Goal: Task Accomplishment & Management: Use online tool/utility

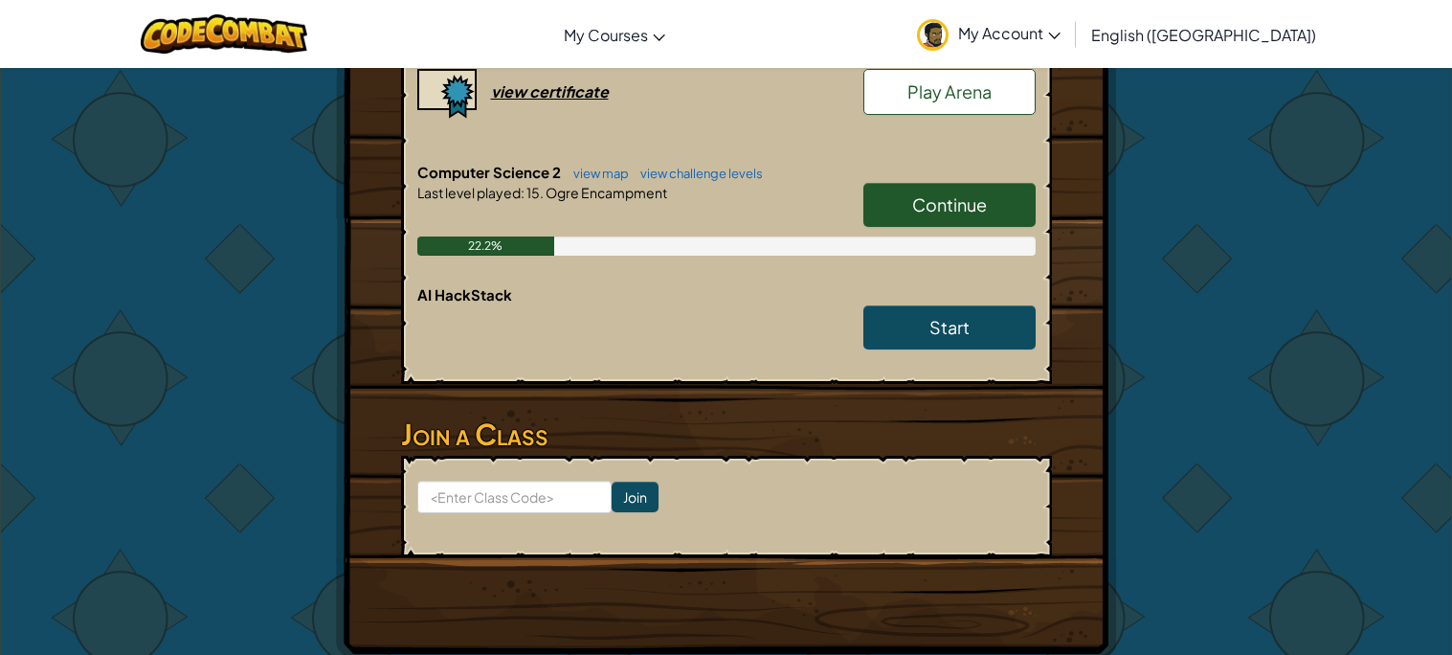
scroll to position [532, 0]
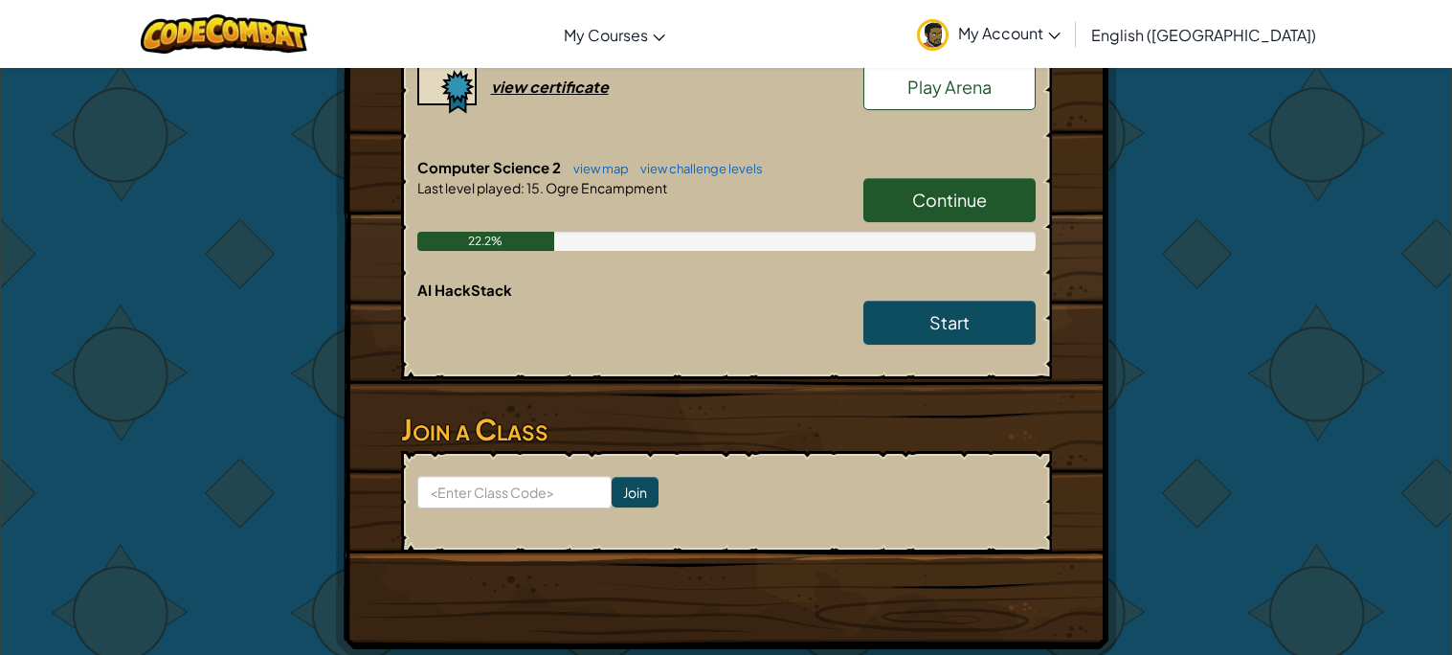
click at [1004, 200] on link "Continue" at bounding box center [949, 200] width 172 height 44
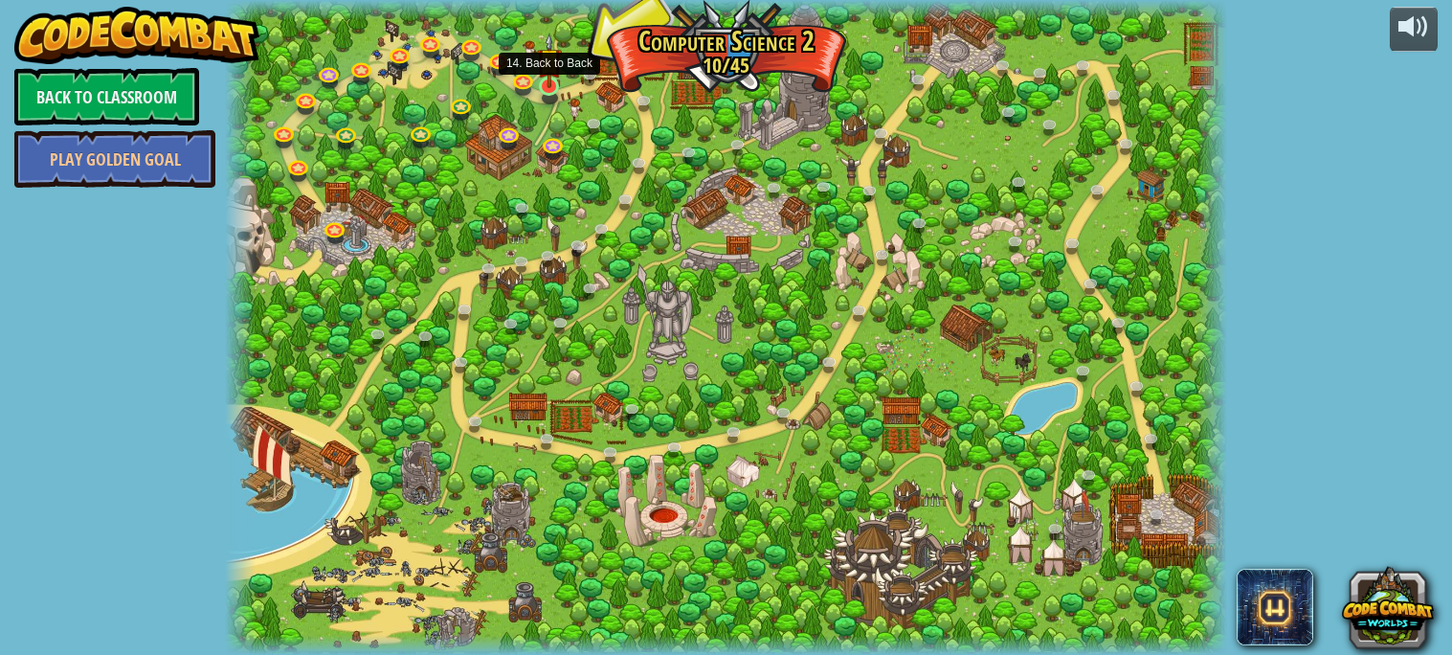
click at [542, 83] on img at bounding box center [549, 61] width 24 height 56
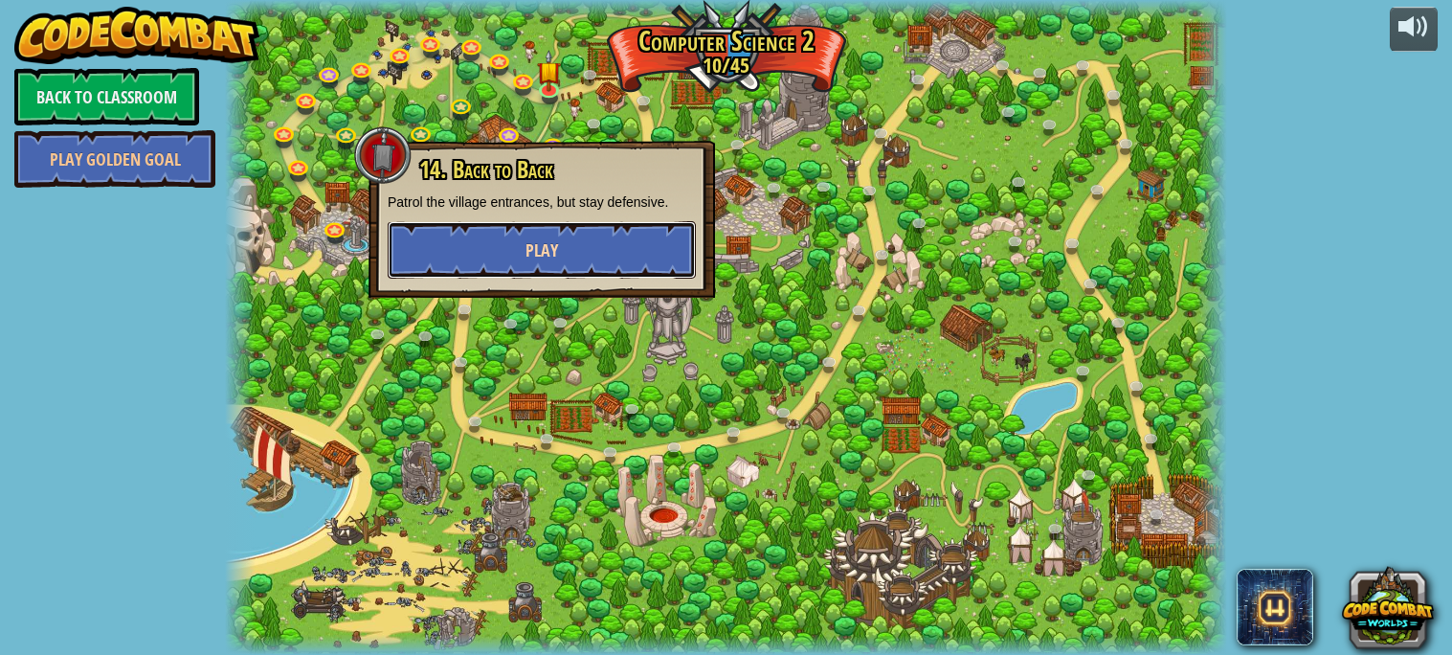
click at [530, 252] on span "Play" at bounding box center [541, 250] width 33 height 24
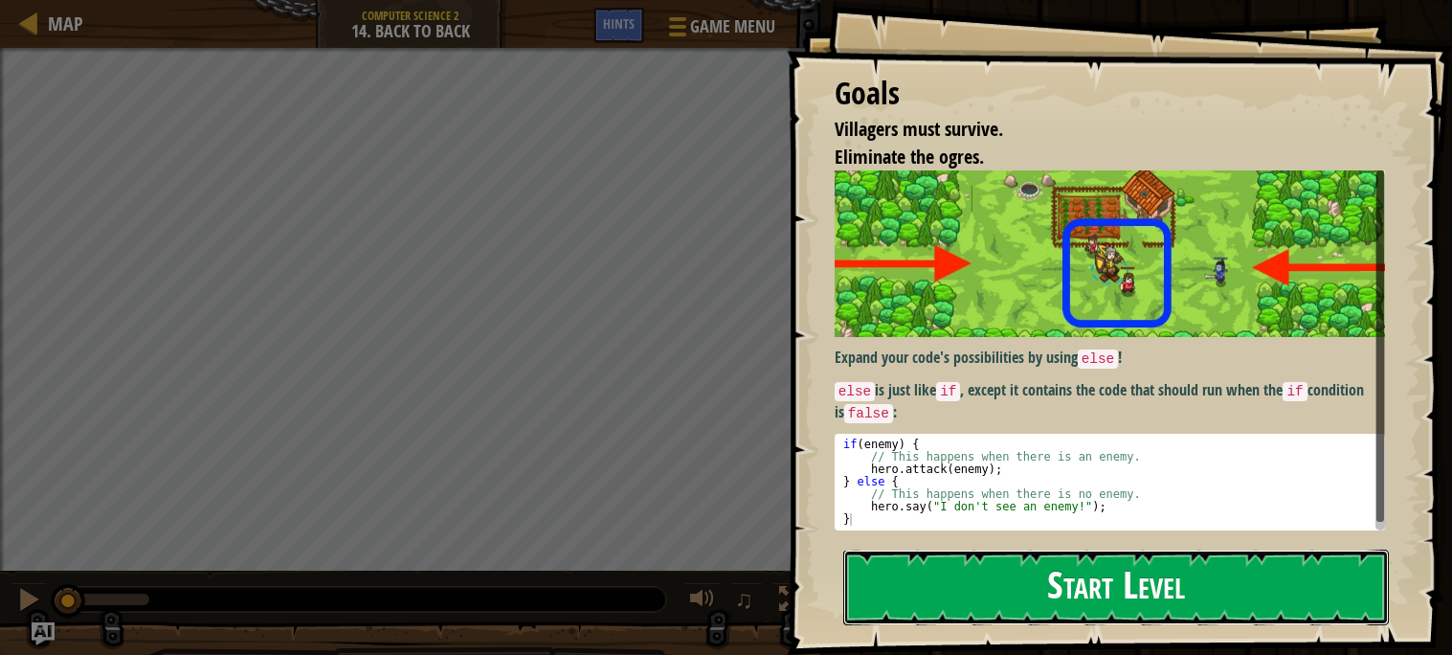
click at [969, 586] on button "Start Level" at bounding box center [1115, 587] width 545 height 76
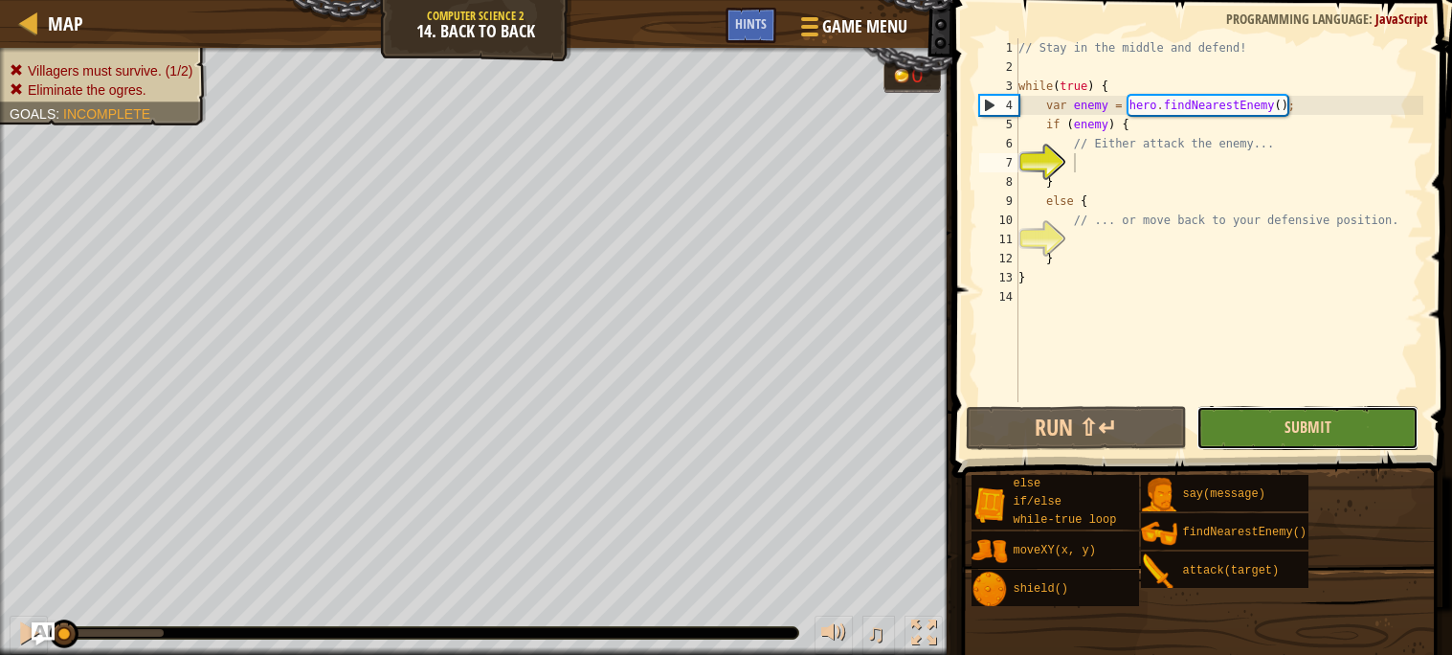
click at [1298, 422] on span "Submit" at bounding box center [1307, 426] width 47 height 21
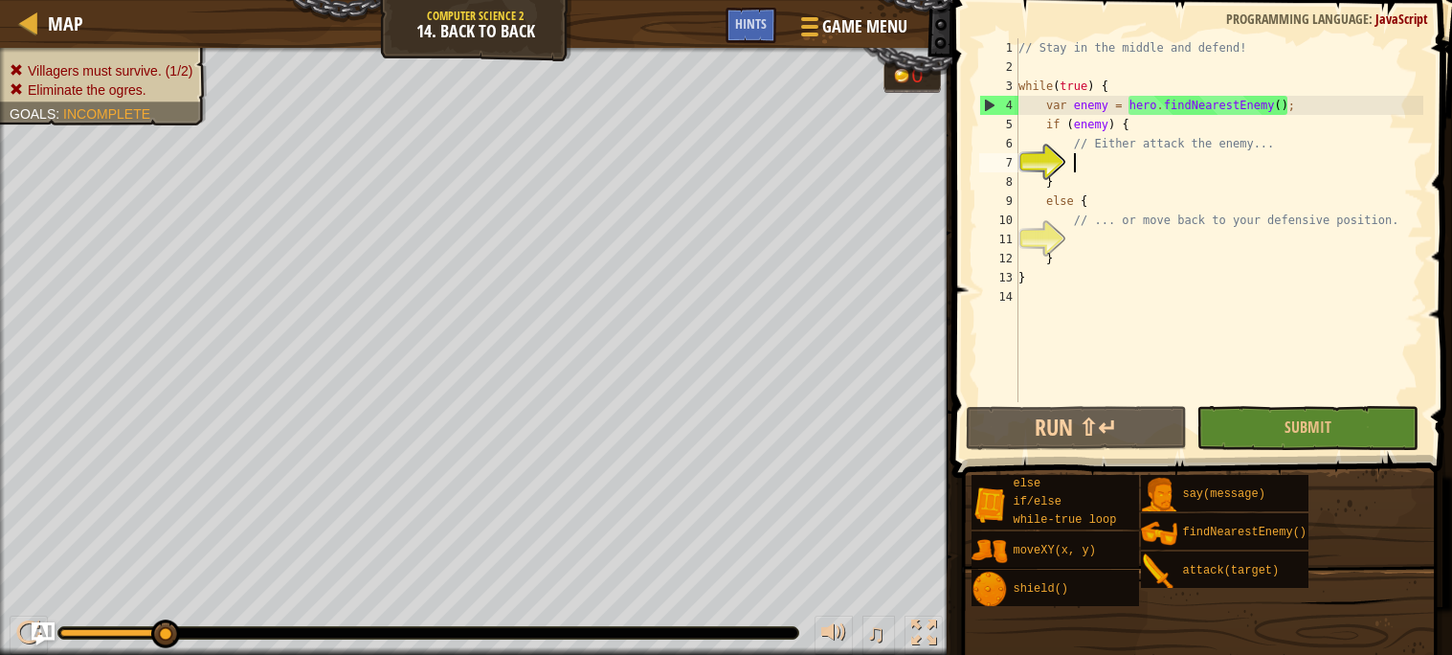
click at [1078, 159] on div "// Stay in the middle and defend! while ( true ) { var enemy = hero . findNeare…" at bounding box center [1218, 239] width 409 height 402
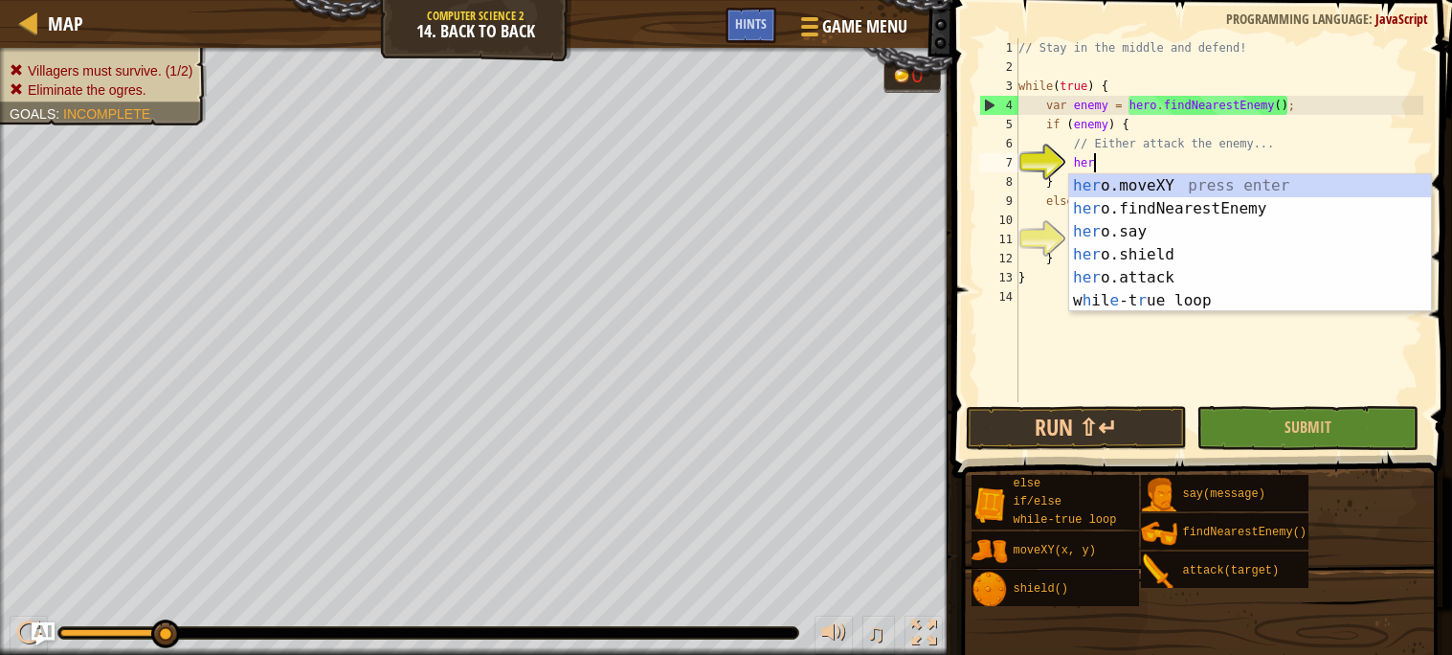
scroll to position [8, 5]
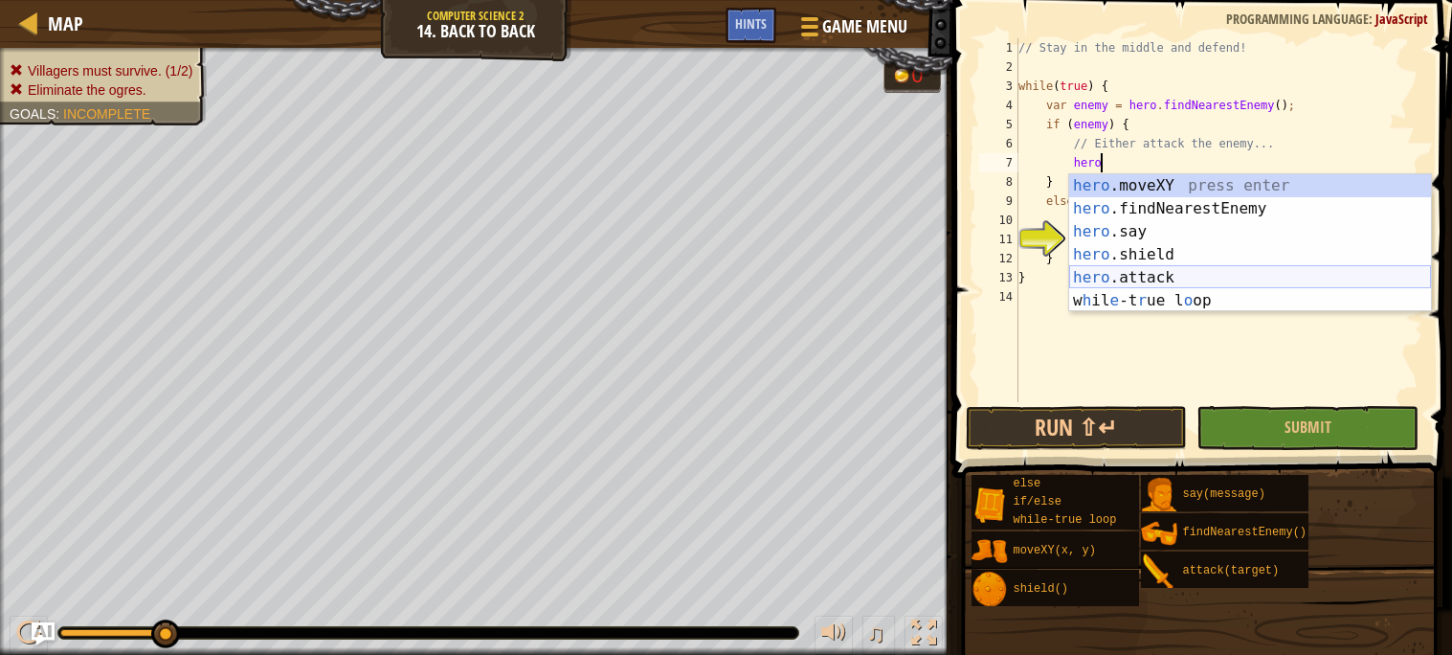
click at [1136, 286] on div "hero .moveXY press enter hero .findNearestEnemy press enter hero .say press ent…" at bounding box center [1250, 266] width 362 height 184
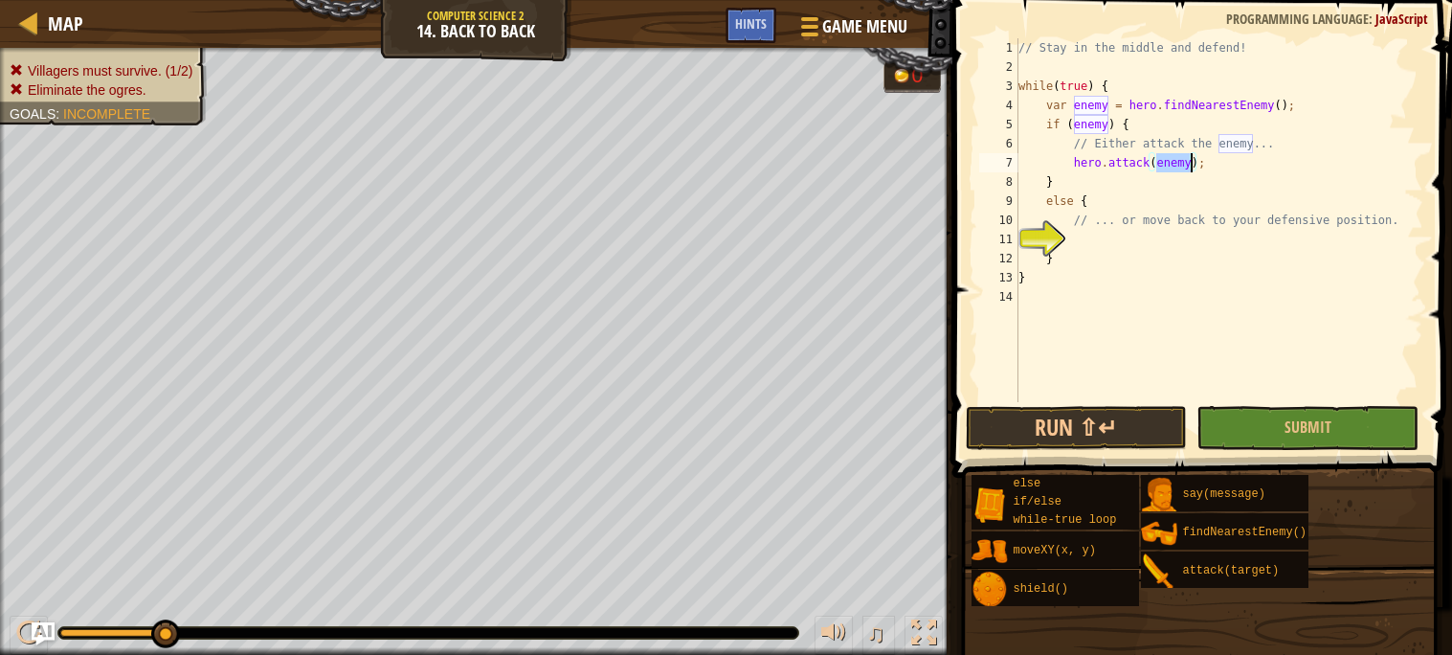
click at [1227, 162] on div "// Stay in the middle and defend! while ( true ) { var enemy = hero . findNeare…" at bounding box center [1218, 239] width 409 height 402
click at [1248, 432] on button "Submit" at bounding box center [1307, 428] width 222 height 44
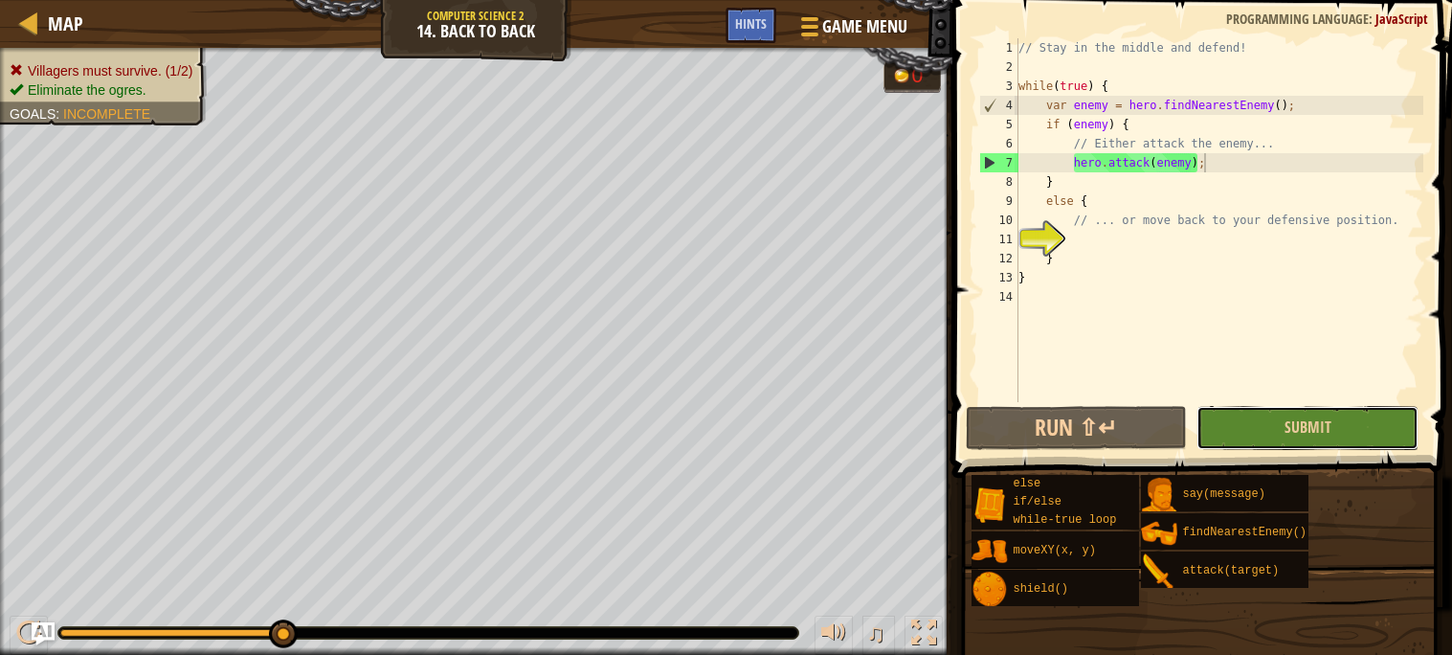
click at [1324, 440] on button "Submit" at bounding box center [1307, 428] width 222 height 44
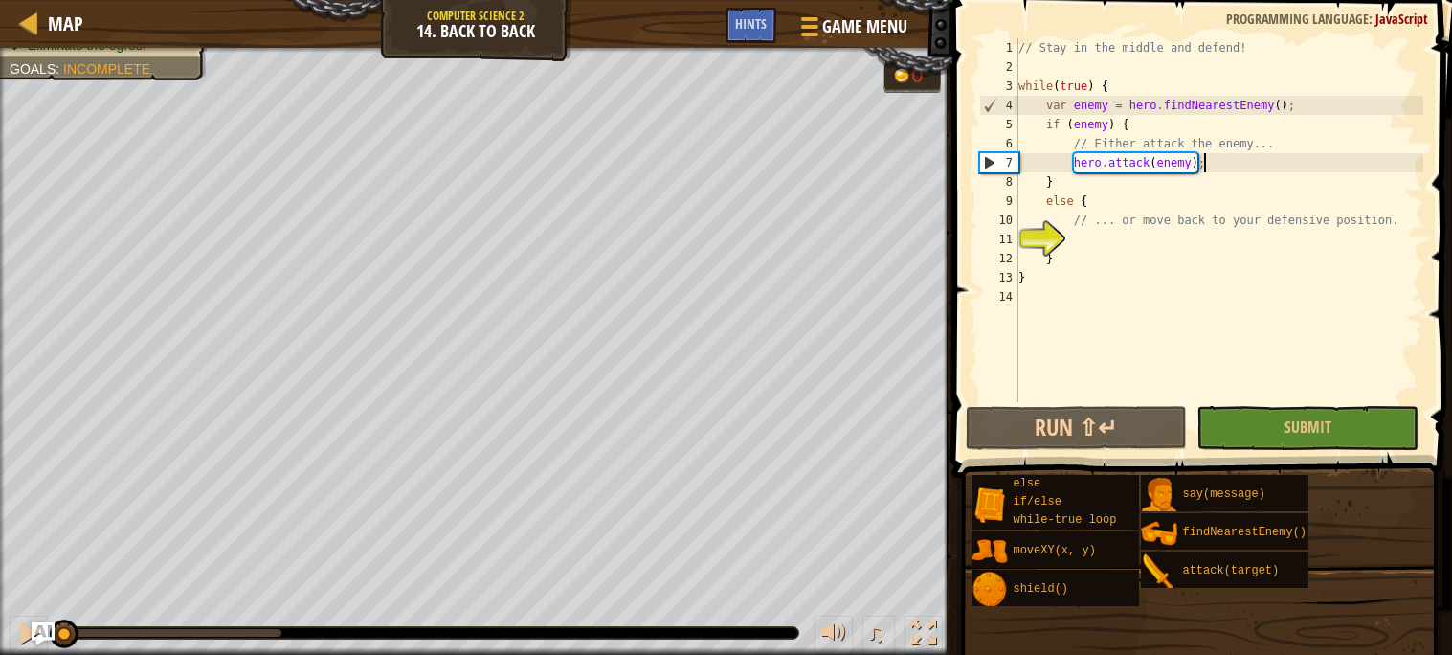
drag, startPoint x: 277, startPoint y: 639, endPoint x: 1, endPoint y: 623, distance: 276.1
click at [1, 623] on div "♫" at bounding box center [476, 627] width 952 height 57
click at [1124, 197] on div "// Stay in the middle and defend! while ( true ) { var enemy = hero . findNeare…" at bounding box center [1218, 239] width 409 height 402
type textarea "else {"
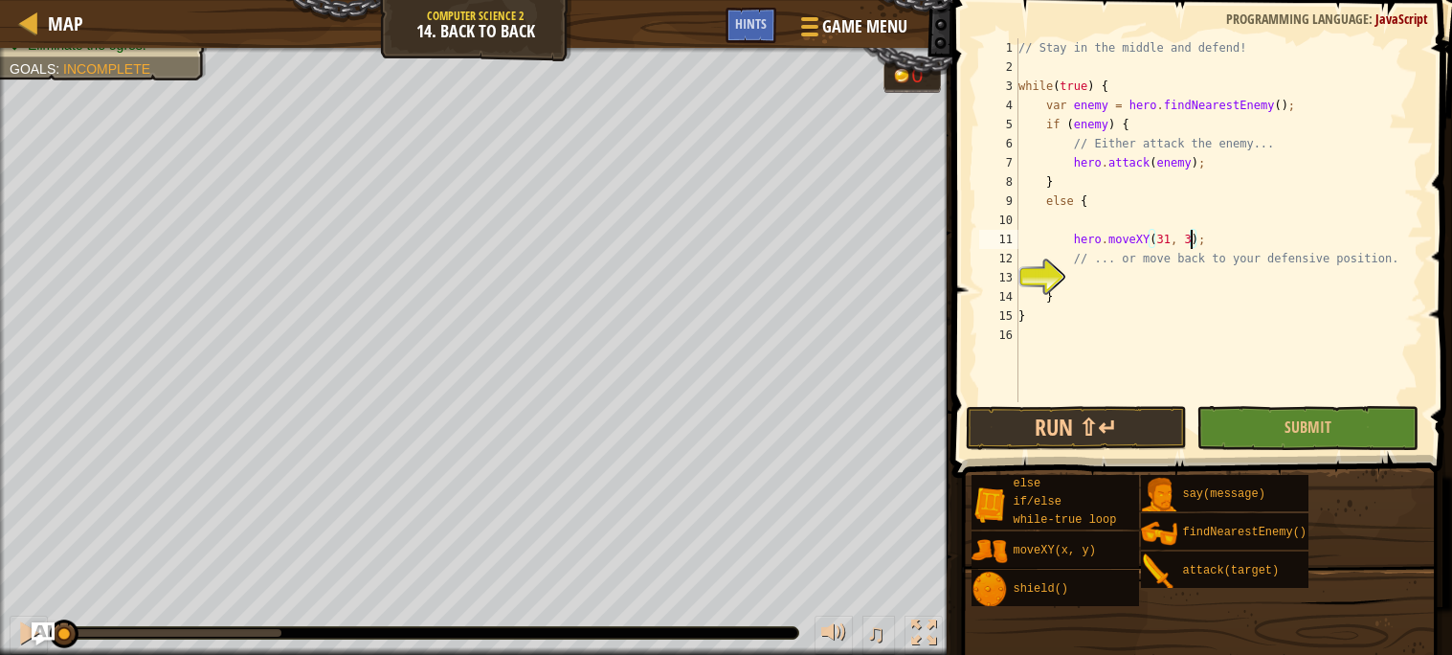
scroll to position [8, 14]
click at [1329, 427] on span "Submit" at bounding box center [1307, 426] width 47 height 21
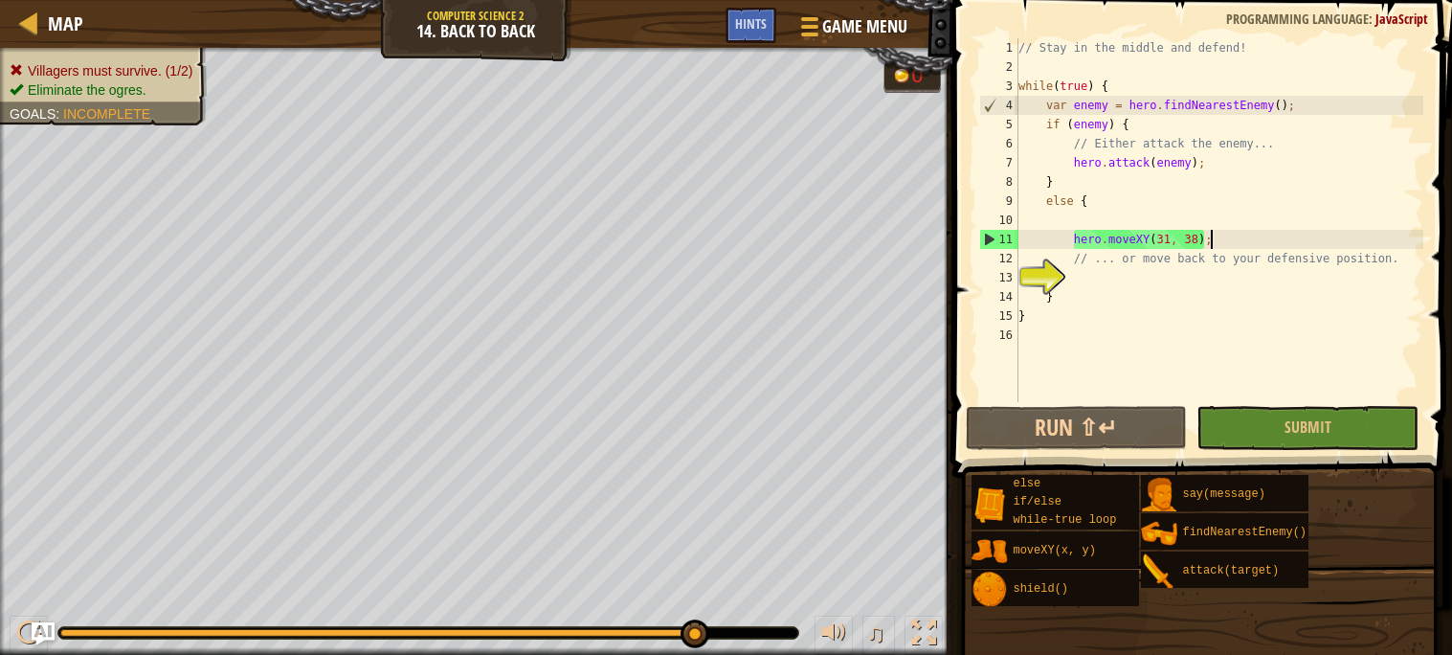
click at [1255, 240] on div "// Stay in the middle and defend! while ( true ) { var enemy = hero . findNeare…" at bounding box center [1218, 239] width 409 height 402
drag, startPoint x: 695, startPoint y: 634, endPoint x: 721, endPoint y: 627, distance: 26.7
click at [21, 634] on div at bounding box center [28, 632] width 25 height 25
drag, startPoint x: 1239, startPoint y: 237, endPoint x: 1072, endPoint y: 237, distance: 167.5
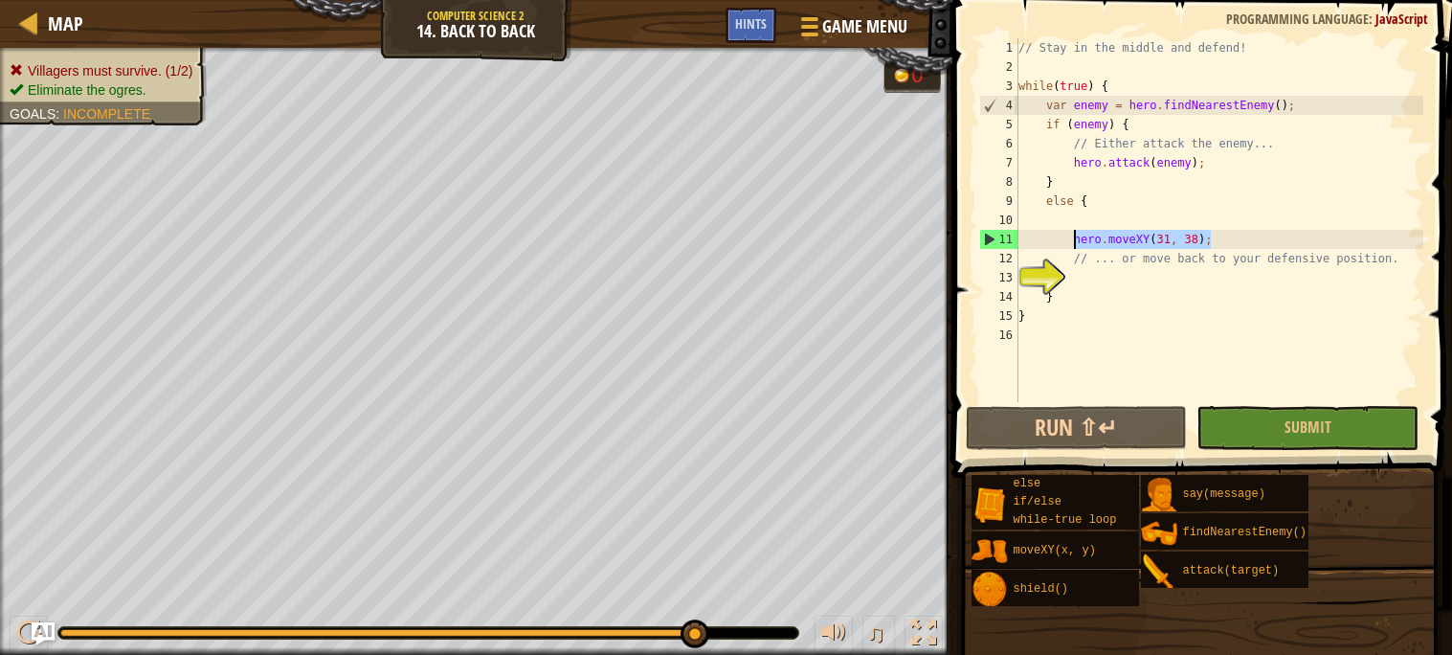
click at [1072, 237] on div "// Stay in the middle and defend! while ( true ) { var enemy = hero . findNeare…" at bounding box center [1218, 239] width 409 height 402
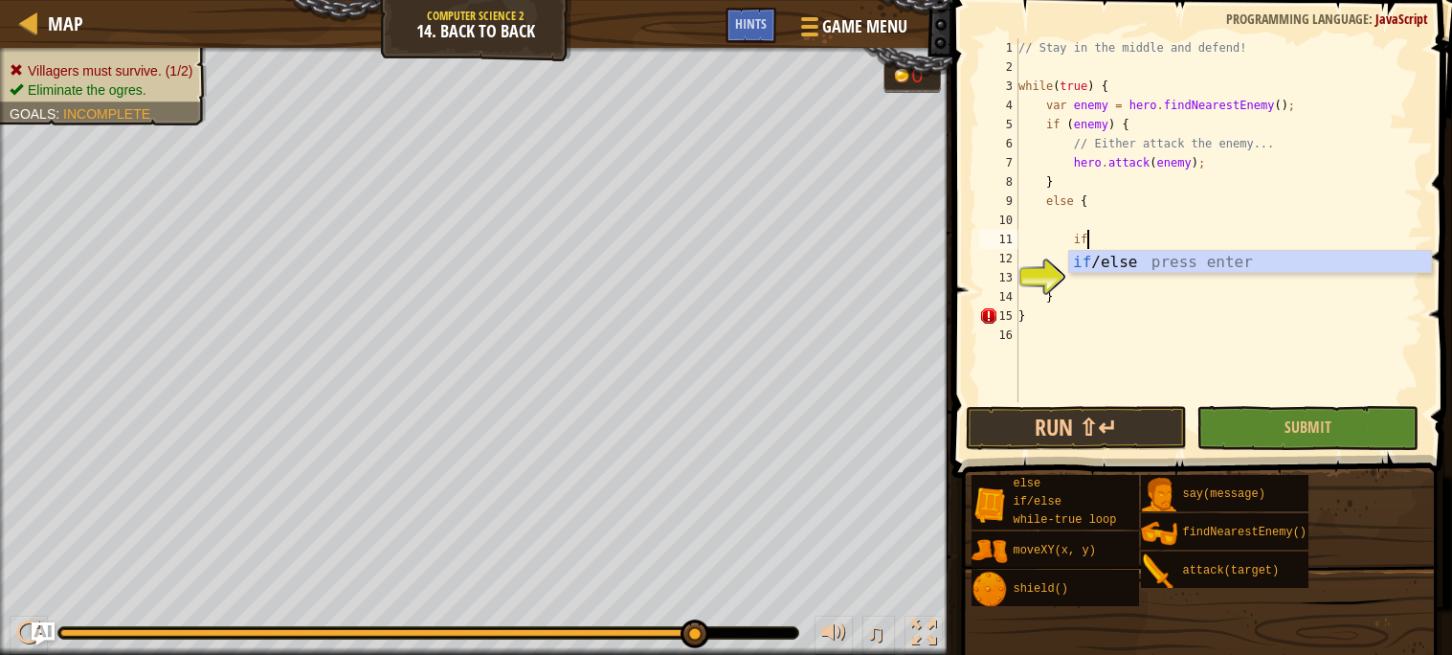
type textarea "i"
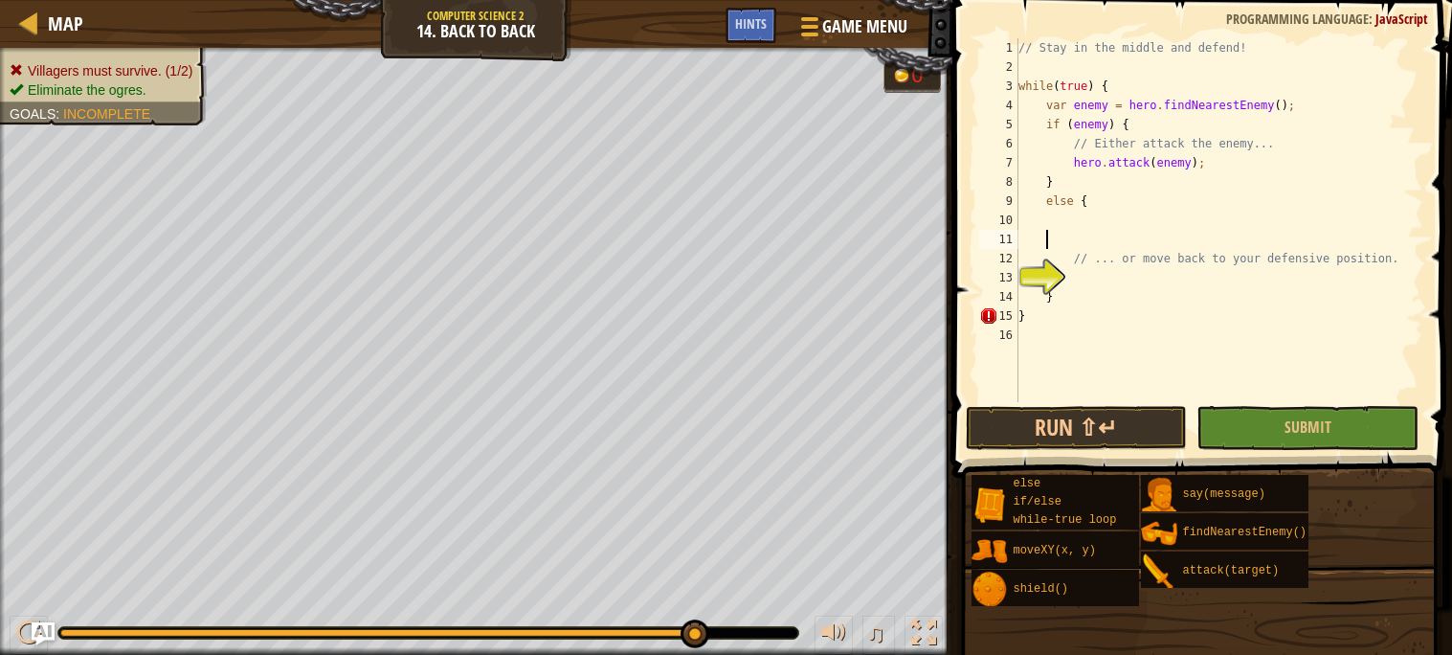
scroll to position [8, 1]
click at [1019, 319] on div "// Stay in the middle and defend! while ( true ) { var enemy = hero . findNeare…" at bounding box center [1218, 239] width 409 height 402
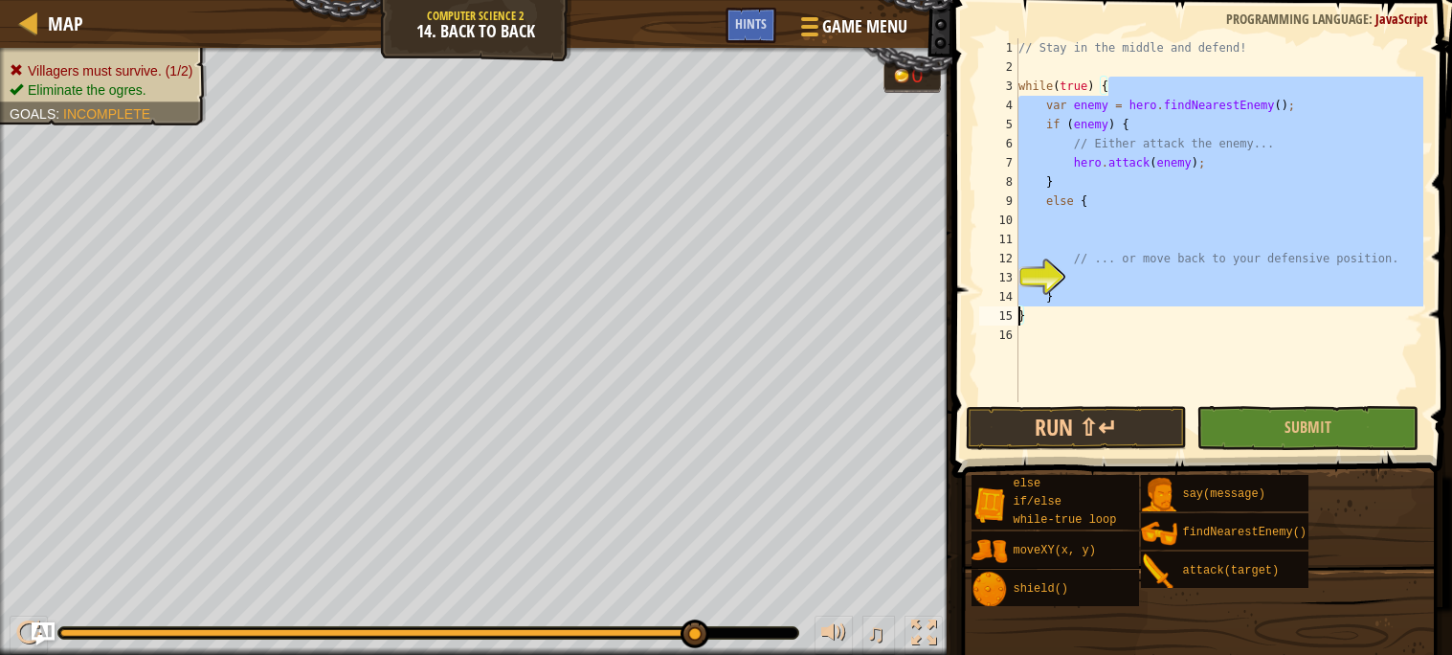
click at [1022, 320] on div "// Stay in the middle and defend! while ( true ) { var enemy = hero . findNeare…" at bounding box center [1218, 239] width 409 height 402
click at [1017, 320] on div "// Stay in the middle and defend! while ( true ) { var enemy = hero . findNeare…" at bounding box center [1218, 239] width 409 height 402
click at [1017, 320] on div "// Stay in the middle and defend! while ( true ) { var enemy = hero . findNeare…" at bounding box center [1218, 220] width 409 height 364
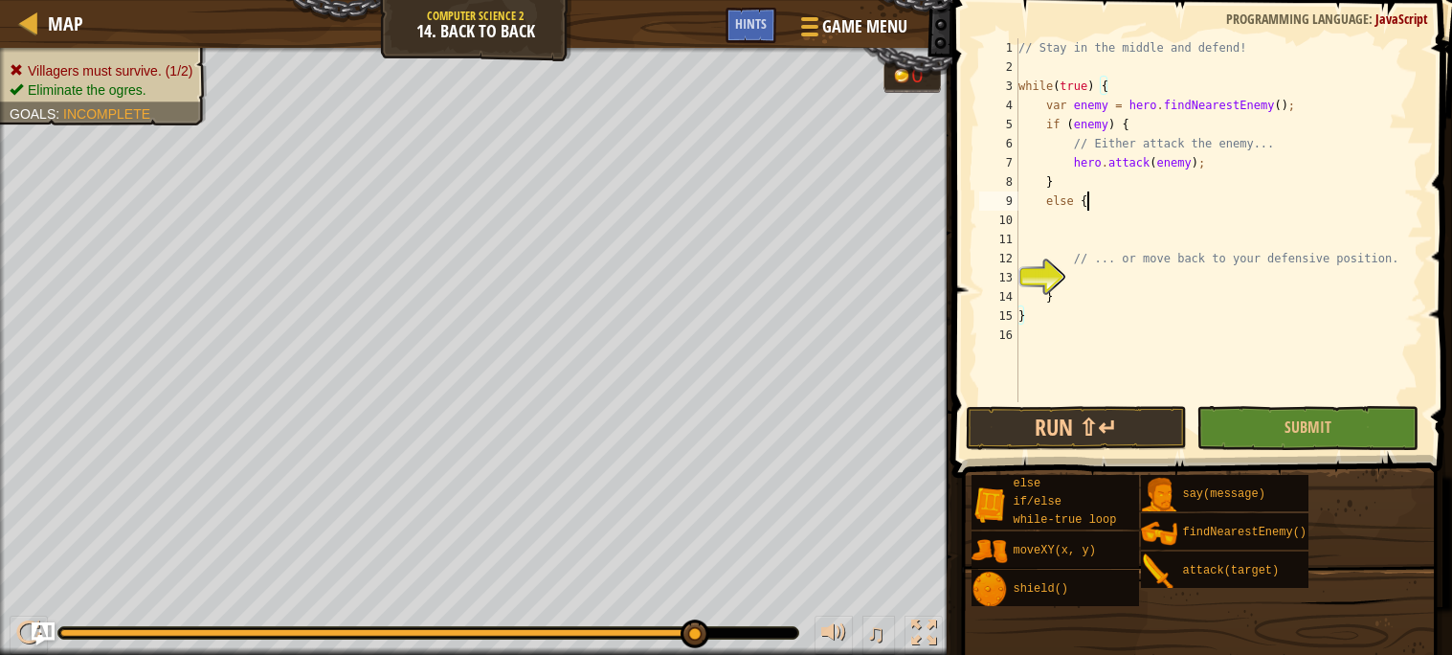
click at [1092, 200] on div "// Stay in the middle and defend! while ( true ) { var enemy = hero . findNeare…" at bounding box center [1218, 239] width 409 height 402
type textarea "else {"
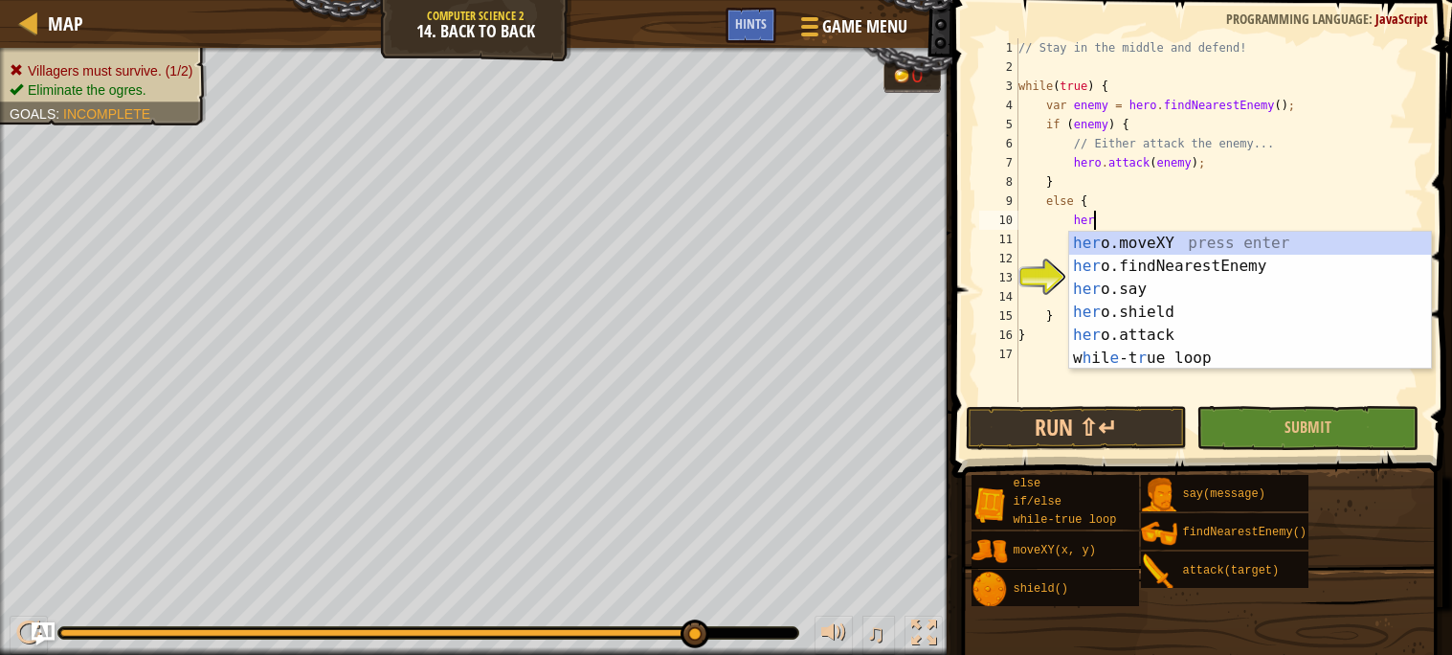
scroll to position [8, 5]
click at [1206, 241] on div "hero .moveXY press enter hero .findNearestEnemy press enter hero .say press ent…" at bounding box center [1250, 324] width 362 height 184
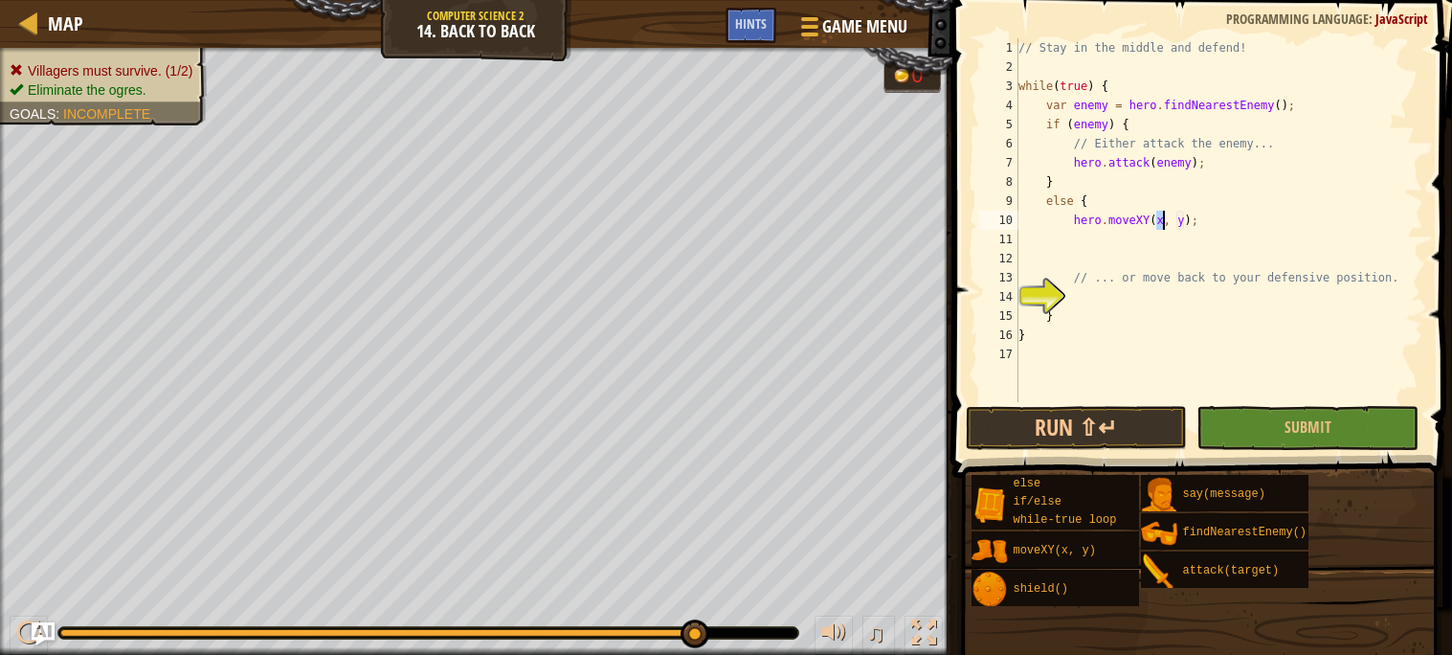
scroll to position [8, 11]
type textarea "hero.moveXY(31, 38);"
click at [1228, 233] on div "// Stay in the middle and defend! while ( true ) { var enemy = hero . findNeare…" at bounding box center [1218, 239] width 409 height 402
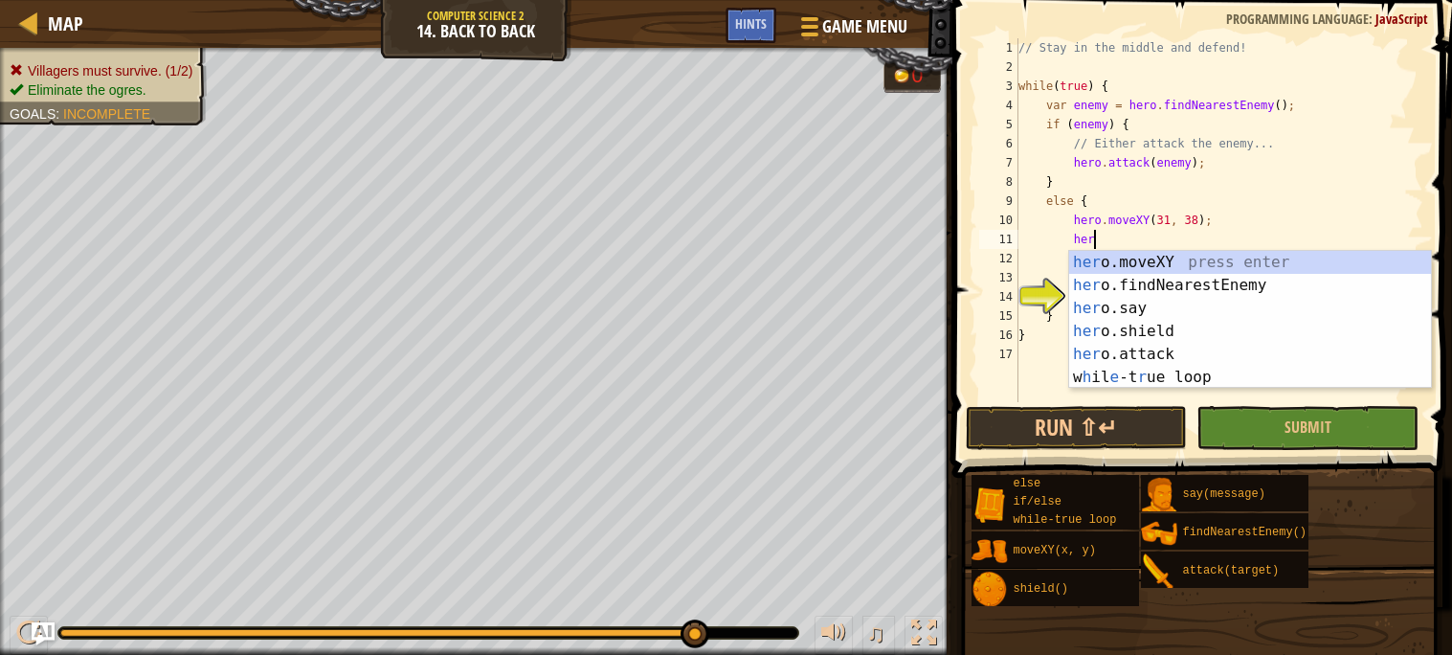
scroll to position [8, 5]
click at [1191, 358] on div "hero .moveXY press enter hero .findNearestEnemy press enter hero .say press ent…" at bounding box center [1250, 343] width 362 height 184
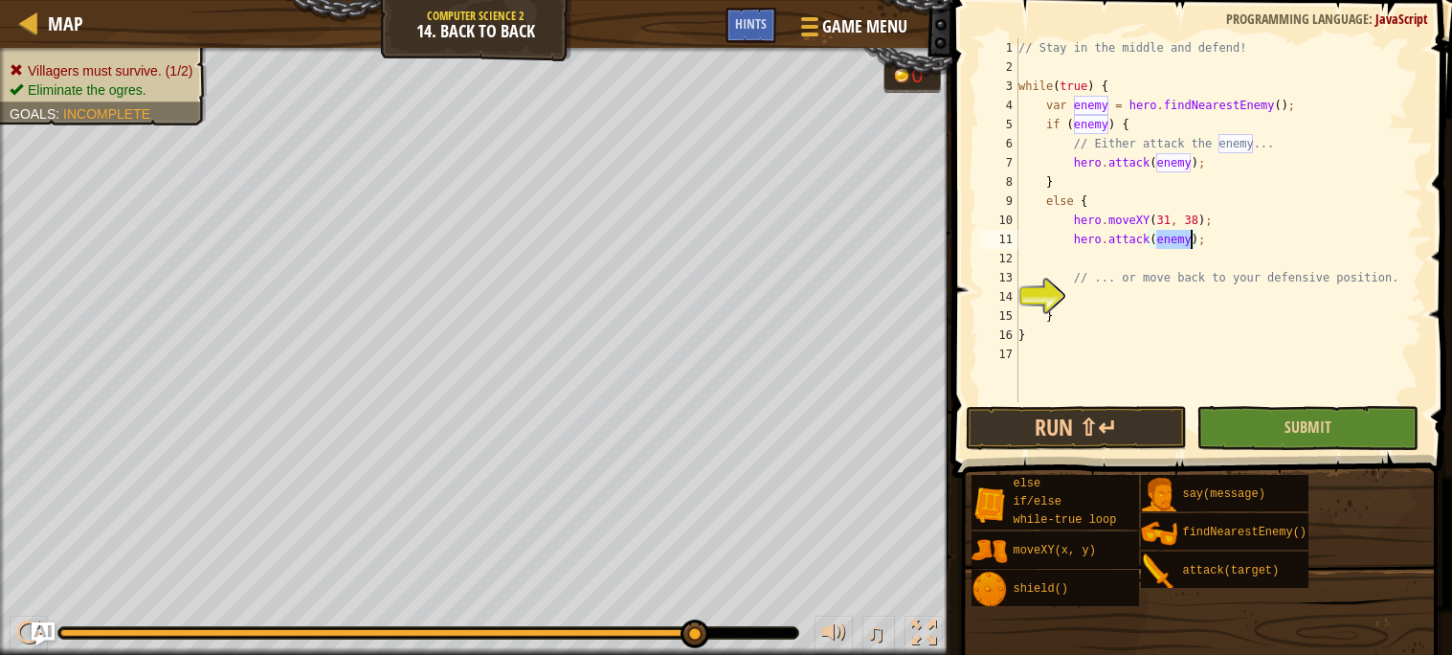
type textarea "hero.attack(enemy);"
click at [1239, 417] on button "Submit" at bounding box center [1307, 428] width 222 height 44
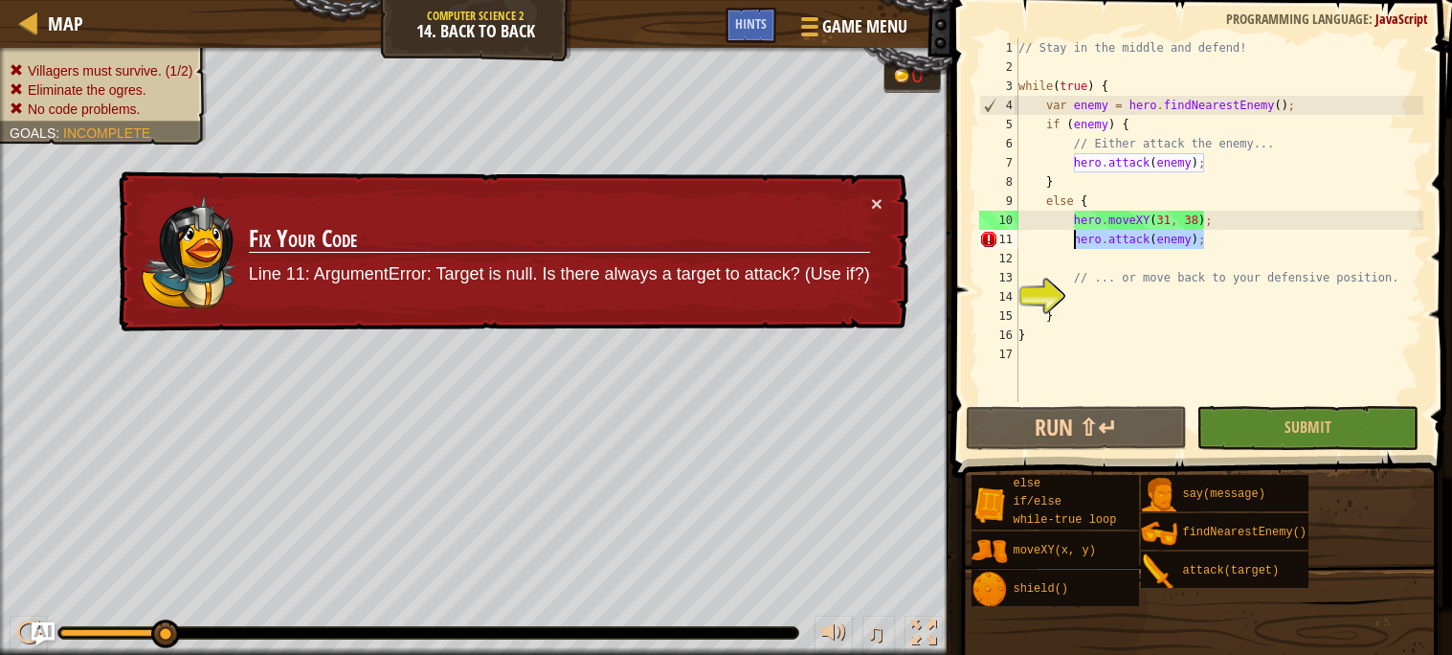
drag, startPoint x: 1223, startPoint y: 246, endPoint x: 1070, endPoint y: 240, distance: 153.2
click at [1070, 240] on div "// Stay in the middle and defend! while ( true ) { var enemy = hero . findNeare…" at bounding box center [1218, 239] width 409 height 402
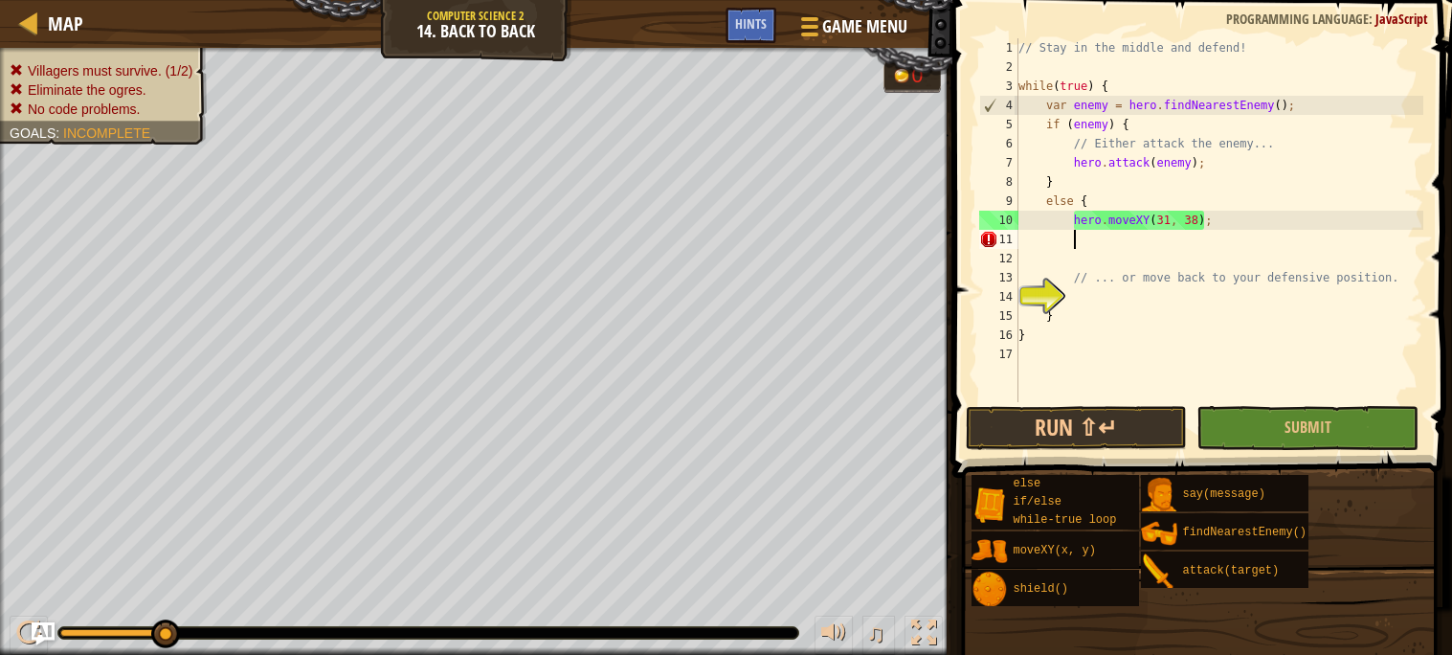
scroll to position [8, 3]
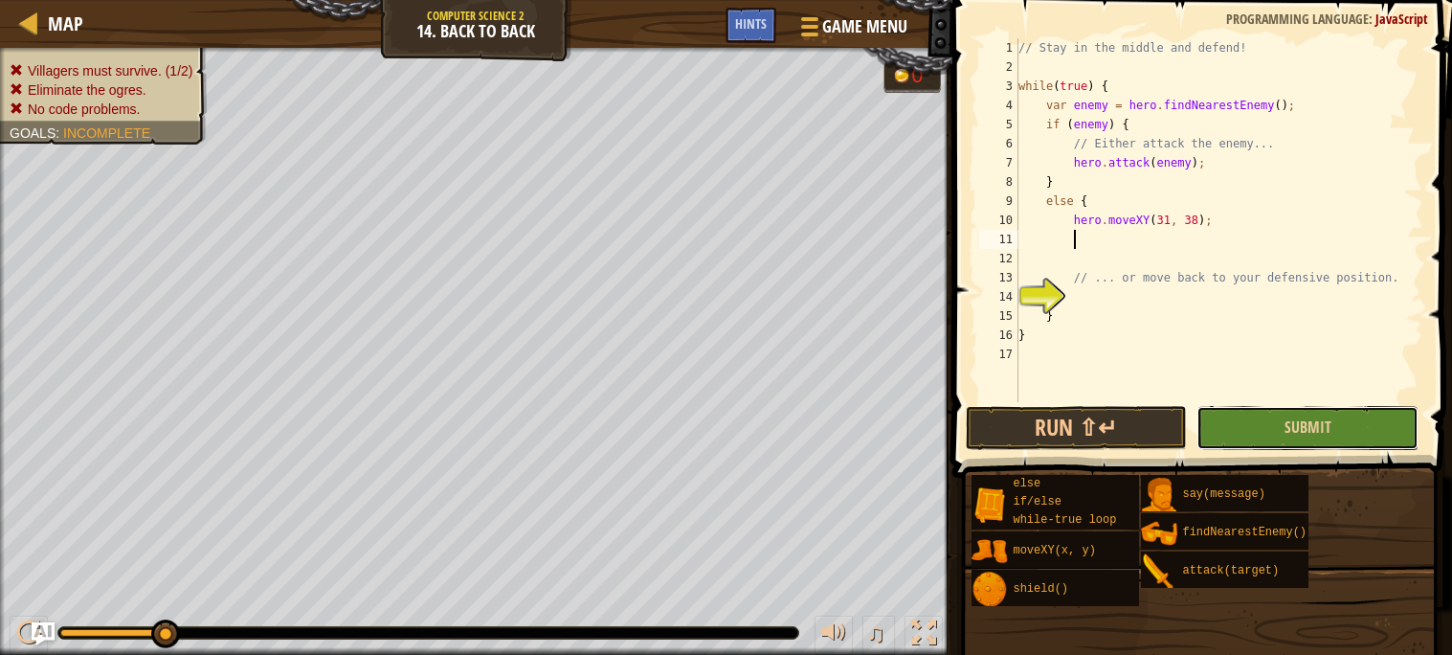
click at [1246, 427] on button "Submit" at bounding box center [1307, 428] width 222 height 44
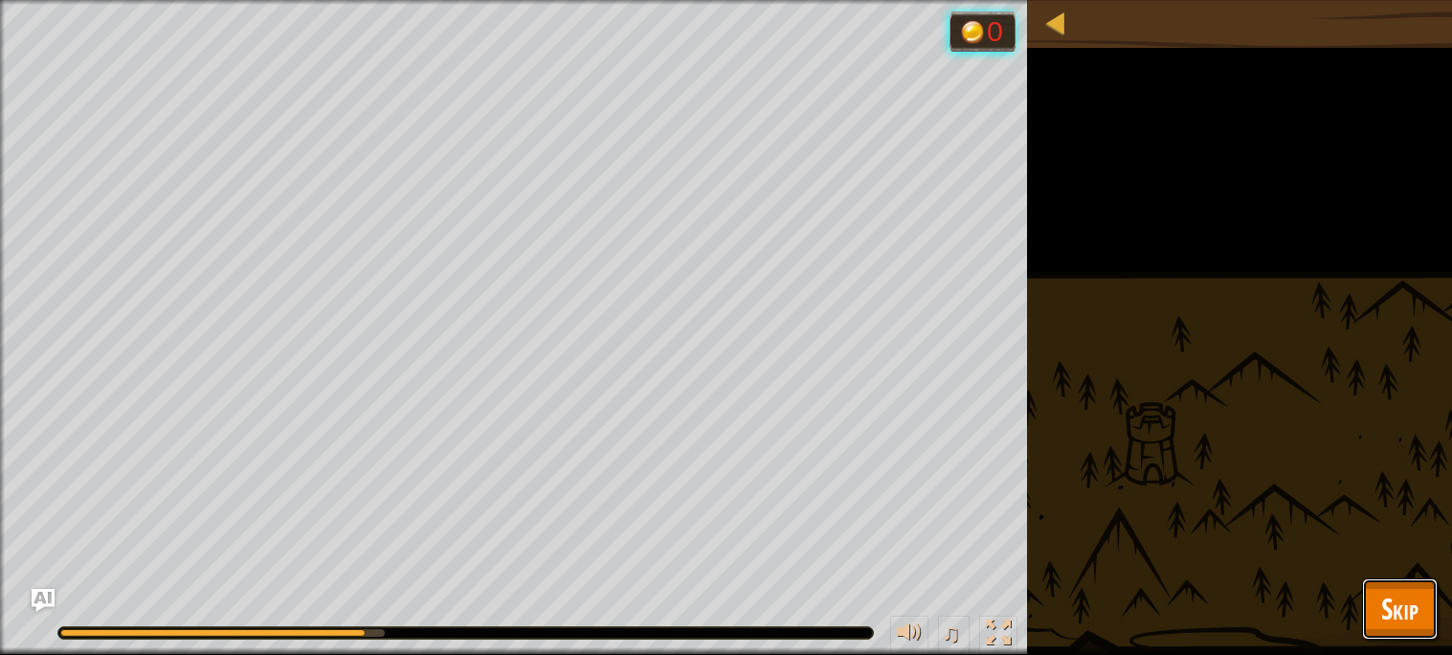
click at [1391, 621] on span "Skip" at bounding box center [1399, 608] width 37 height 39
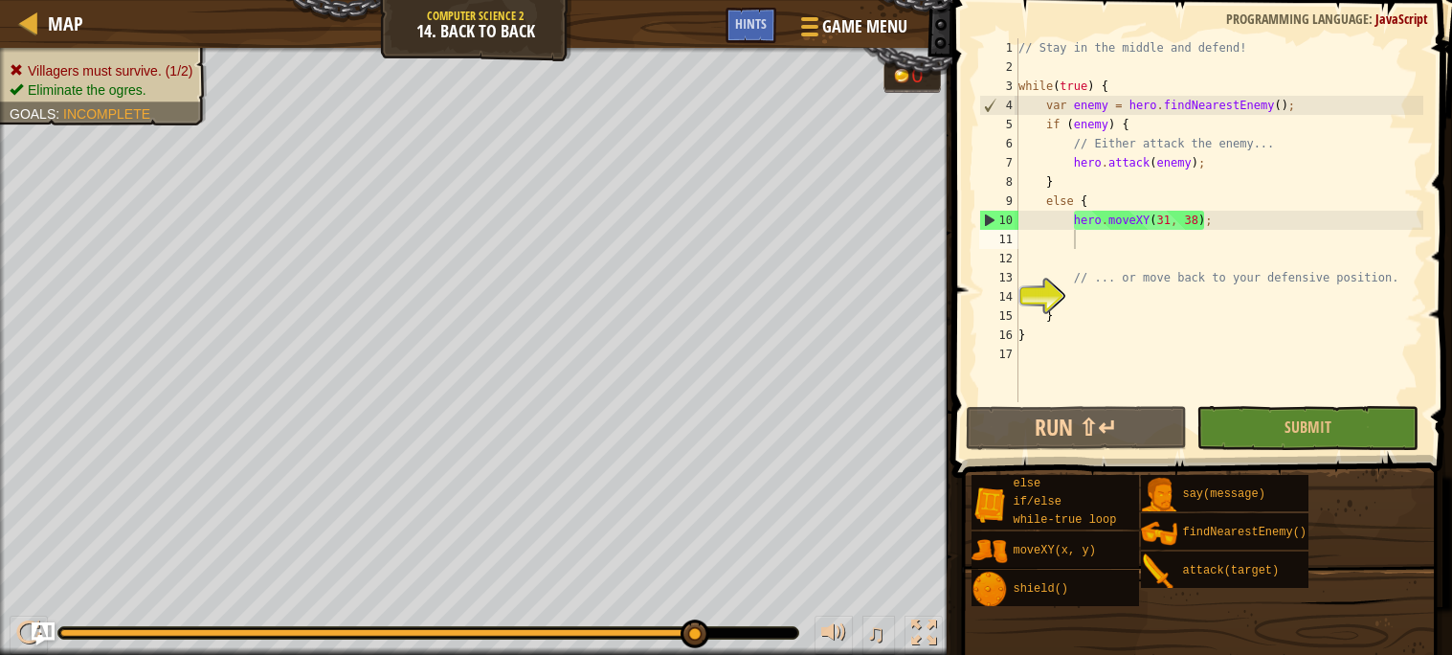
type textarea "hero.moveXY(31, 38);"
drag, startPoint x: 1255, startPoint y: 218, endPoint x: 1054, endPoint y: 224, distance: 201.1
click at [1054, 224] on div "// Stay in the middle and defend! while ( true ) { var enemy = hero . findNeare…" at bounding box center [1218, 239] width 409 height 402
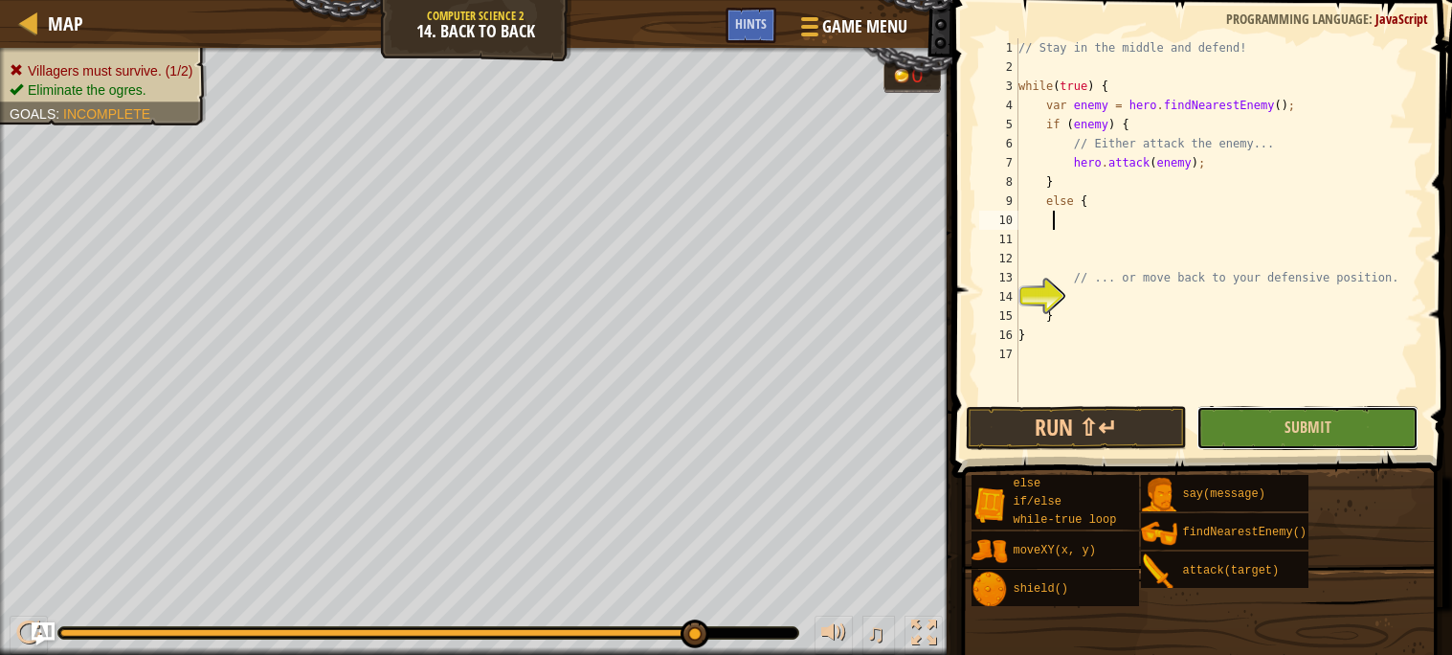
click at [1307, 435] on button "Submit" at bounding box center [1307, 428] width 222 height 44
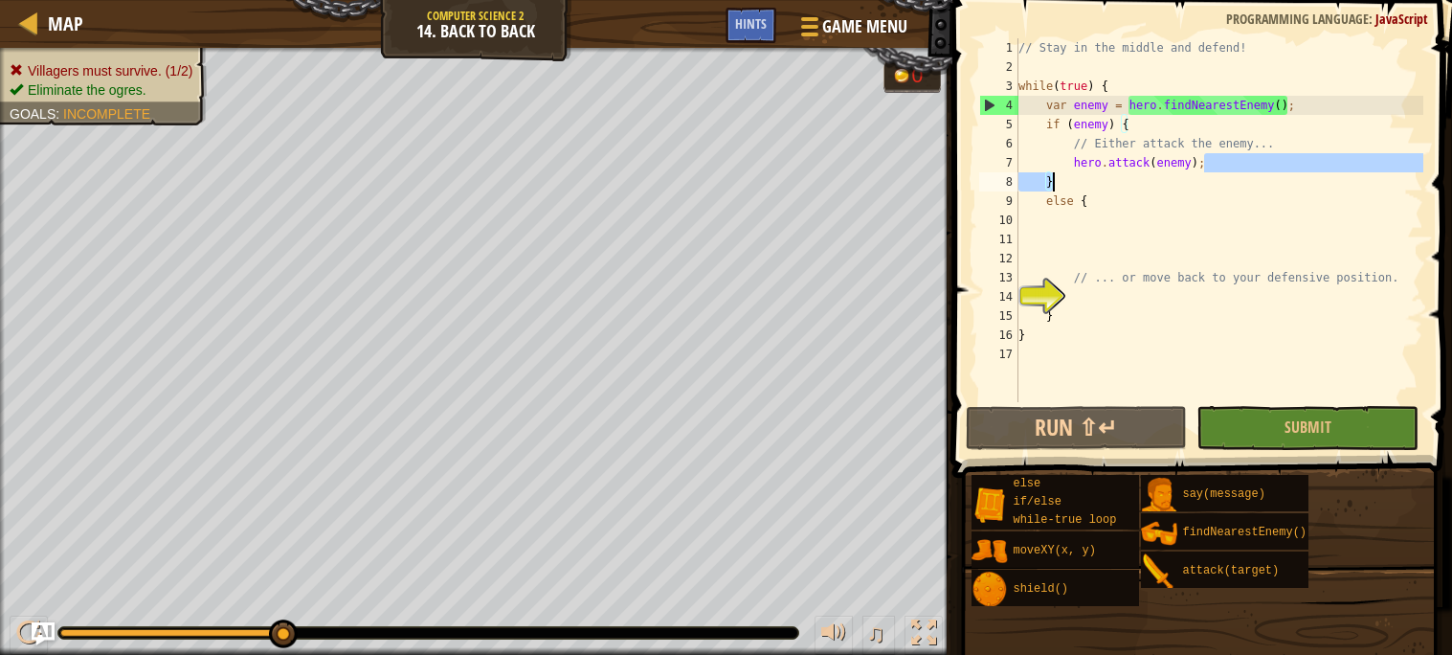
drag, startPoint x: 1220, startPoint y: 166, endPoint x: 1250, endPoint y: 174, distance: 30.9
click at [1250, 174] on div "// Stay in the middle and defend! while ( true ) { var enemy = hero . findNeare…" at bounding box center [1218, 239] width 409 height 402
click at [1250, 174] on div "// Stay in the middle and defend! while ( true ) { var enemy = hero . findNeare…" at bounding box center [1218, 220] width 409 height 364
type textarea "}"
click at [1094, 235] on div "// Stay in the middle and defend! while ( true ) { var enemy = hero . findNeare…" at bounding box center [1218, 239] width 409 height 402
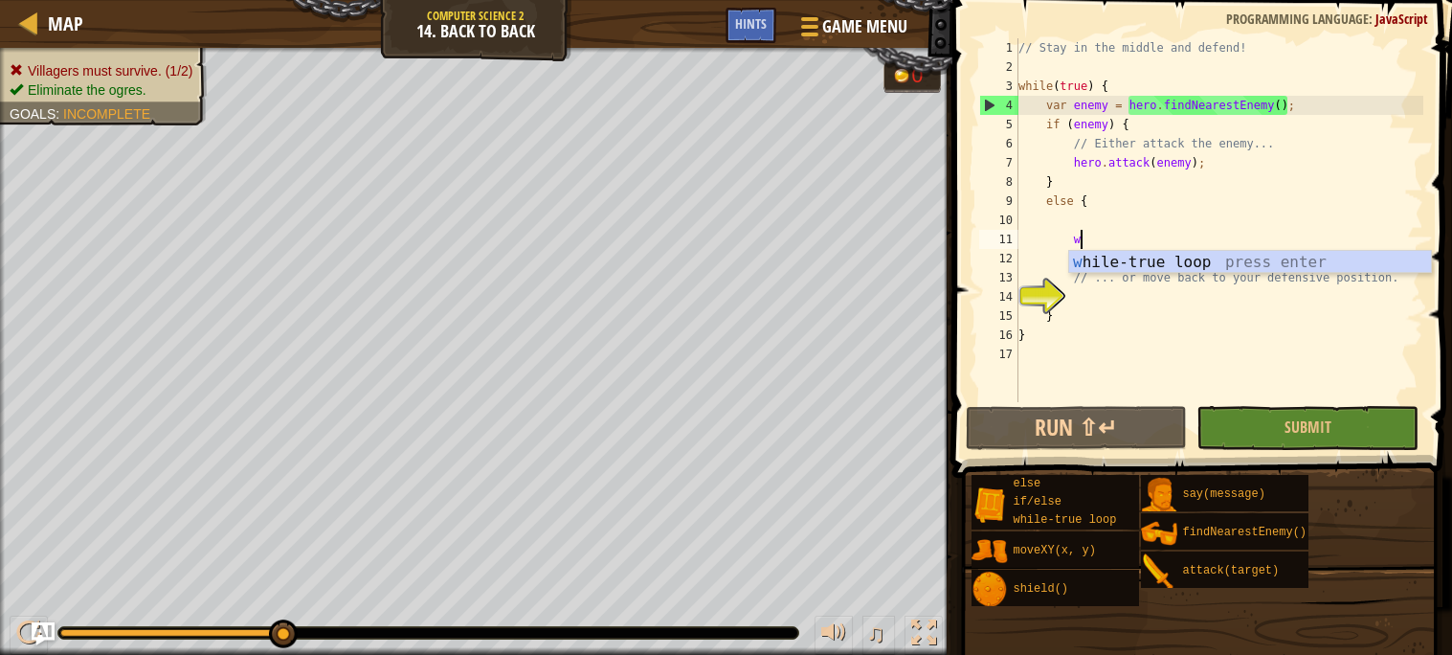
scroll to position [8, 4]
type textarea "whi"
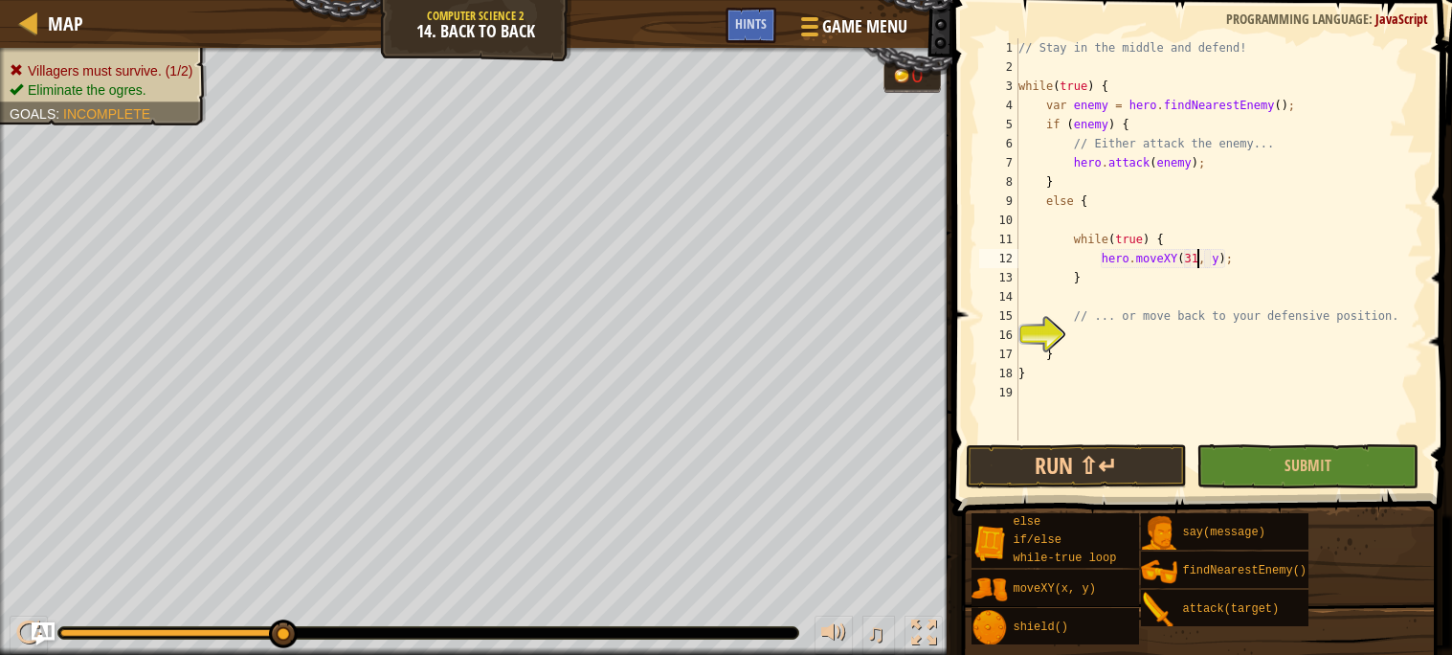
scroll to position [8, 14]
type textarea "hero.moveXY(31, 38);"
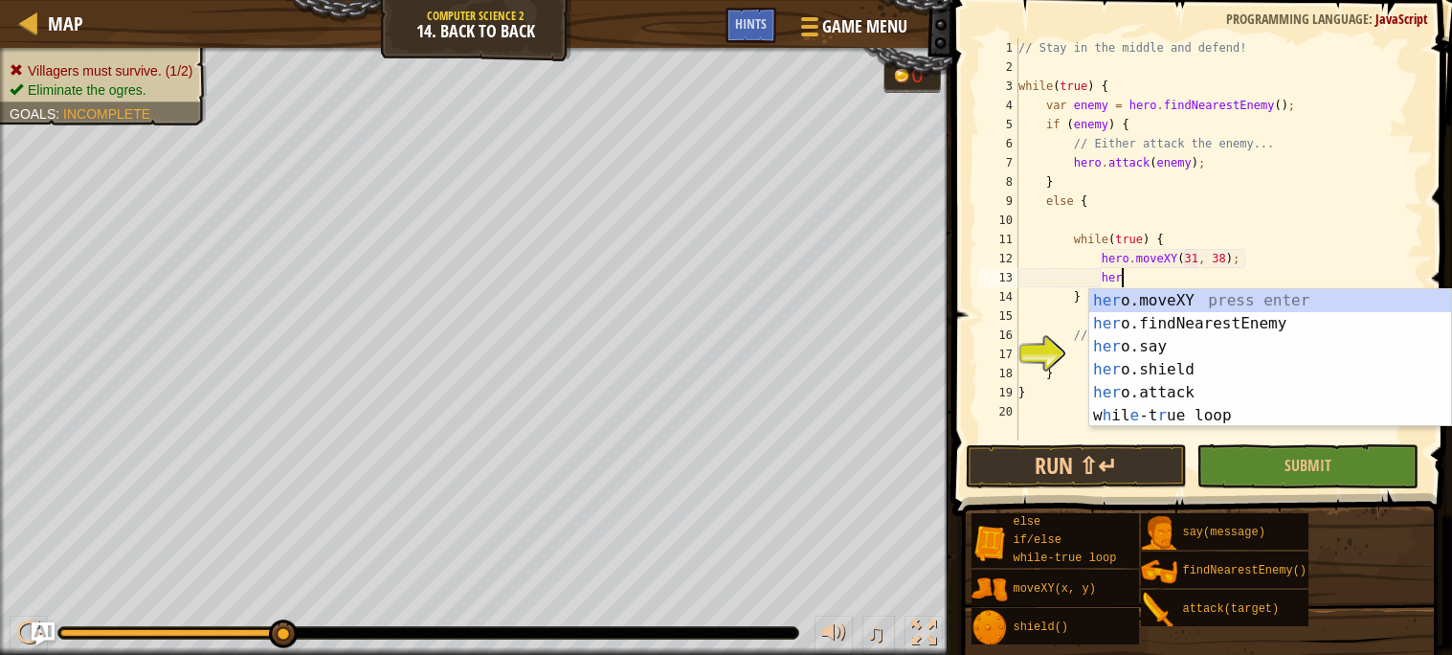
scroll to position [8, 7]
click at [1114, 390] on div "hero .moveXY press enter hero .findNearestEnemy press enter hero .say press ent…" at bounding box center [1270, 381] width 362 height 184
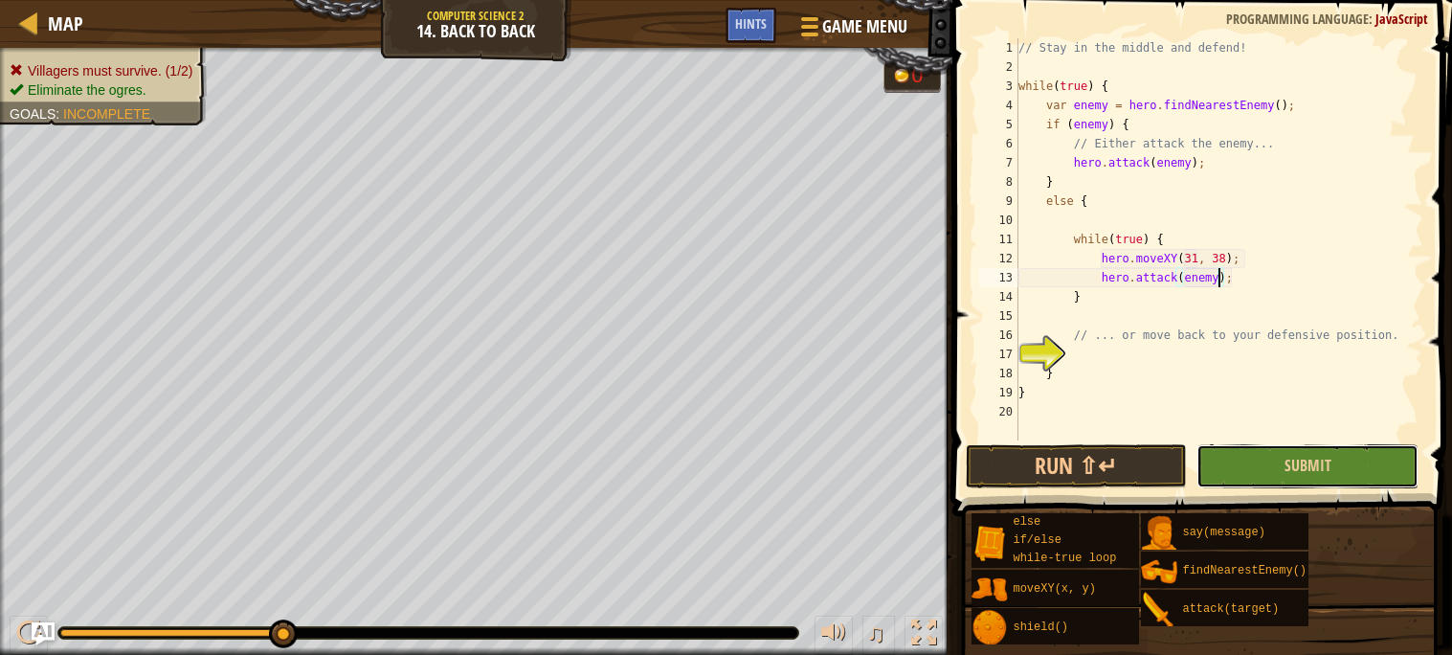
click at [1285, 482] on button "Submit" at bounding box center [1307, 466] width 222 height 44
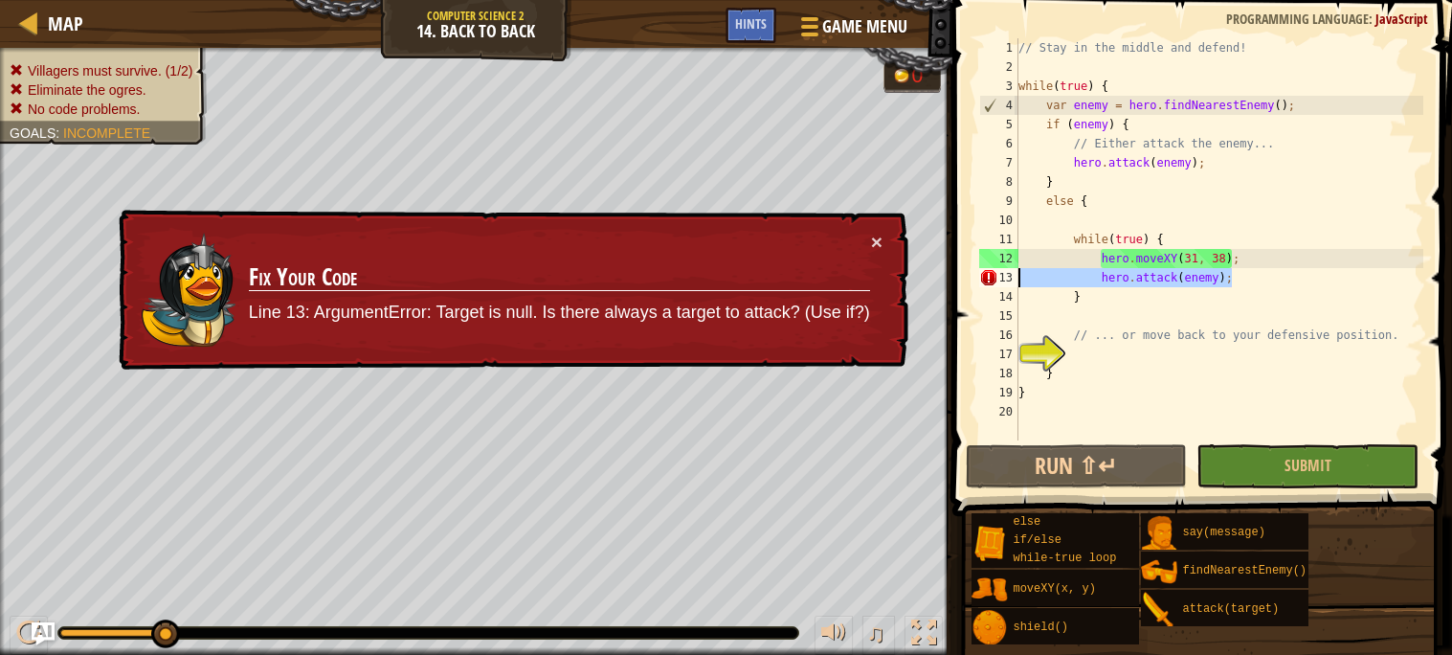
drag, startPoint x: 1242, startPoint y: 274, endPoint x: 998, endPoint y: 278, distance: 244.1
click at [998, 278] on div "hero.attack(enemy); 1 2 3 4 5 6 7 8 9 10 11 12 13 14 15 16 17 18 19 20 // Stay …" at bounding box center [1199, 239] width 448 height 402
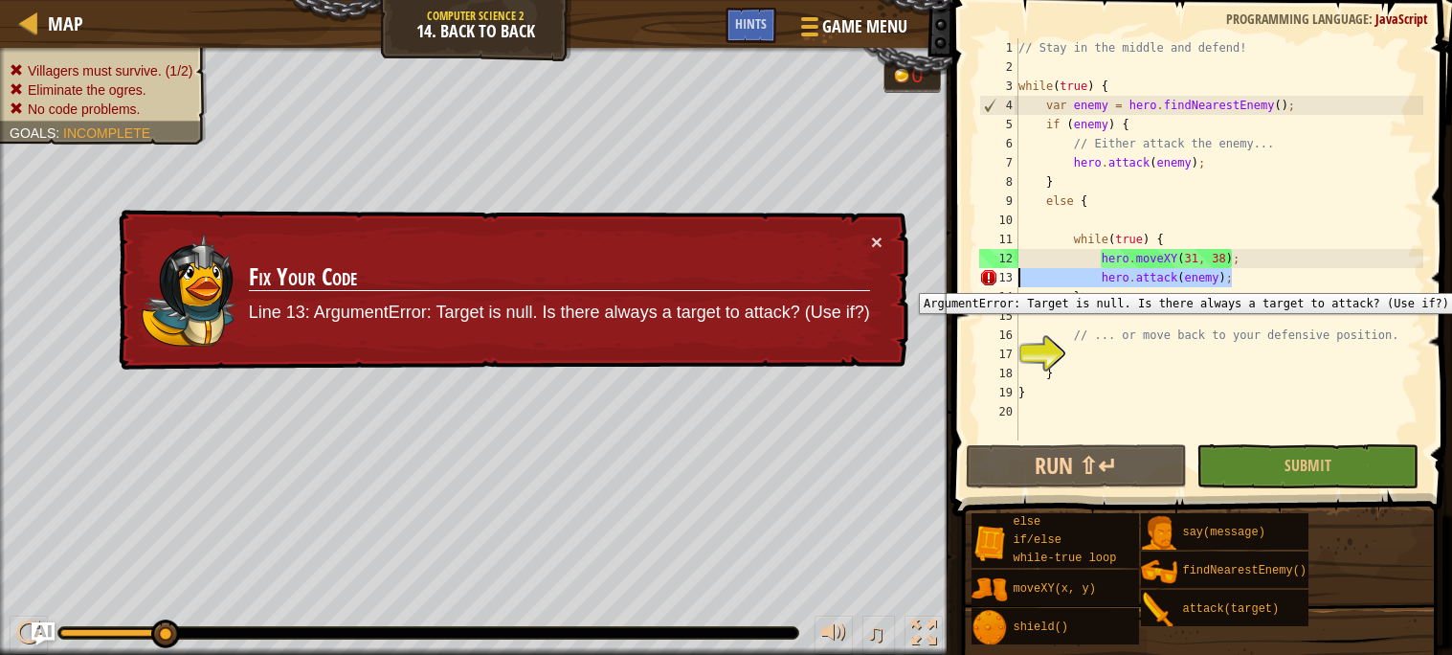
scroll to position [8, 0]
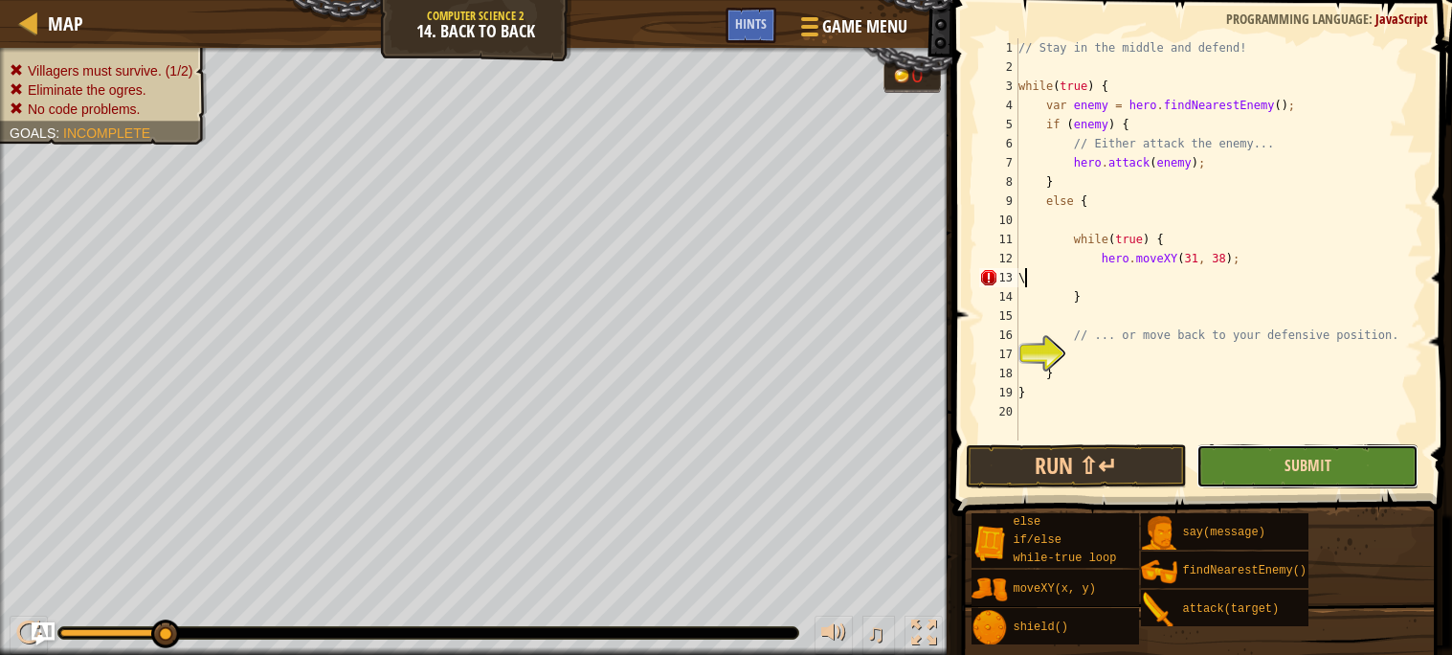
click at [1327, 471] on span "Submit" at bounding box center [1307, 465] width 47 height 21
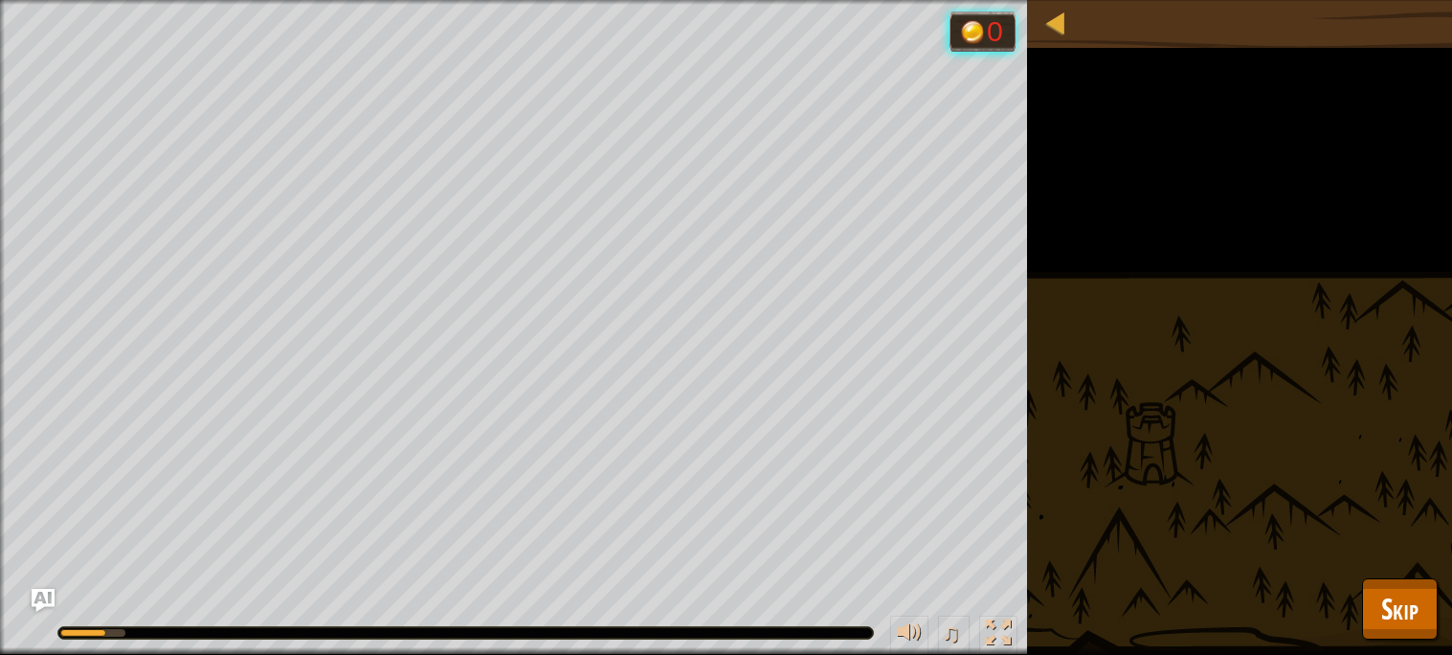
click at [1307, 455] on div "Villagers must survive. (1/2) Eliminate the ogres. No code problems. Goals : Ru…" at bounding box center [726, 327] width 1452 height 655
click at [1373, 591] on button "Skip" at bounding box center [1400, 608] width 76 height 61
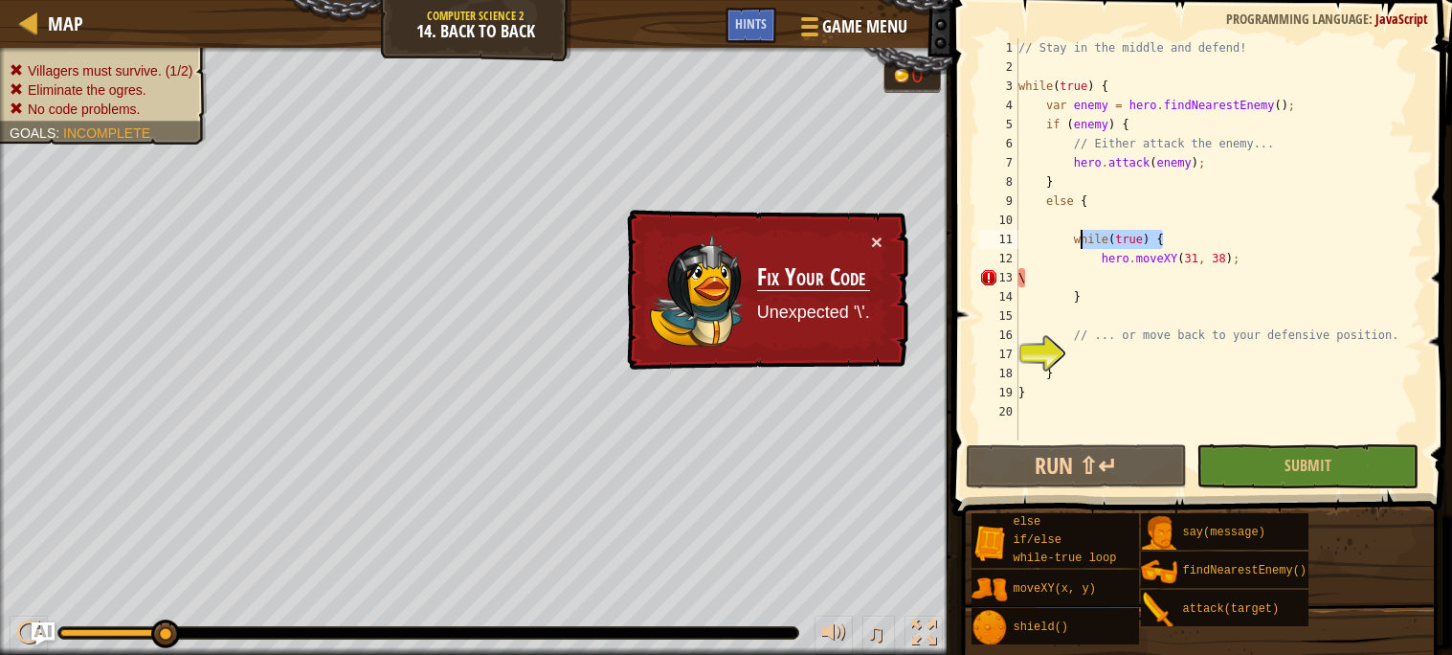
drag, startPoint x: 1204, startPoint y: 236, endPoint x: 1080, endPoint y: 230, distance: 124.6
click at [1080, 230] on div "// Stay in the middle and defend! while ( true ) { var enemy = hero . findNeare…" at bounding box center [1218, 258] width 409 height 440
type textarea "w"
click at [1023, 280] on div "// Stay in the middle and defend! while ( true ) { var enemy = hero . findNeare…" at bounding box center [1218, 258] width 409 height 440
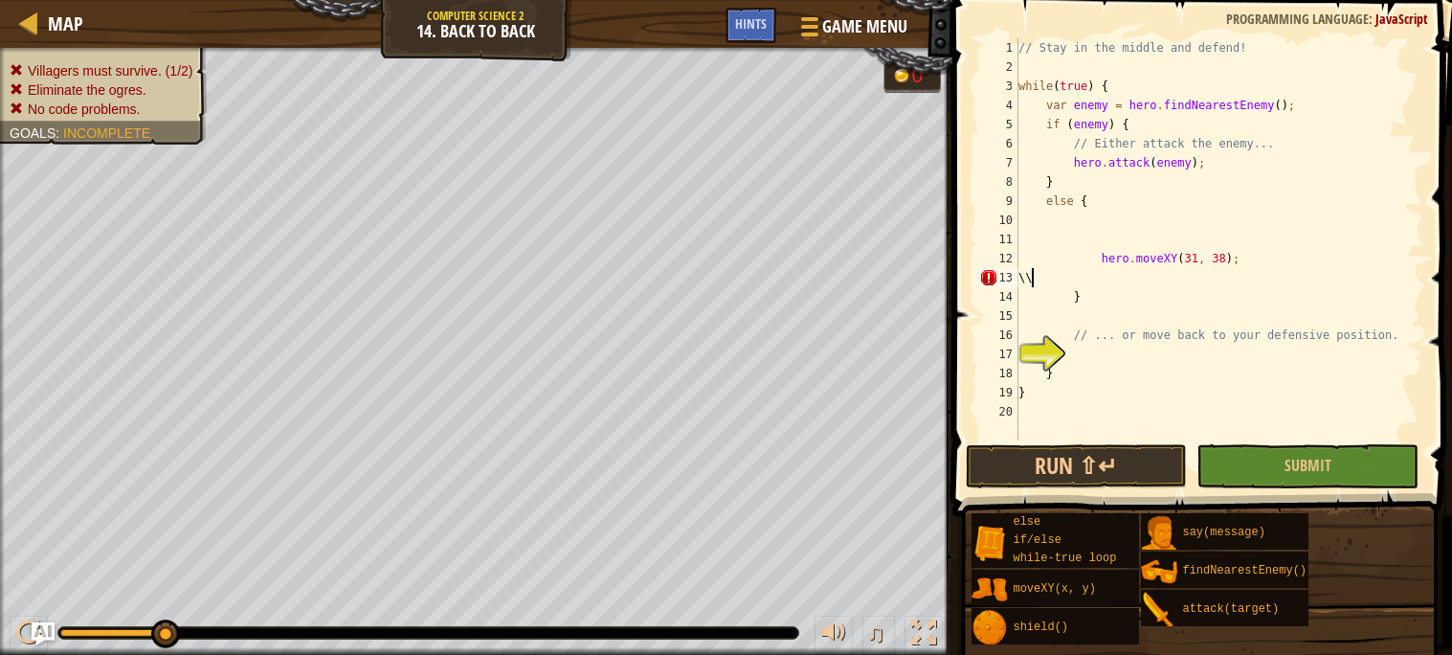
type textarea "\"
click at [1227, 463] on button "Submit" at bounding box center [1307, 466] width 222 height 44
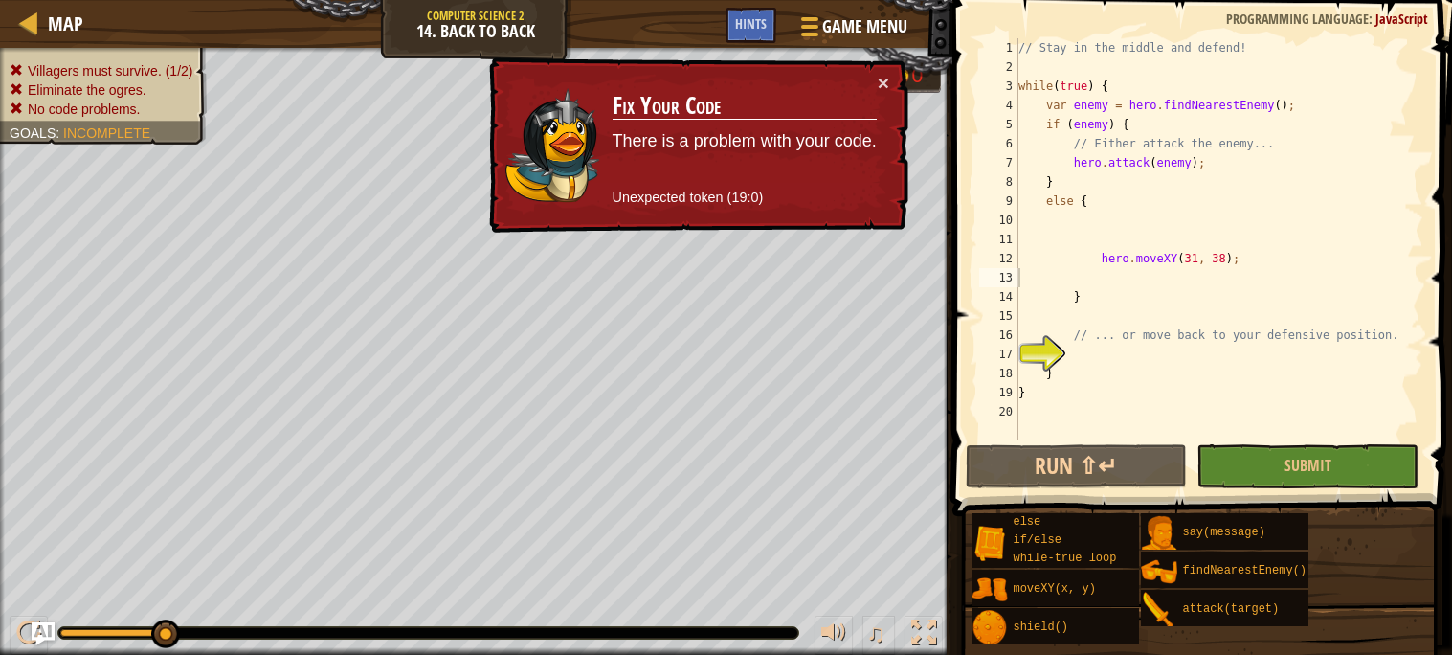
click at [1061, 244] on div "// Stay in the middle and defend! while ( true ) { var enemy = hero . findNeare…" at bounding box center [1218, 258] width 409 height 440
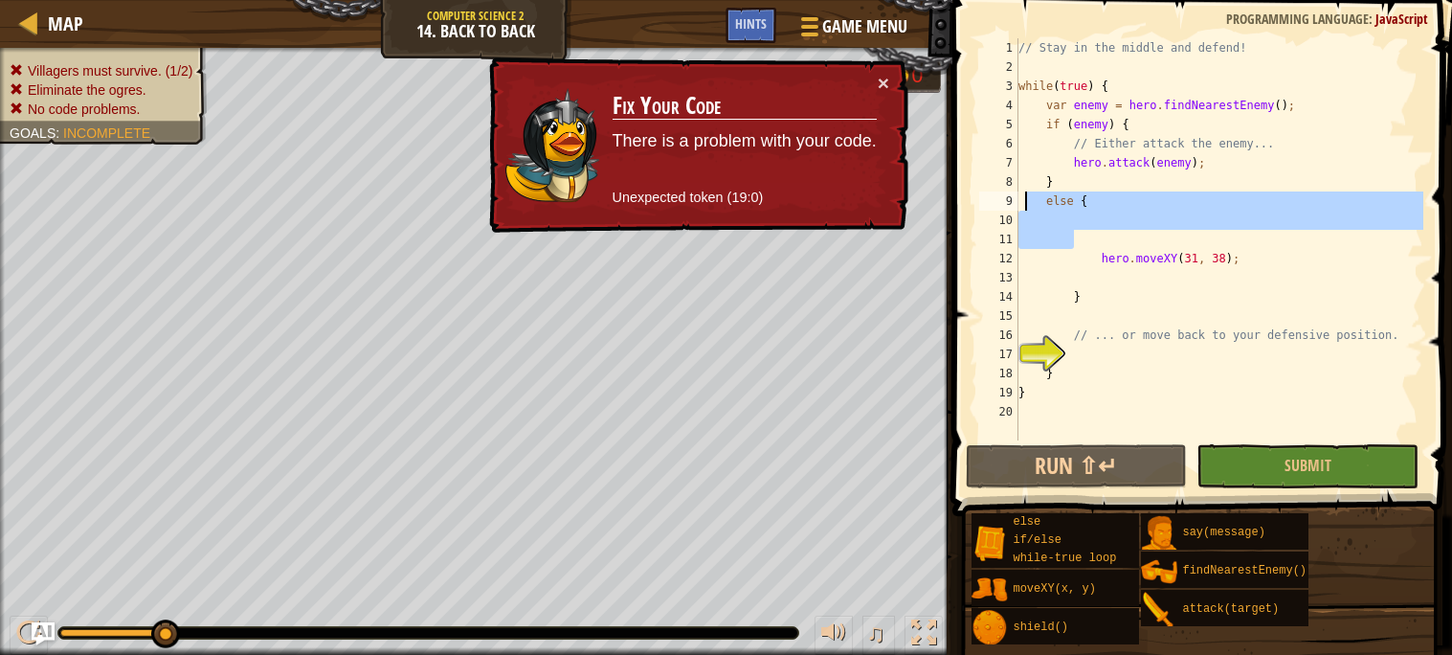
drag, startPoint x: 1240, startPoint y: 245, endPoint x: 1022, endPoint y: 207, distance: 221.5
click at [1022, 207] on div "// Stay in the middle and defend! while ( true ) { var enemy = hero . findNeare…" at bounding box center [1218, 258] width 409 height 440
type textarea "else {"
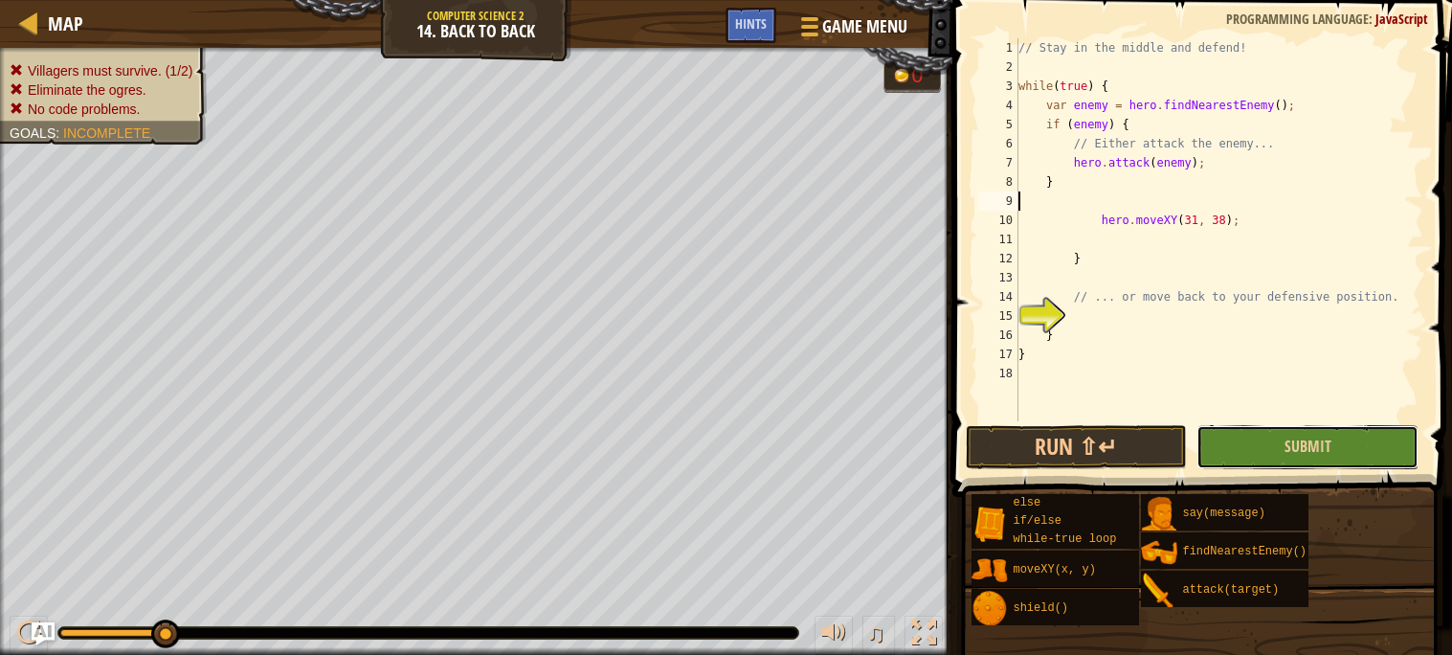
click at [1267, 429] on button "Submit" at bounding box center [1307, 447] width 222 height 44
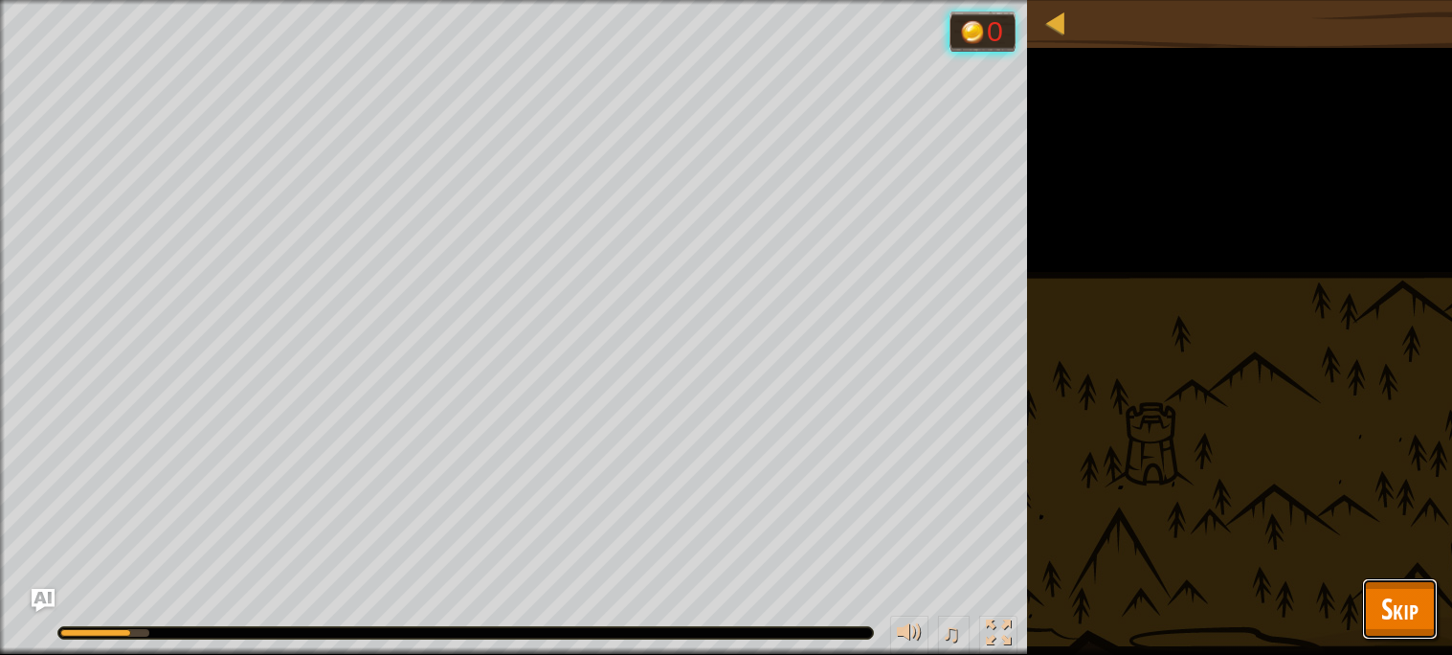
click at [1381, 594] on span "Skip" at bounding box center [1399, 608] width 37 height 39
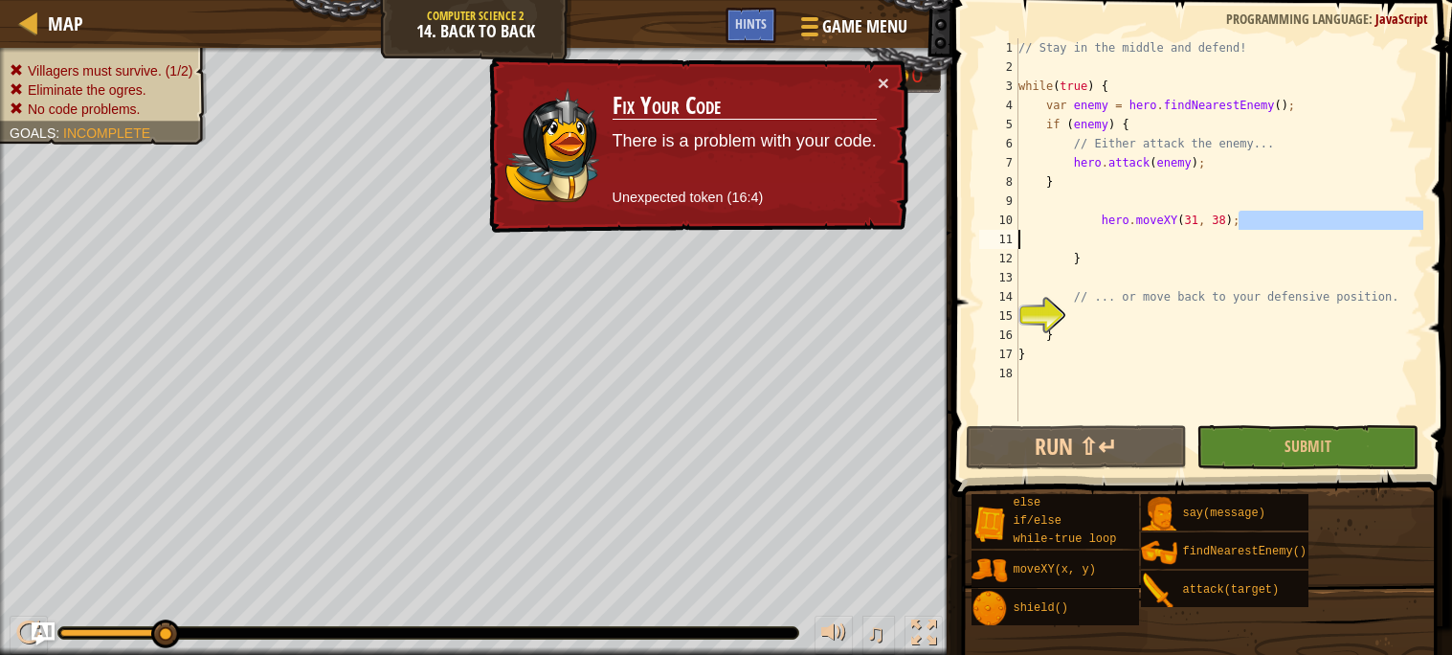
drag, startPoint x: 1257, startPoint y: 224, endPoint x: 1074, endPoint y: 231, distance: 182.9
click at [1074, 231] on div "// Stay in the middle and defend! while ( true ) { var enemy = hero . findNeare…" at bounding box center [1218, 248] width 409 height 421
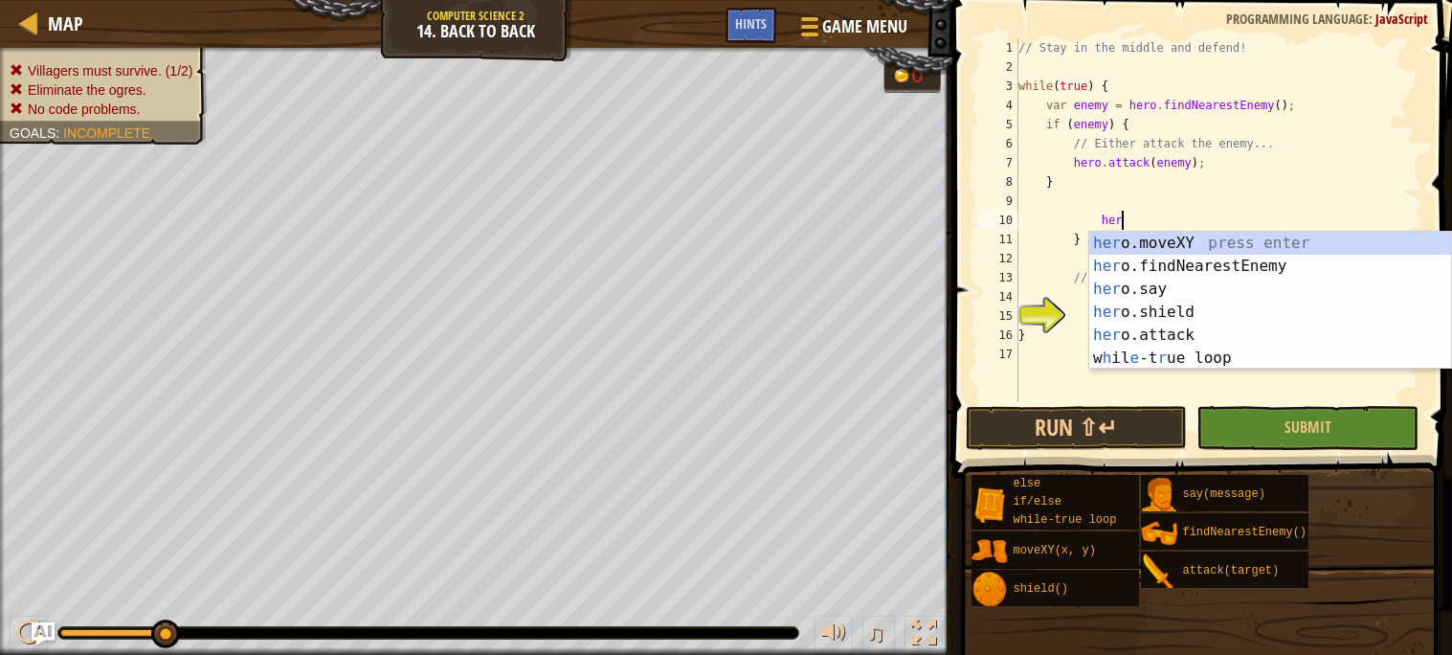
type textarea "h"
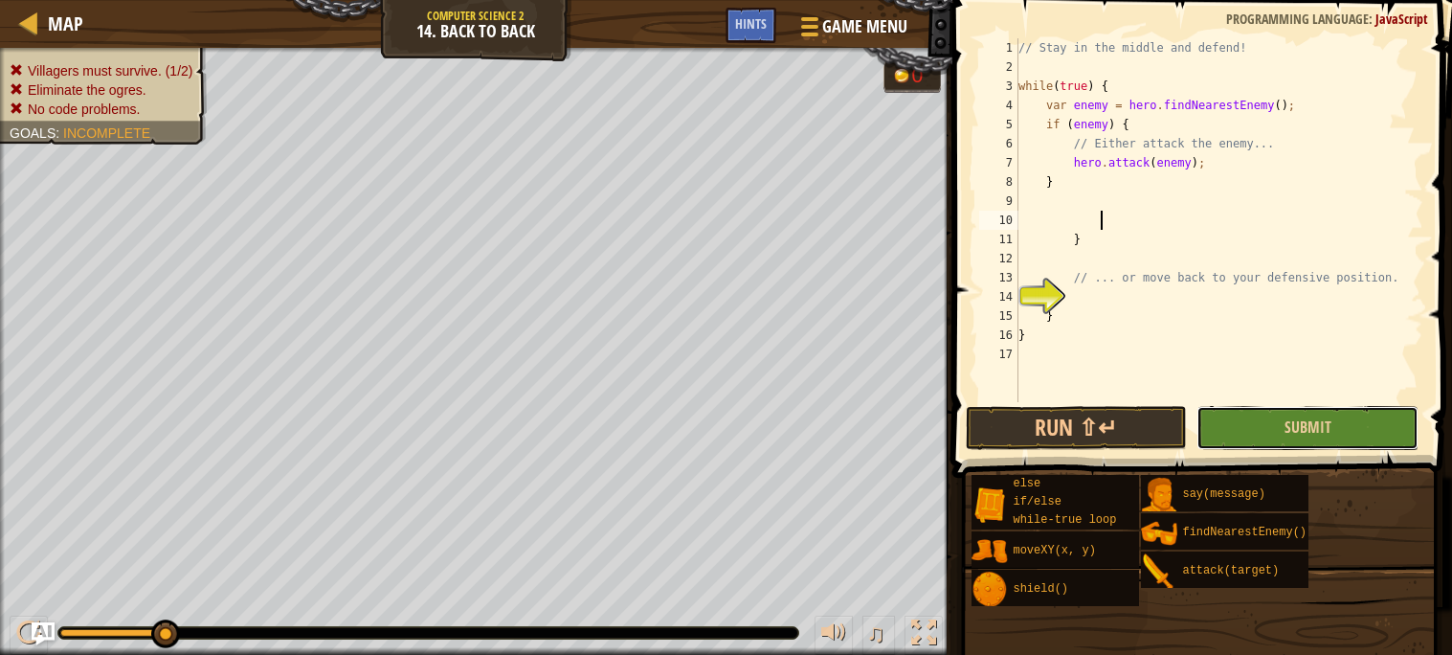
click at [1272, 430] on button "Submit" at bounding box center [1307, 428] width 222 height 44
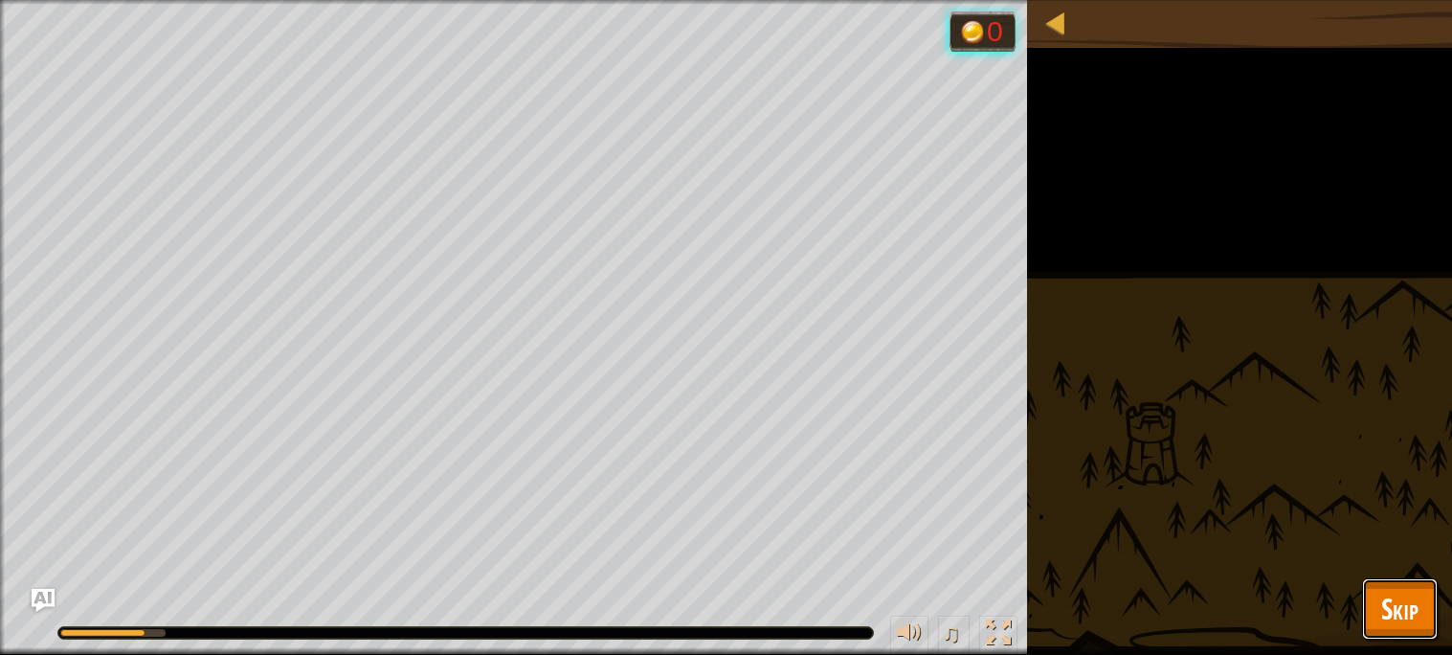
click at [1400, 629] on button "Skip" at bounding box center [1400, 608] width 76 height 61
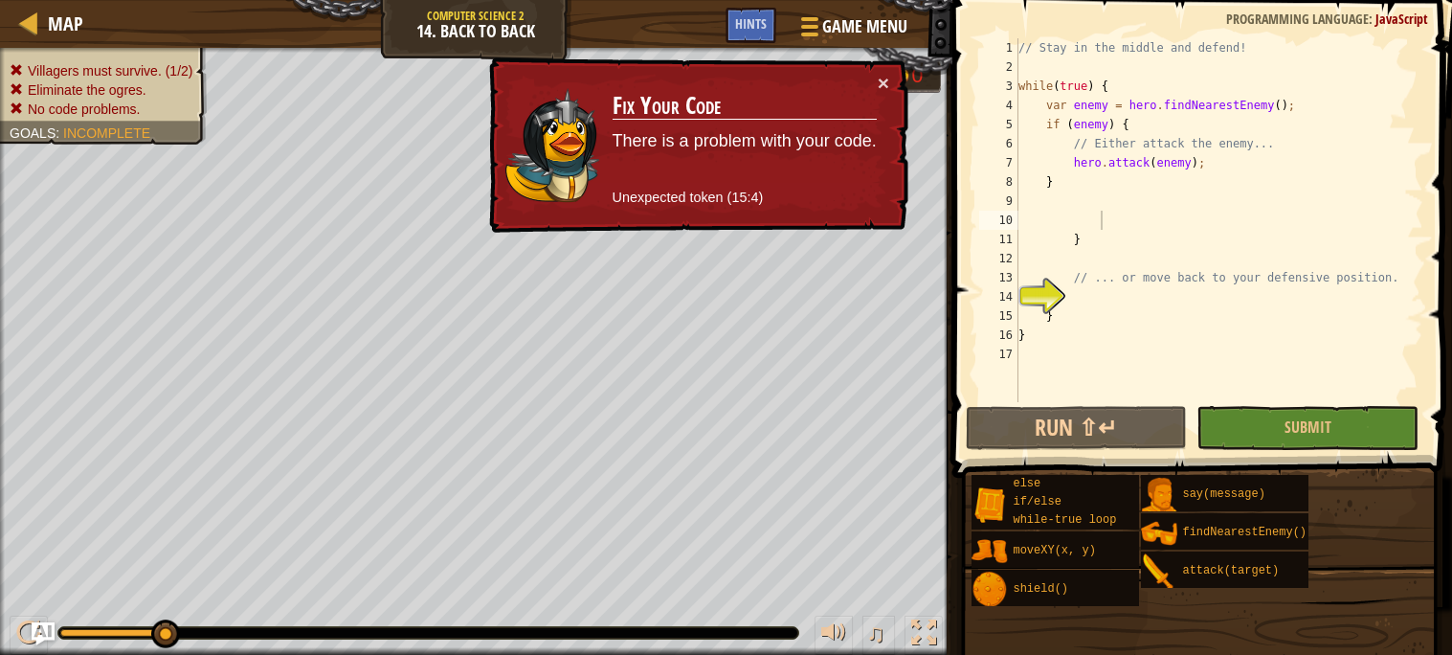
click at [1112, 212] on div "// Stay in the middle and defend! while ( true ) { var enemy = hero . findNeare…" at bounding box center [1218, 239] width 409 height 402
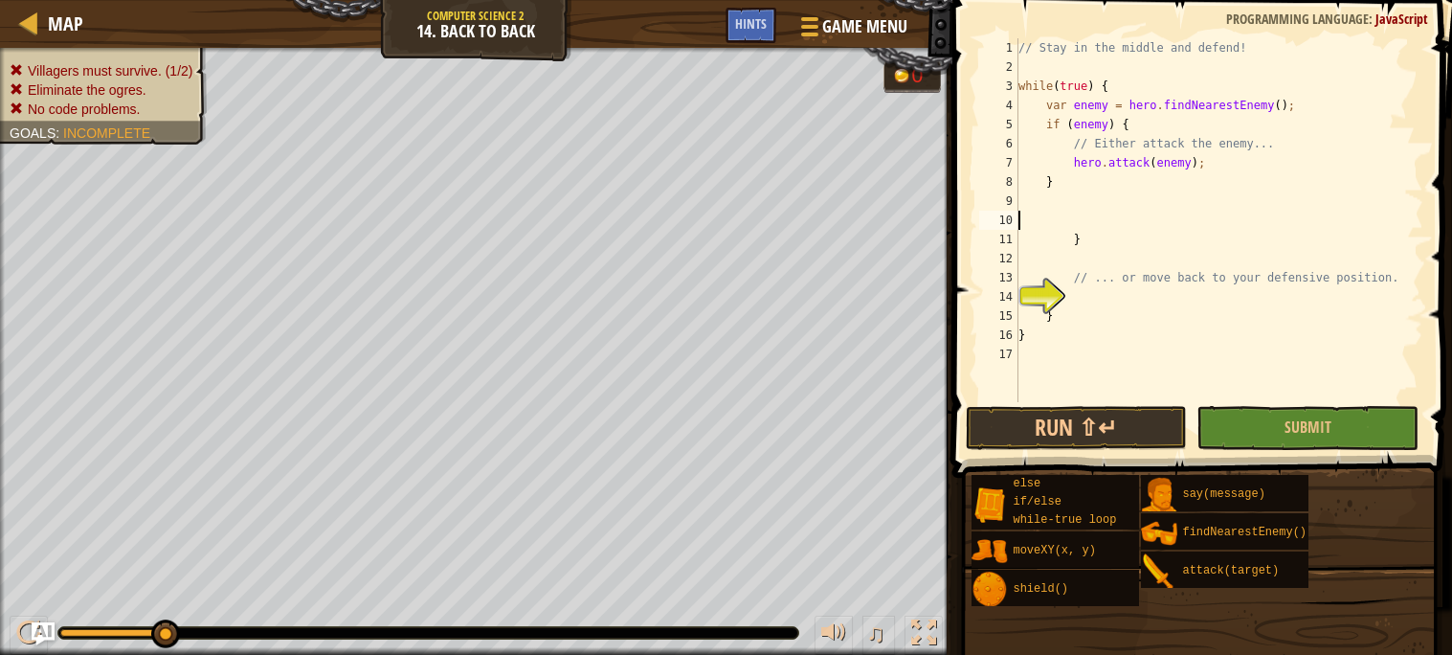
type textarea "}"
type textarea "hero.attack(enemy);"
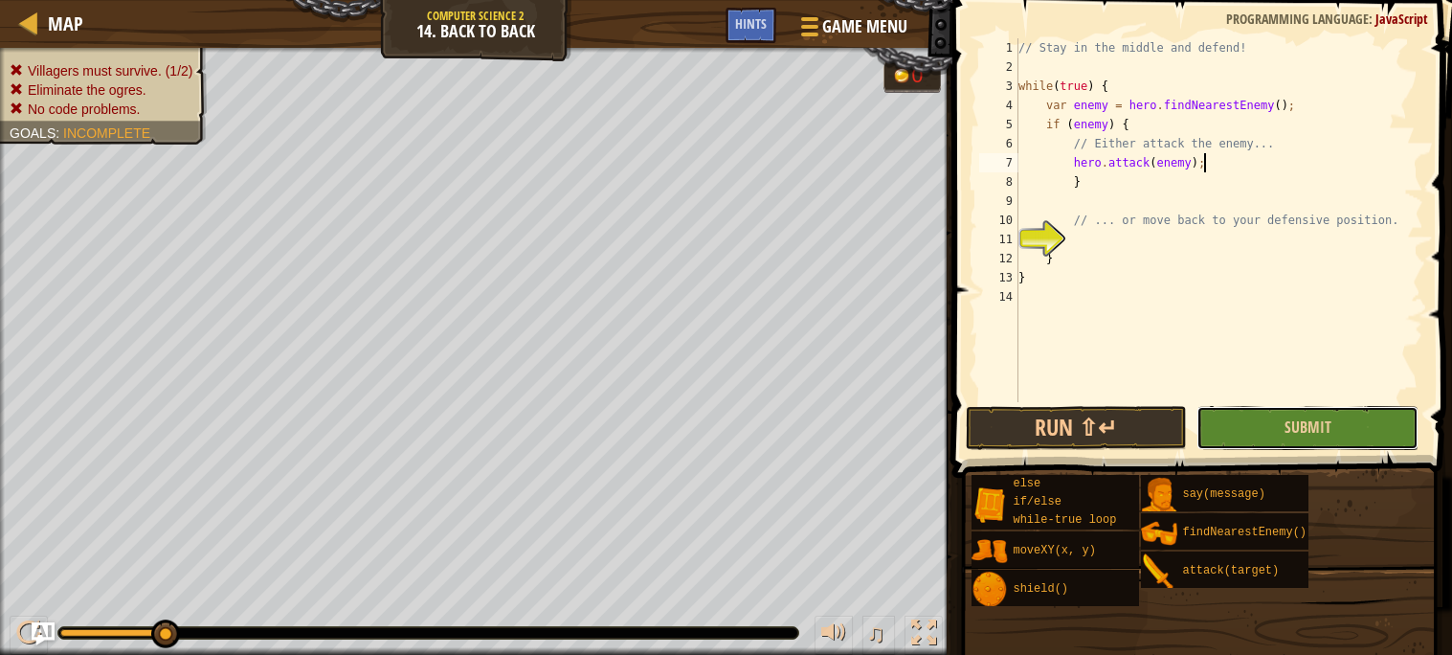
click at [1252, 447] on button "Submit" at bounding box center [1307, 428] width 222 height 44
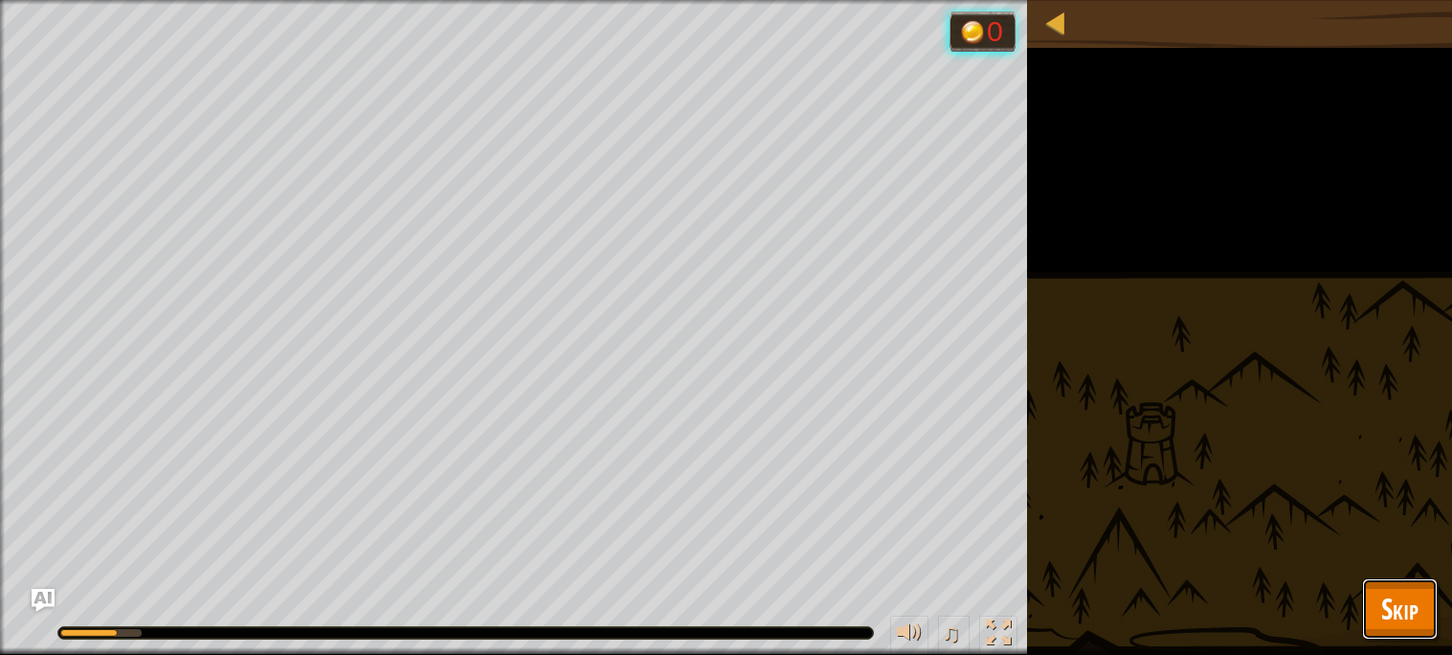
click at [1398, 612] on span "Skip" at bounding box center [1399, 608] width 37 height 39
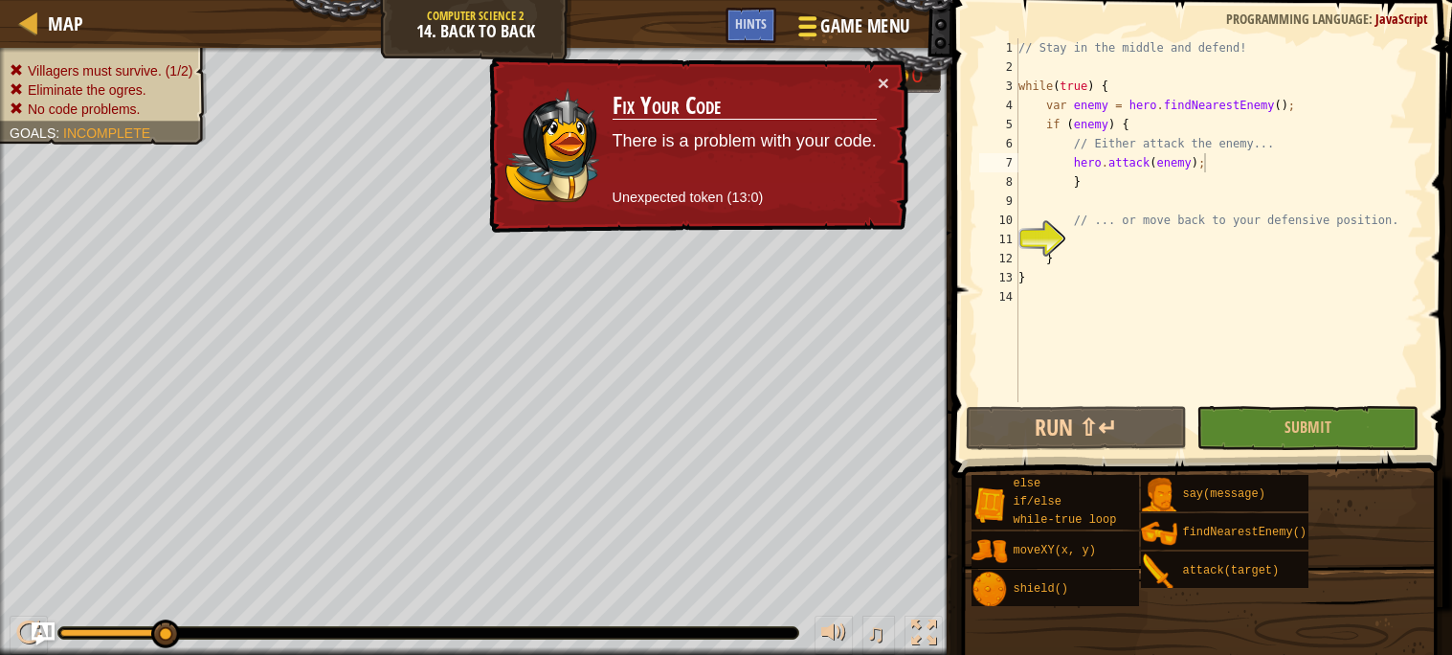
click at [816, 26] on div at bounding box center [807, 26] width 26 height 28
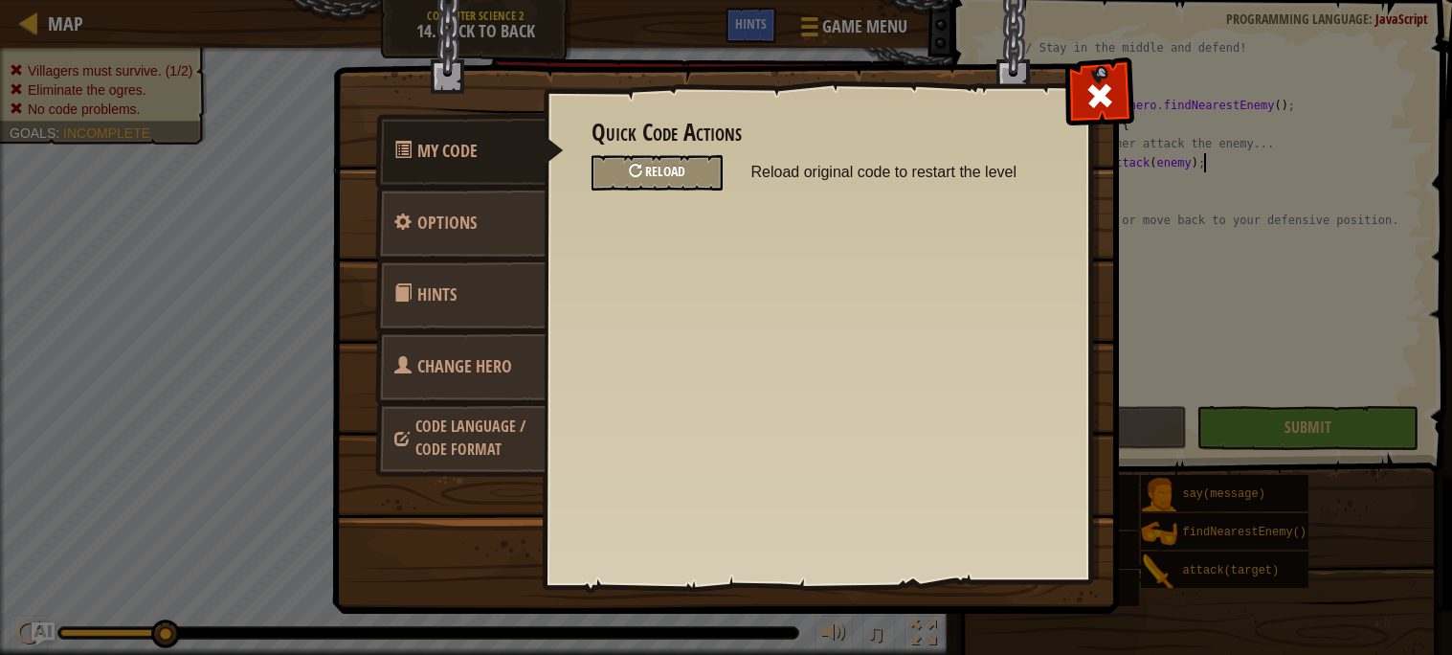
click at [674, 167] on span "Reload" at bounding box center [665, 171] width 40 height 18
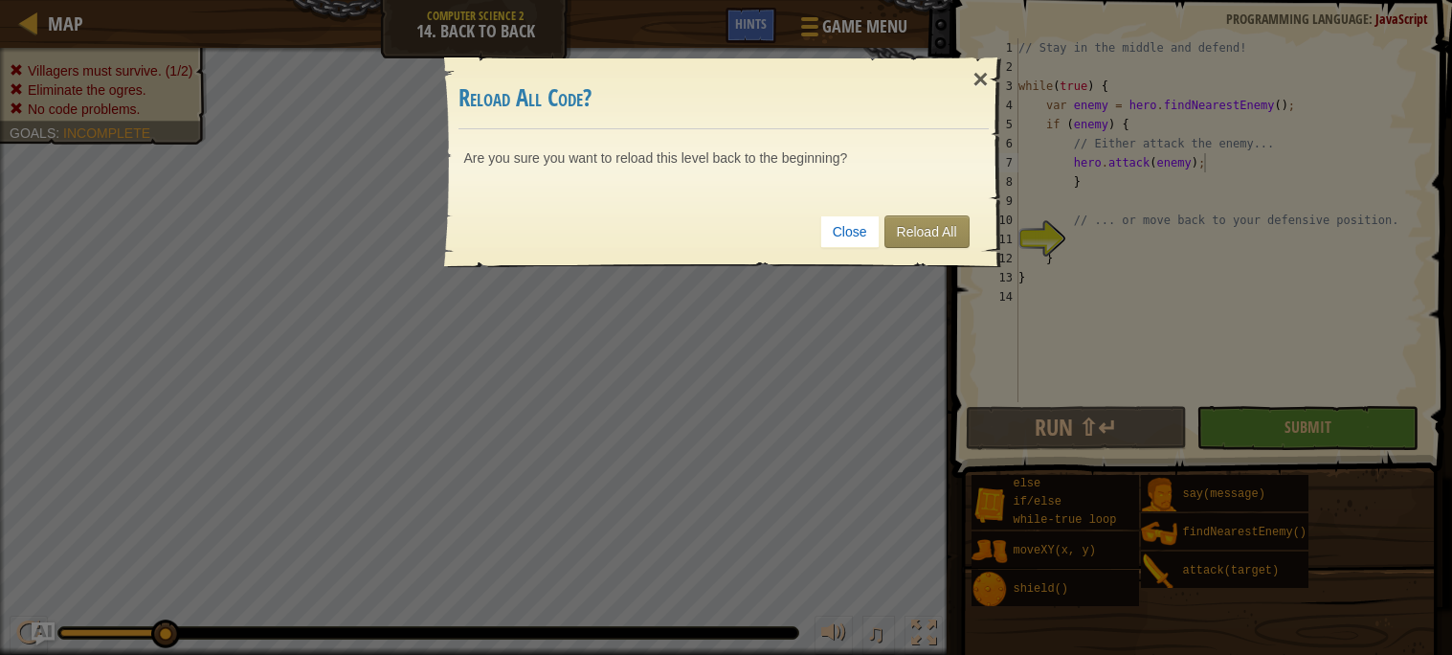
click at [674, 167] on div "Are you sure you want to reload this level back to the beginning?" at bounding box center [723, 162] width 557 height 67
click at [903, 225] on link "Reload All" at bounding box center [926, 231] width 85 height 33
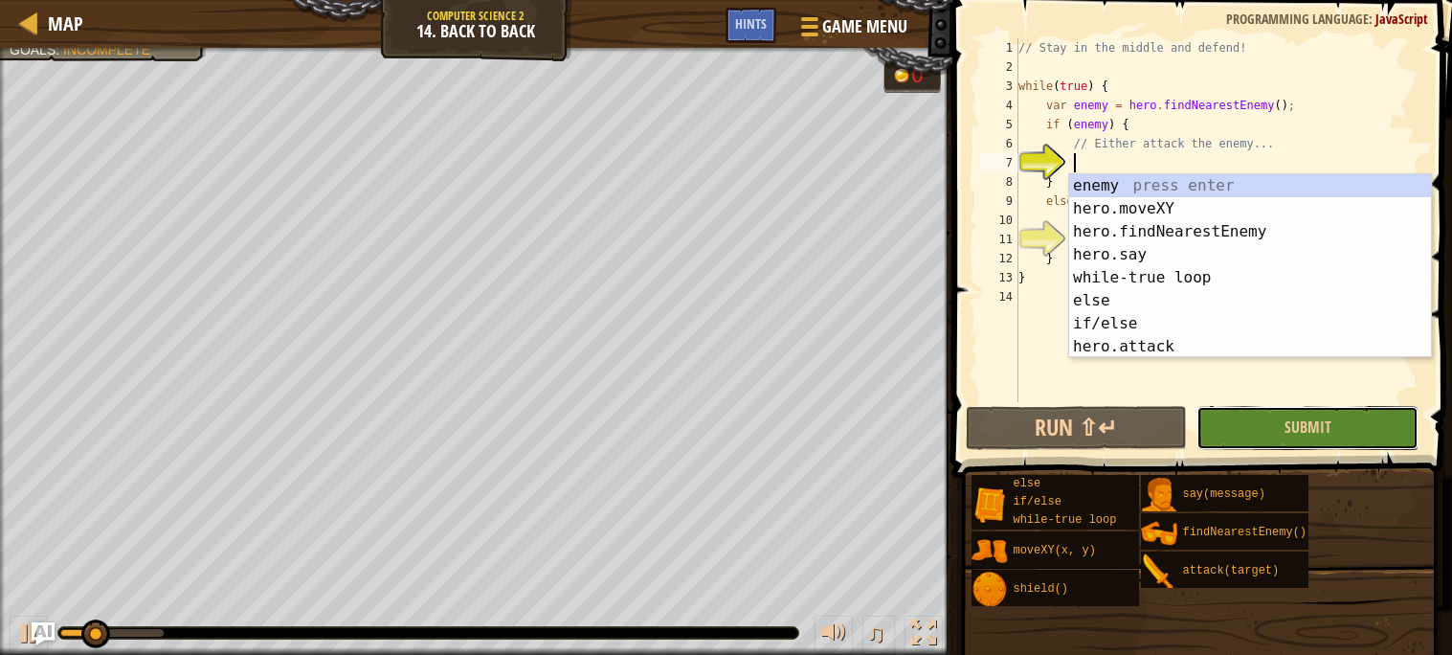
click at [1239, 423] on button "Submit" at bounding box center [1307, 428] width 222 height 44
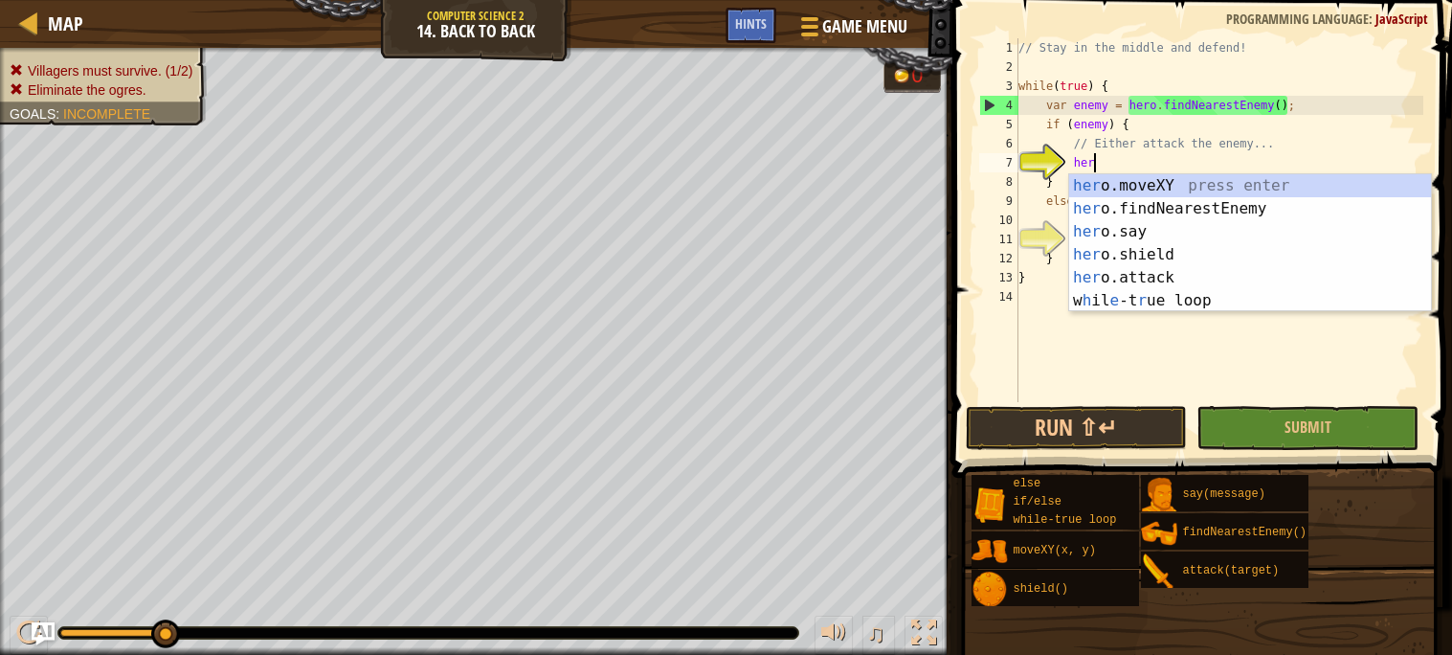
scroll to position [8, 5]
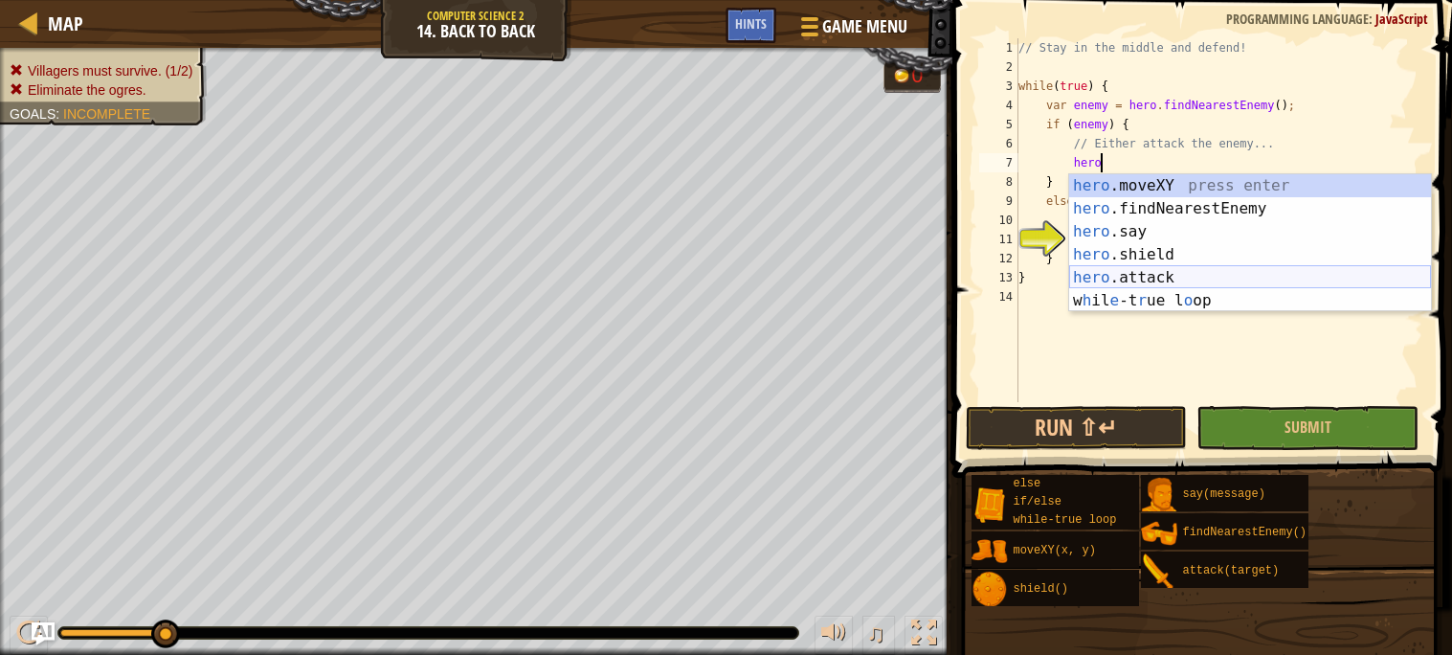
click at [1127, 271] on div "hero .moveXY press enter hero .findNearestEnemy press enter hero .say press ent…" at bounding box center [1250, 266] width 362 height 184
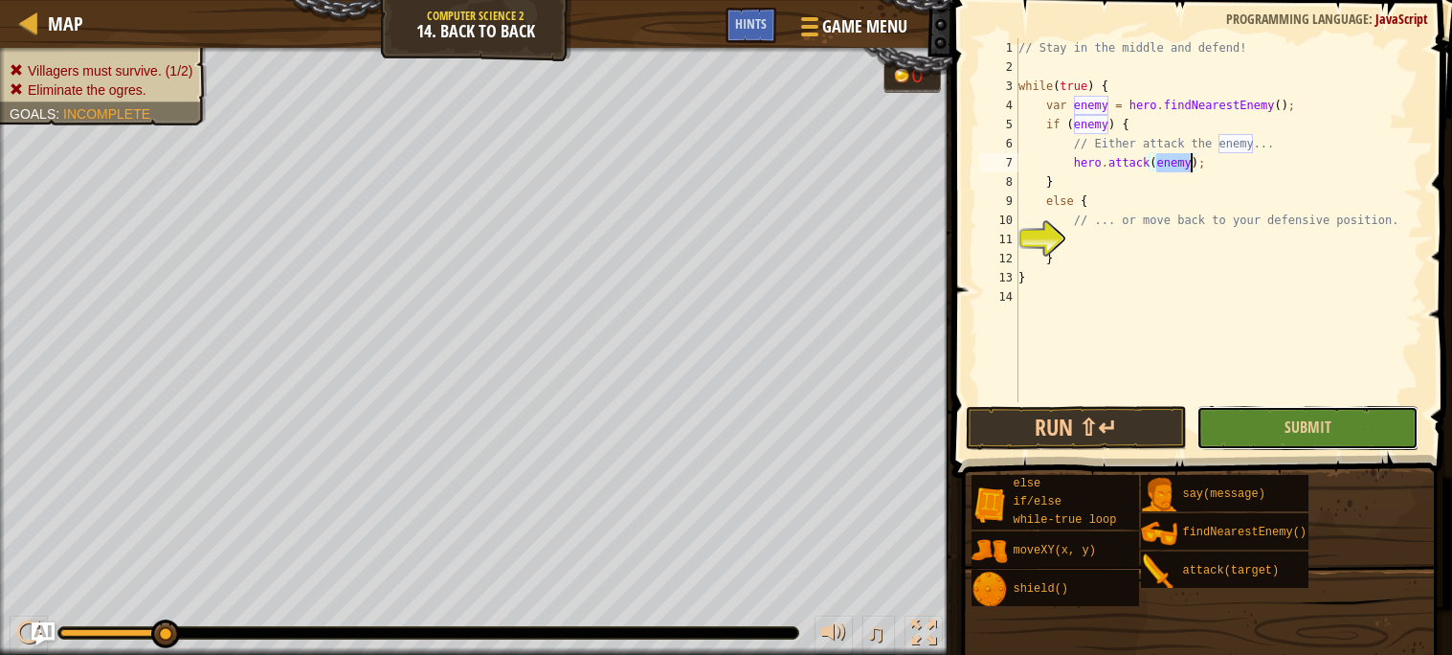
click at [1226, 430] on button "Submit" at bounding box center [1307, 428] width 222 height 44
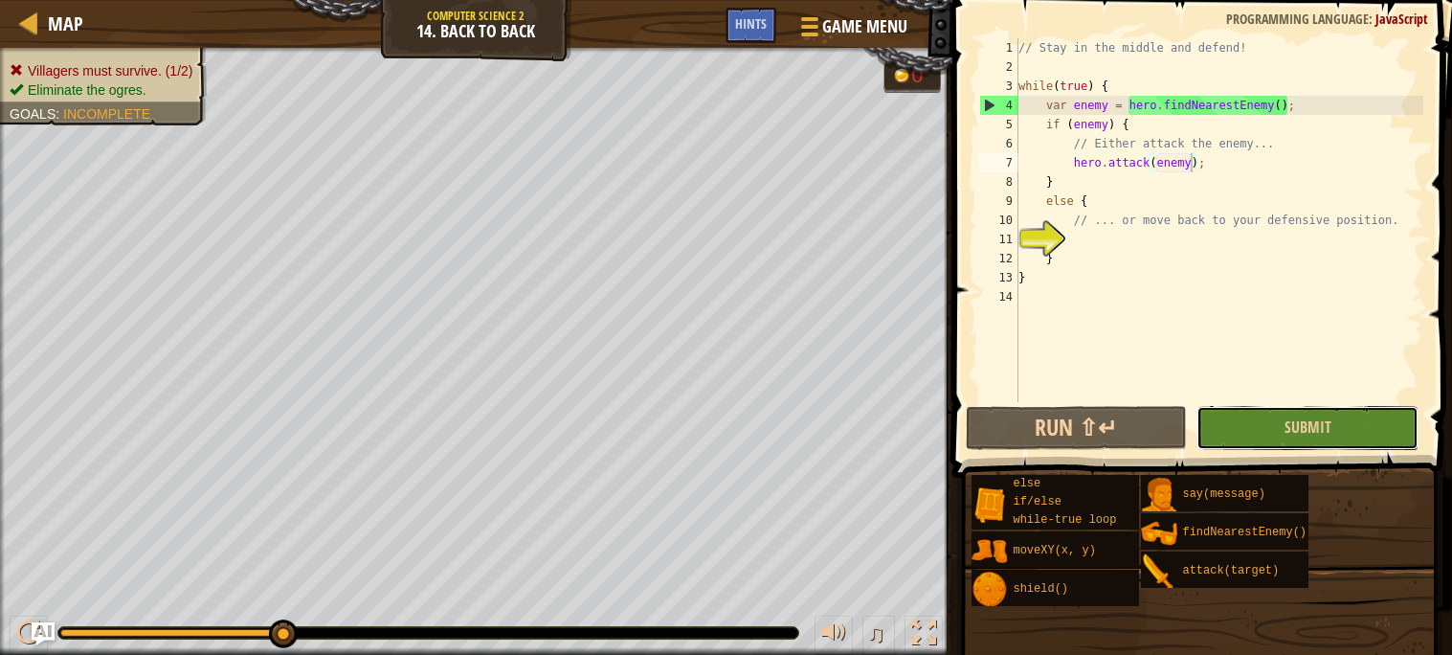
click at [1226, 430] on button "Submit" at bounding box center [1307, 428] width 222 height 44
type textarea "}"
click at [1213, 174] on div "// Stay in the middle and defend! while ( true ) { var enemy = hero . findNeare…" at bounding box center [1218, 239] width 409 height 402
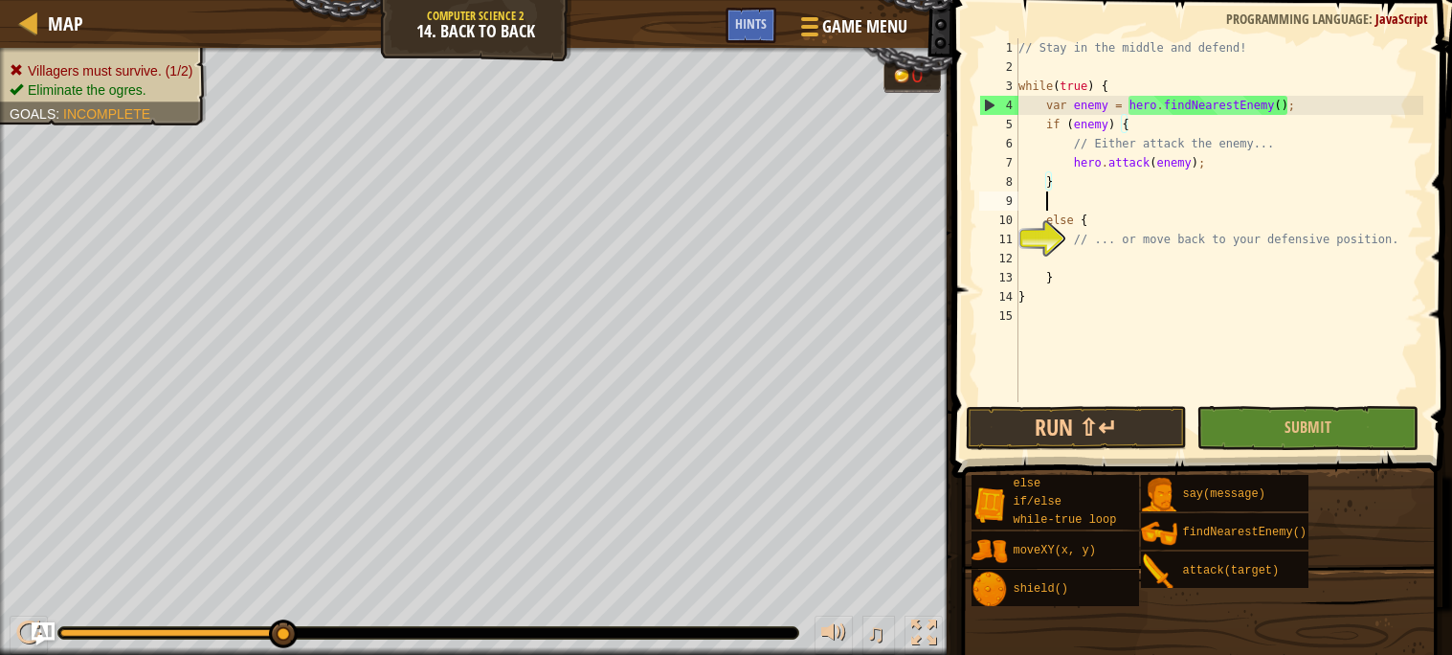
scroll to position [8, 1]
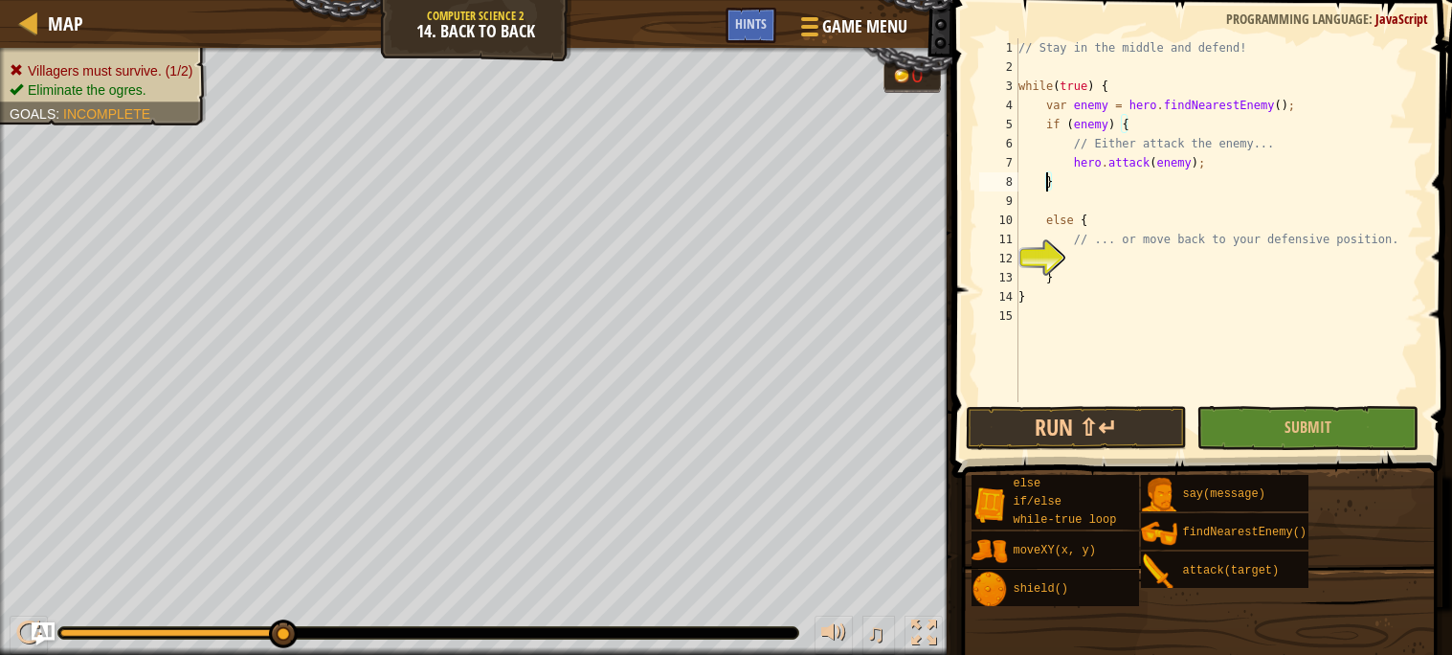
type textarea "hero.attack(enemy);"
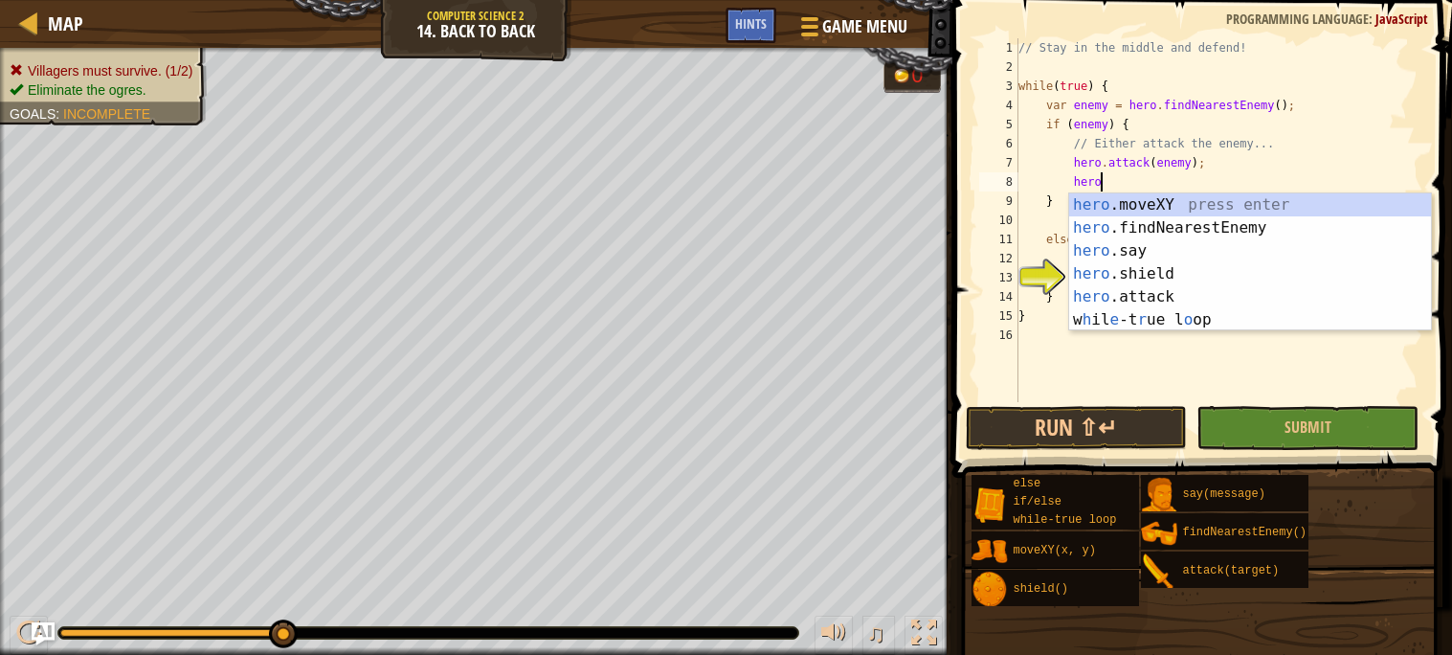
scroll to position [8, 5]
click at [1218, 201] on div "hero .moveXY press enter hero .findNearestEnemy press enter hero .say press ent…" at bounding box center [1250, 285] width 362 height 184
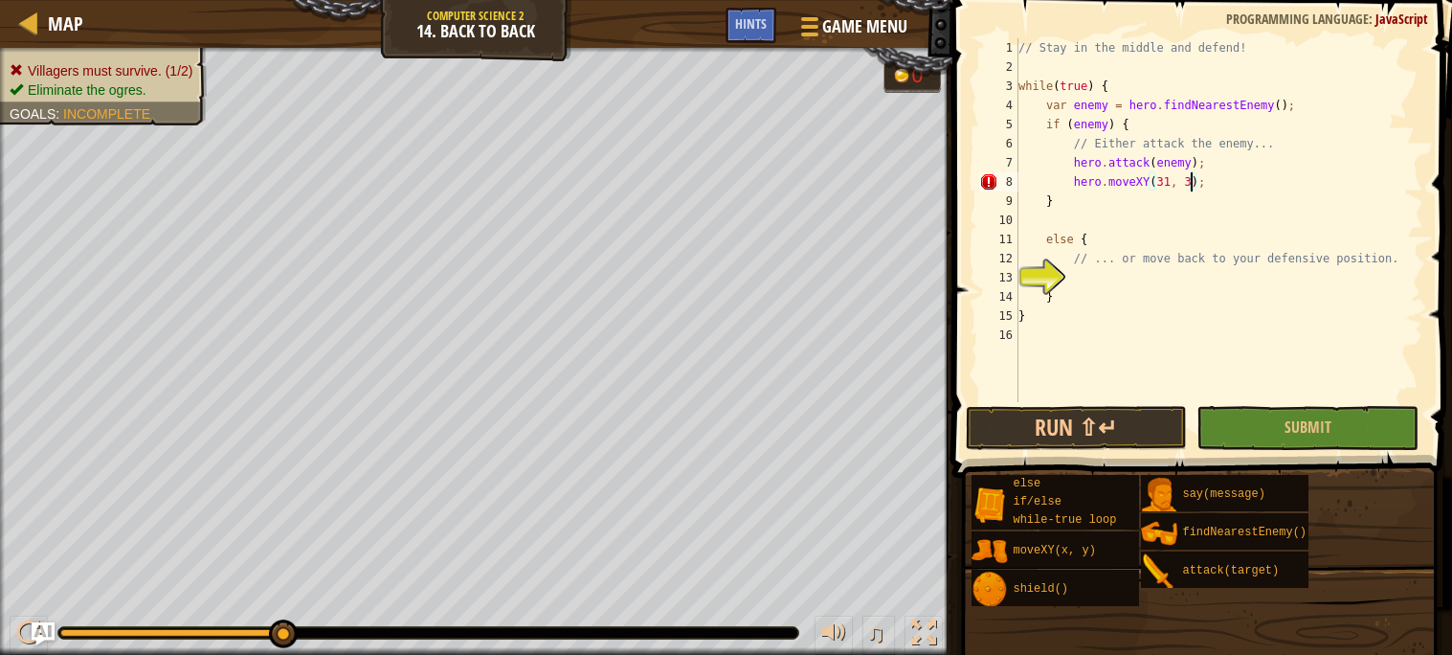
scroll to position [8, 14]
click at [1302, 421] on span "Submit" at bounding box center [1307, 426] width 47 height 21
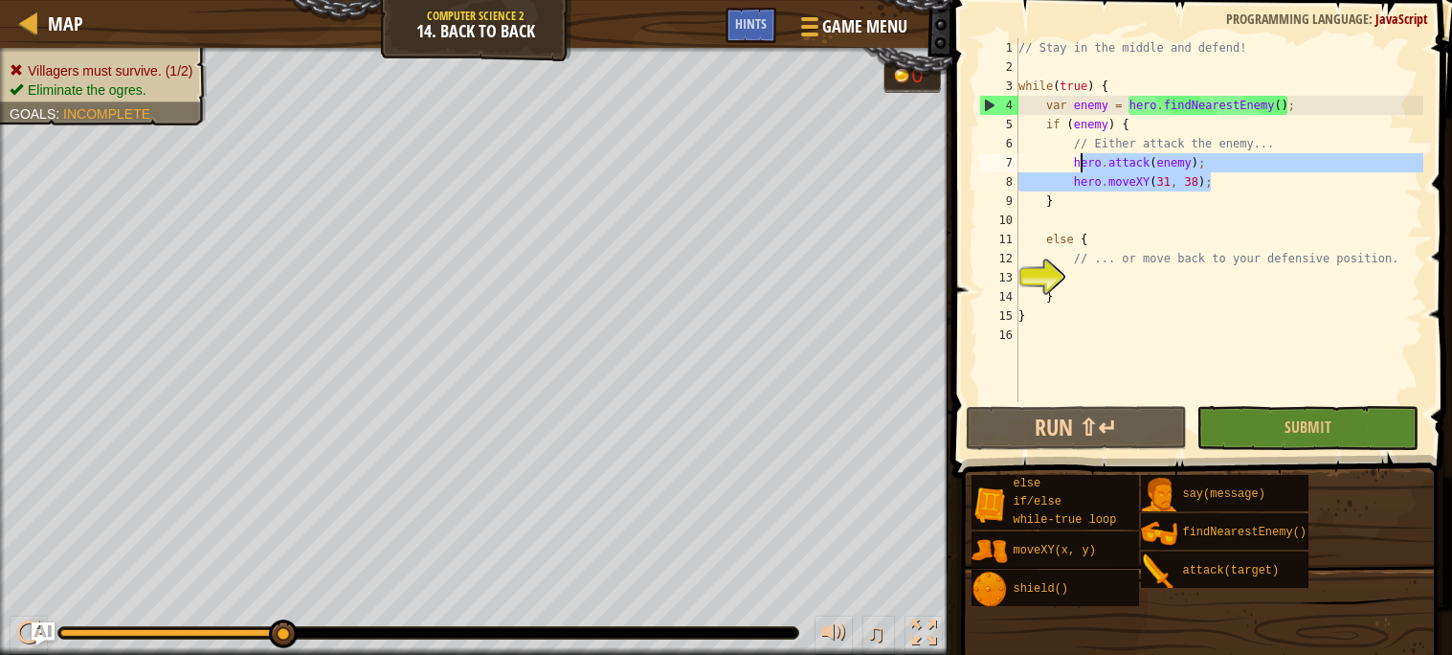
drag, startPoint x: 1221, startPoint y: 182, endPoint x: 1078, endPoint y: 171, distance: 143.9
click at [1078, 171] on div "// Stay in the middle and defend! while ( true ) { var enemy = hero . findNeare…" at bounding box center [1218, 239] width 409 height 402
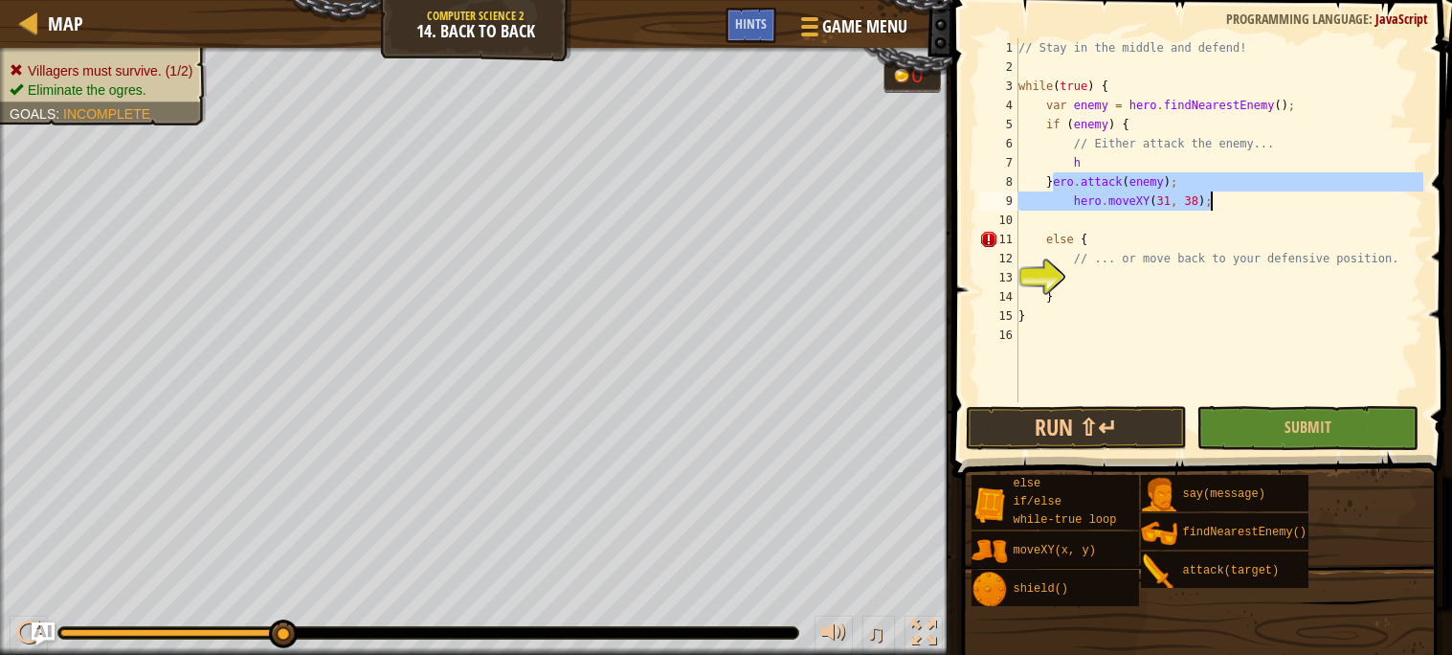
click at [1211, 195] on div "// Stay in the middle and defend! while ( true ) { var enemy = hero . findNeare…" at bounding box center [1218, 220] width 409 height 364
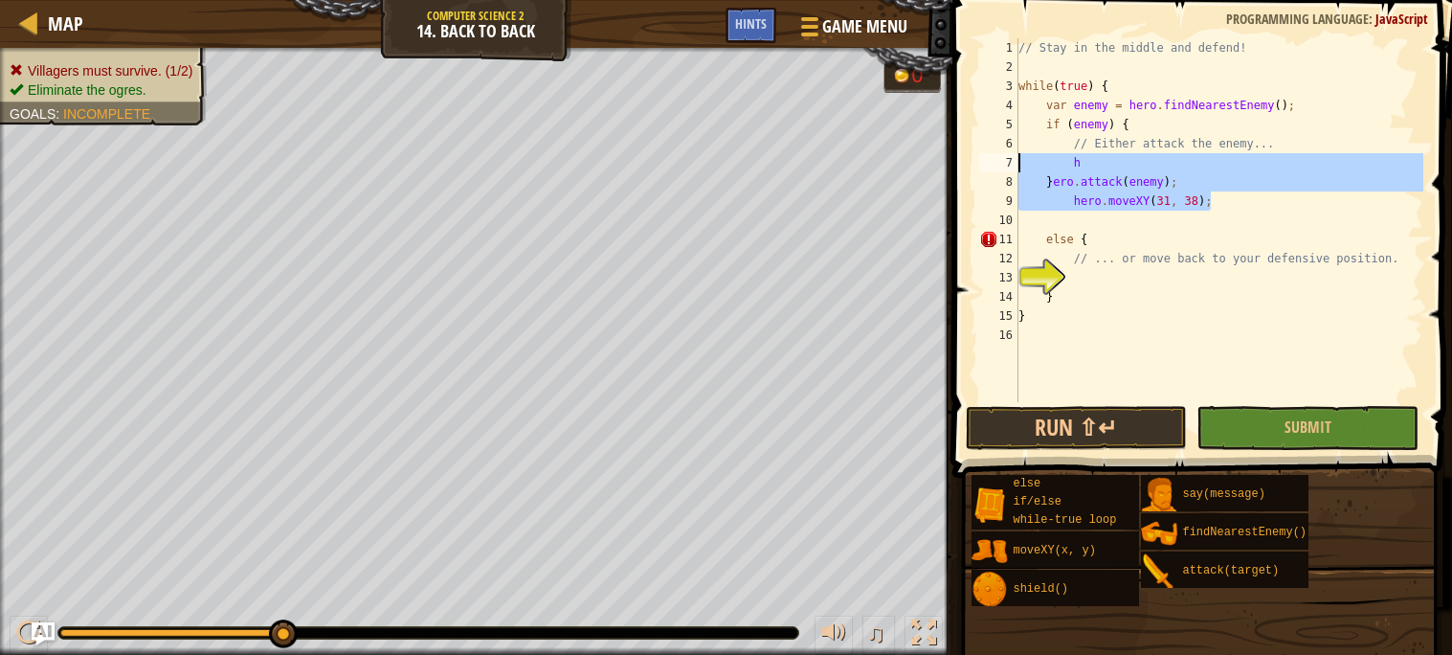
drag, startPoint x: 1211, startPoint y: 196, endPoint x: 1005, endPoint y: 167, distance: 207.9
click at [1005, 167] on div "hero.moveXY(31, 38); 1 2 3 4 5 6 7 8 9 10 11 12 13 14 15 16 // Stay in the midd…" at bounding box center [1199, 220] width 448 height 364
type textarea "h }ero.attack(enemy);"
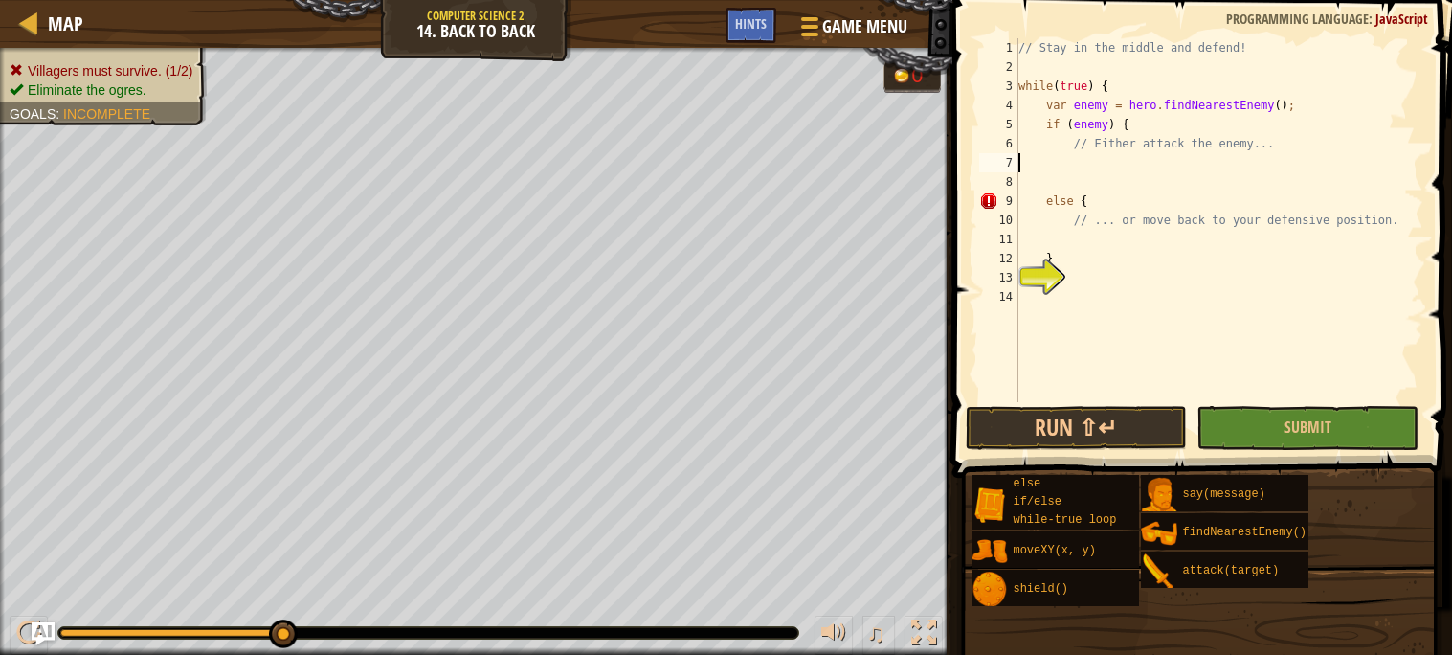
scroll to position [8, 0]
drag, startPoint x: 1090, startPoint y: 201, endPoint x: 1047, endPoint y: 204, distance: 43.2
click at [1047, 204] on div "// Stay in the middle and defend! while ( true ) { var enemy = hero . findNeare…" at bounding box center [1218, 239] width 409 height 402
type textarea "else {"
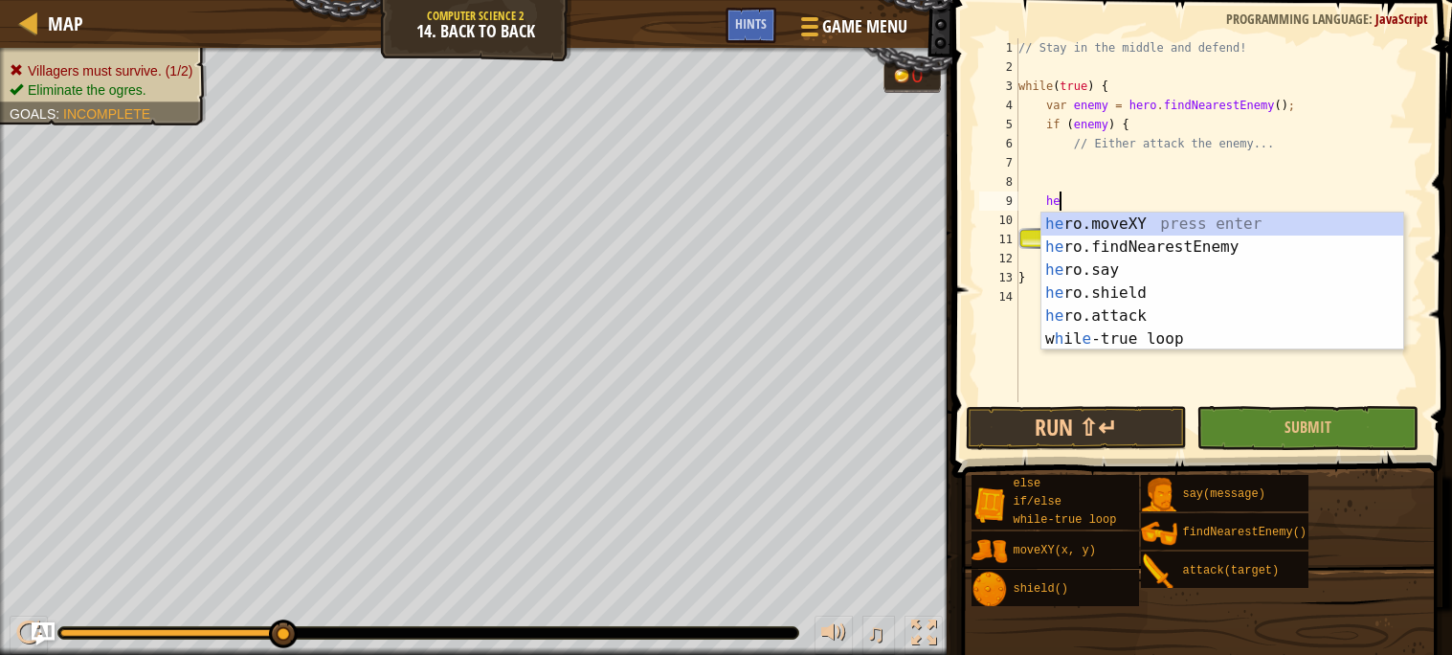
type textarea "hero"
click at [1081, 301] on div "hero .moveXY press enter hero .findNearestEnemy press enter hero .say press ent…" at bounding box center [1222, 304] width 362 height 184
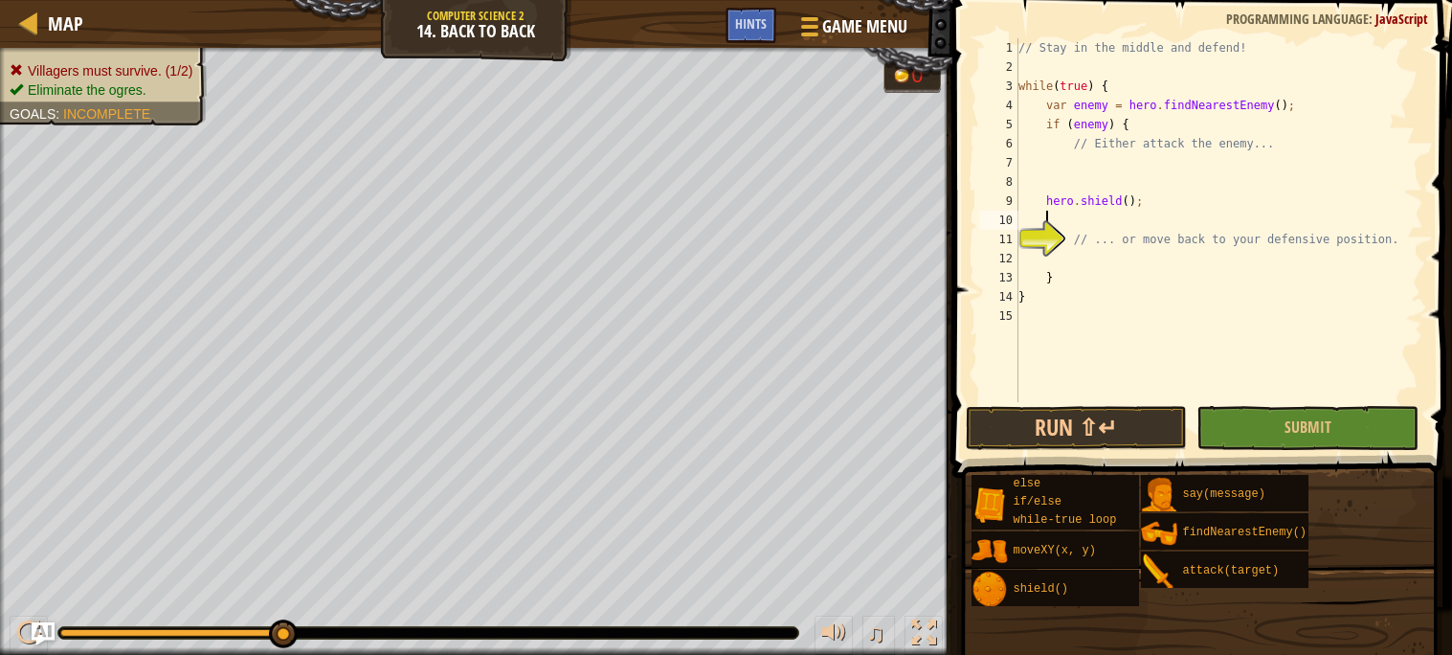
scroll to position [8, 1]
click at [1286, 419] on span "Submit" at bounding box center [1307, 426] width 47 height 21
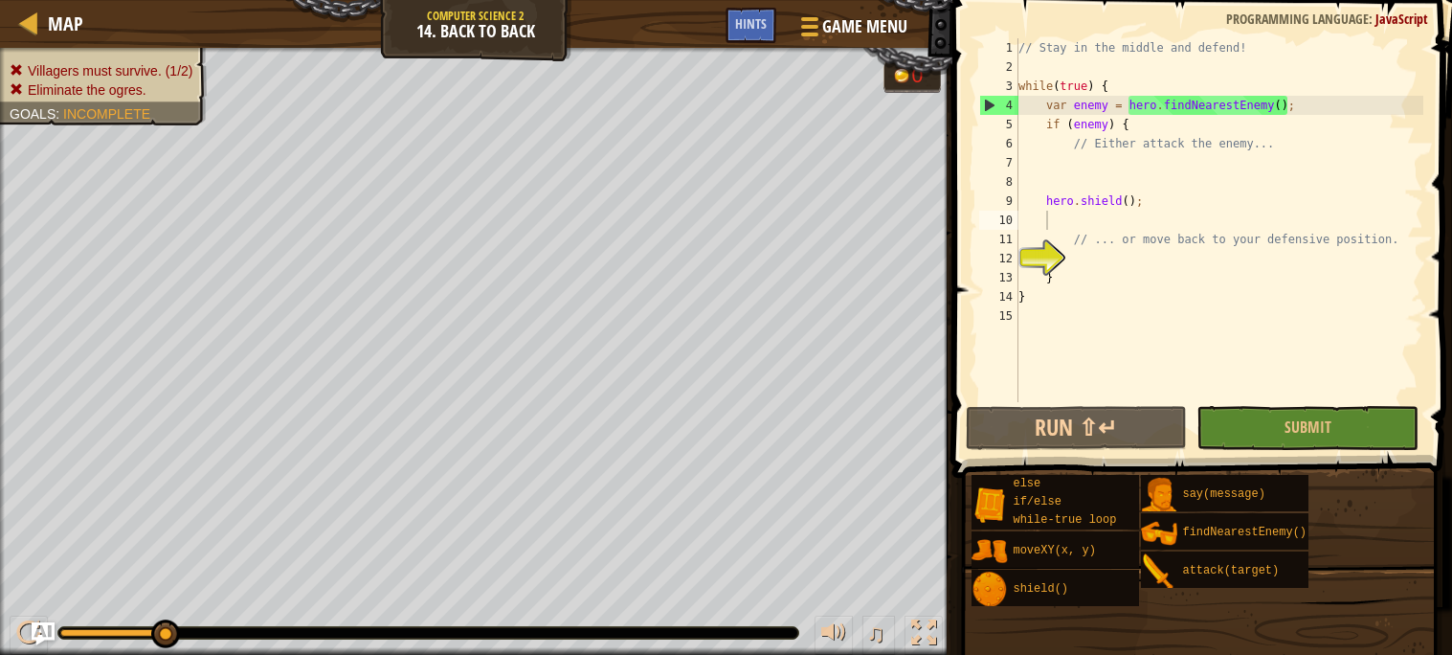
click at [1132, 205] on div "// Stay in the middle and defend! while ( true ) { var enemy = hero . findNeare…" at bounding box center [1218, 239] width 409 height 402
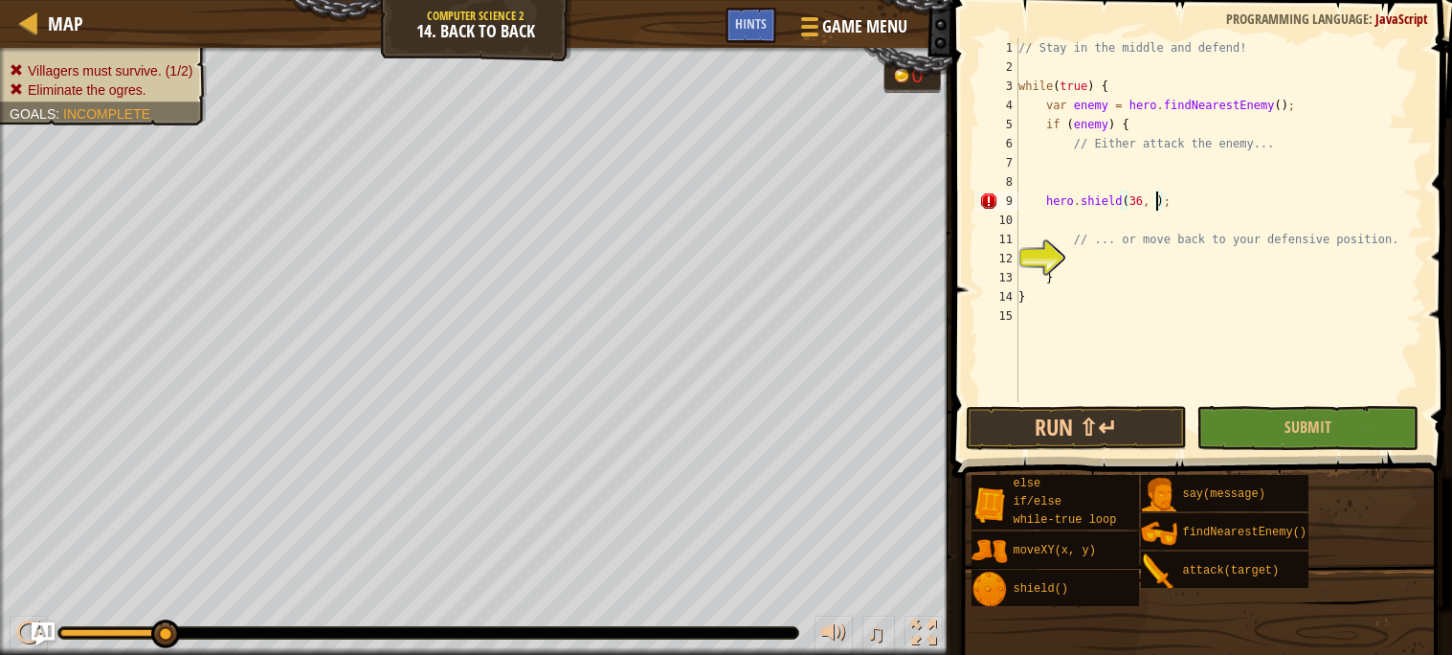
scroll to position [8, 11]
type textarea "hero.shield(36, 40);"
click at [1294, 408] on button "Submit" at bounding box center [1307, 428] width 222 height 44
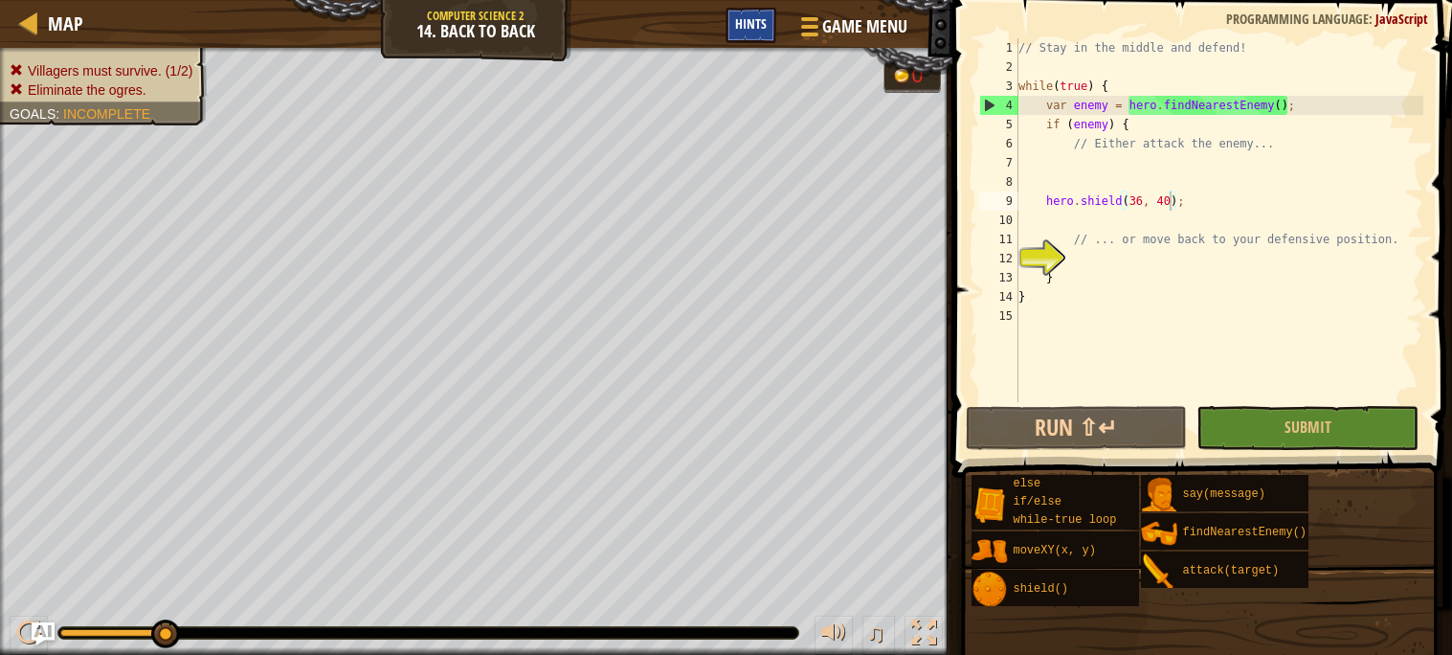
click at [745, 26] on span "Hints" at bounding box center [751, 23] width 32 height 18
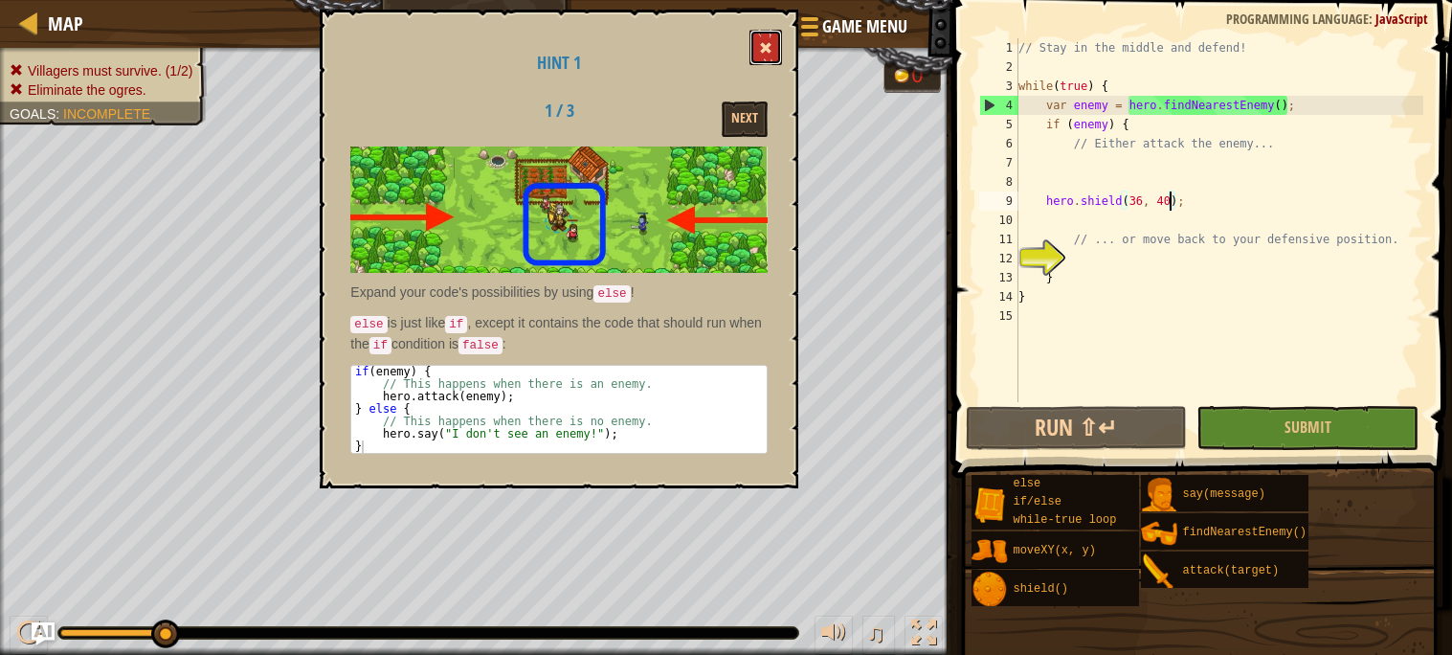
click at [774, 33] on button at bounding box center [765, 47] width 33 height 35
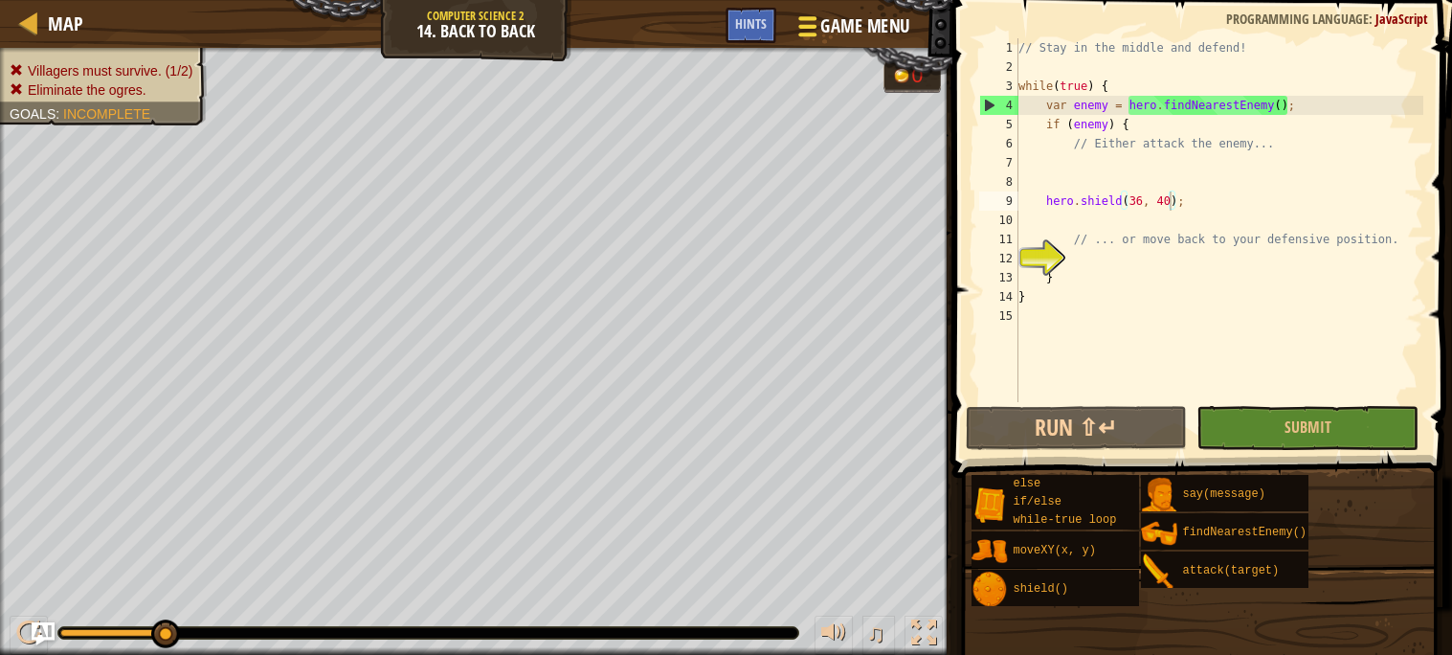
click at [831, 31] on span "Game Menu" at bounding box center [864, 26] width 89 height 26
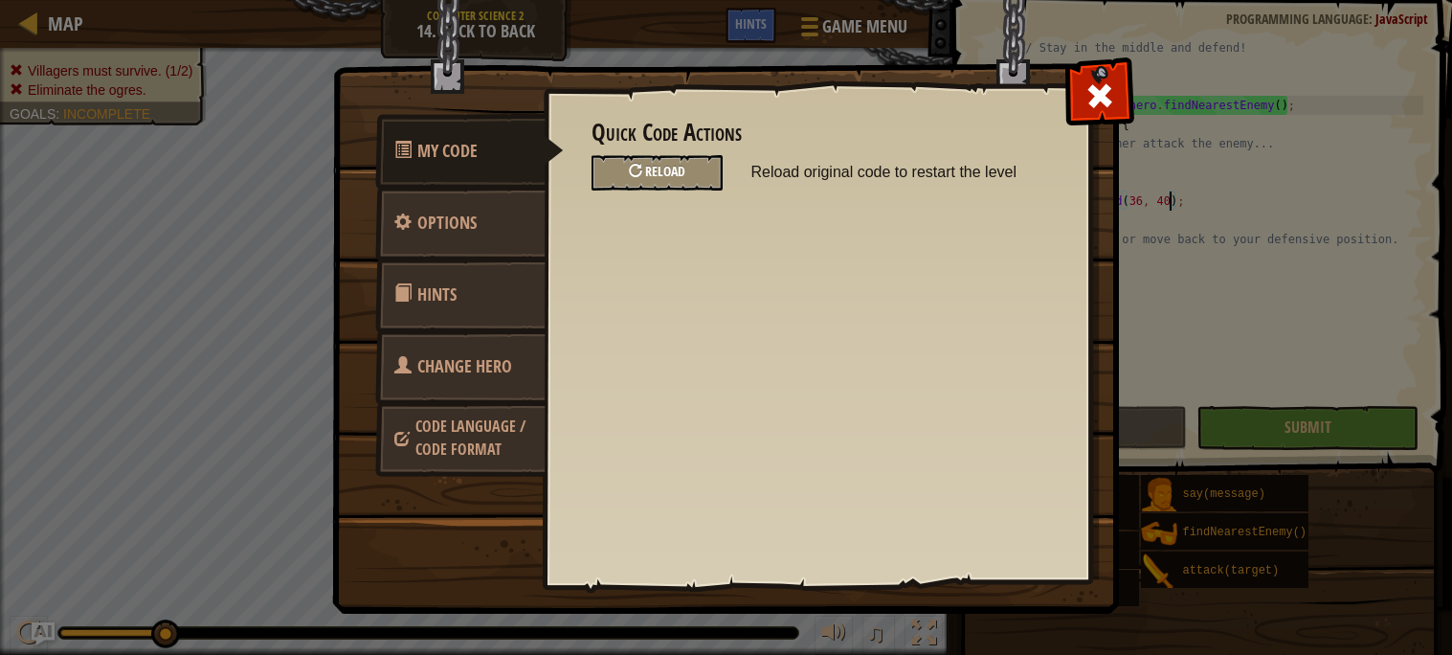
click at [670, 161] on div "Reload" at bounding box center [656, 172] width 131 height 35
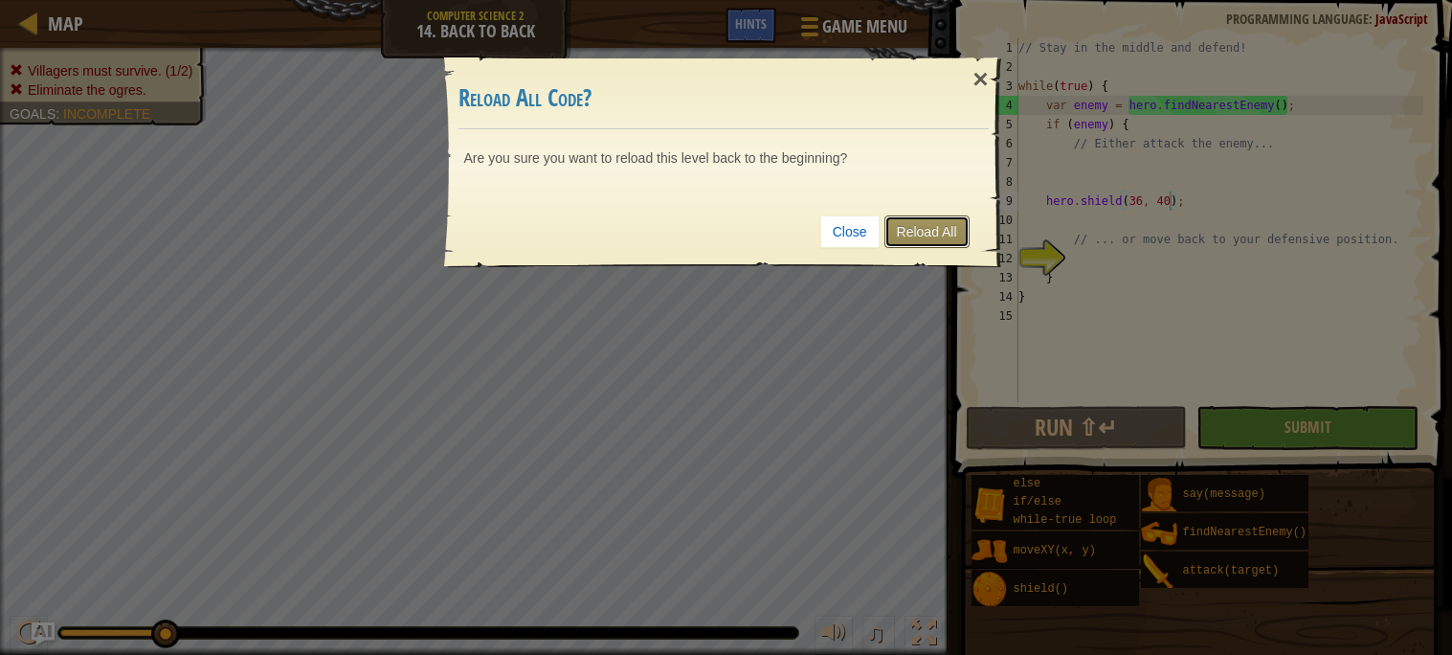
click at [951, 223] on link "Reload All" at bounding box center [926, 231] width 85 height 33
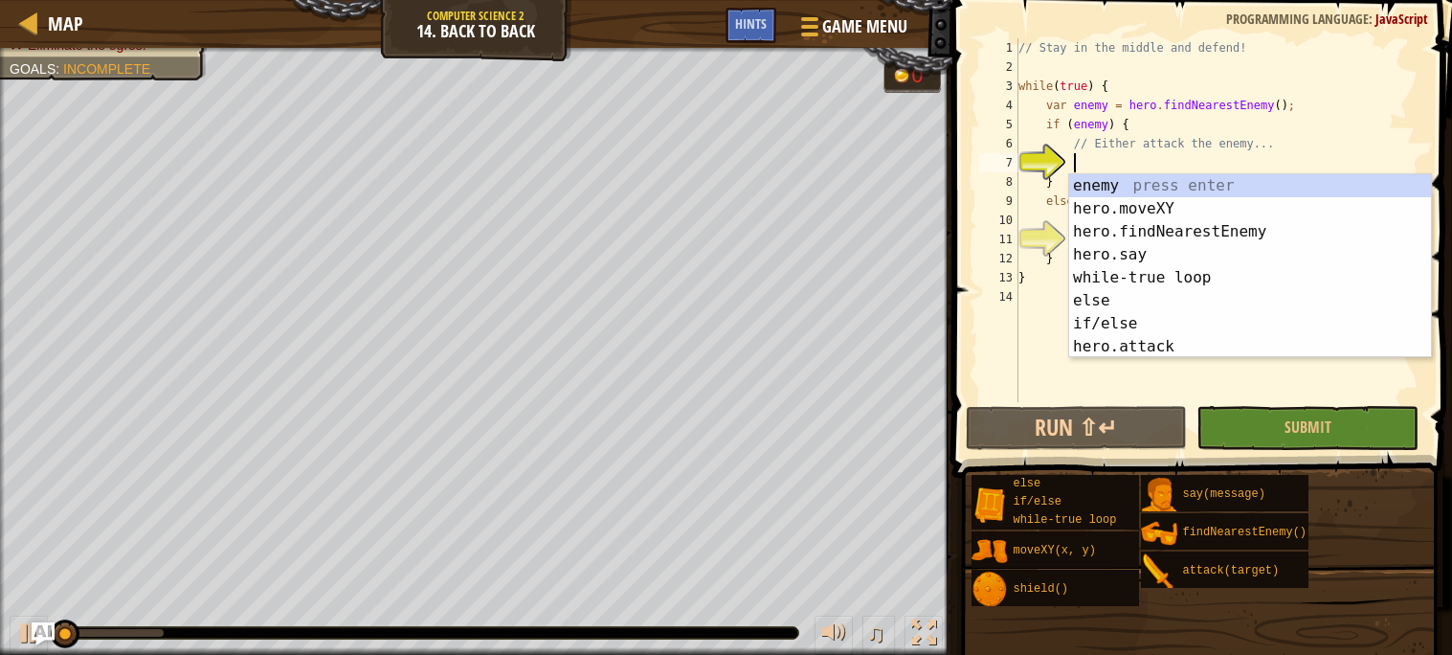
scroll to position [8, 3]
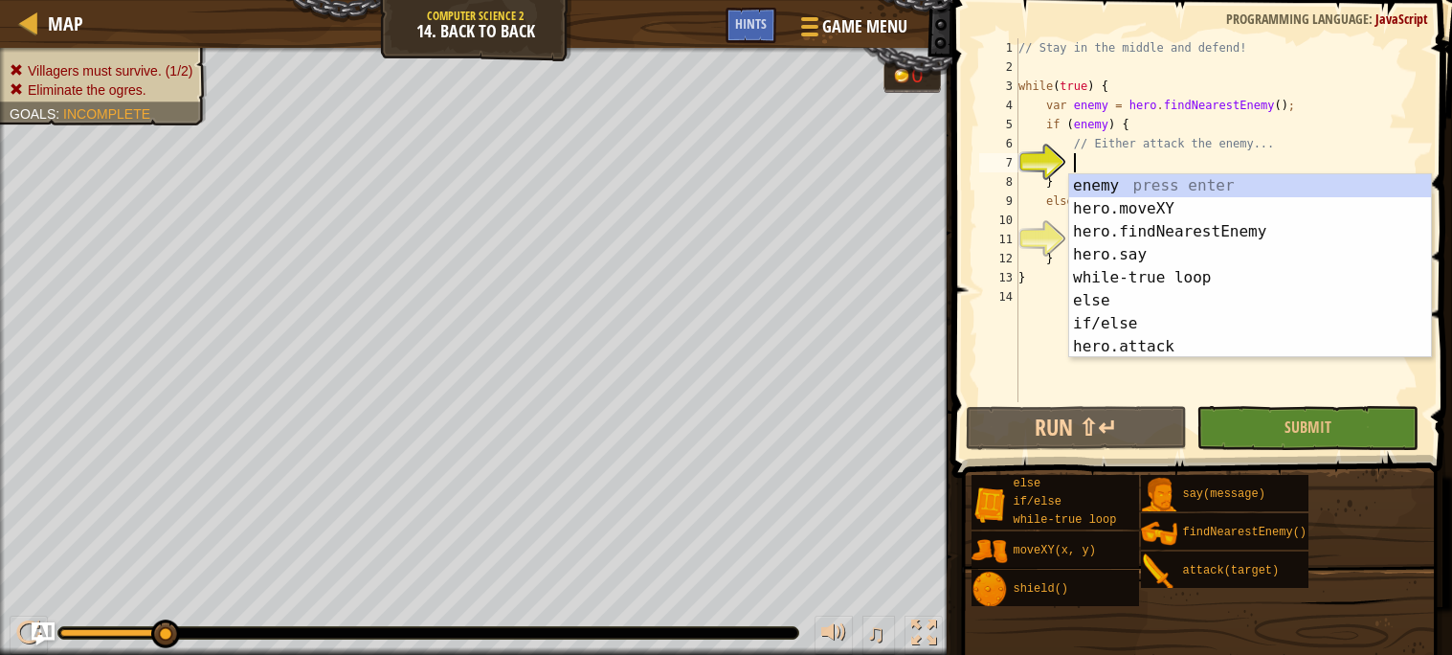
click at [1097, 159] on div "// Stay in the middle and defend! while ( true ) { var enemy = hero . findNeare…" at bounding box center [1218, 239] width 409 height 402
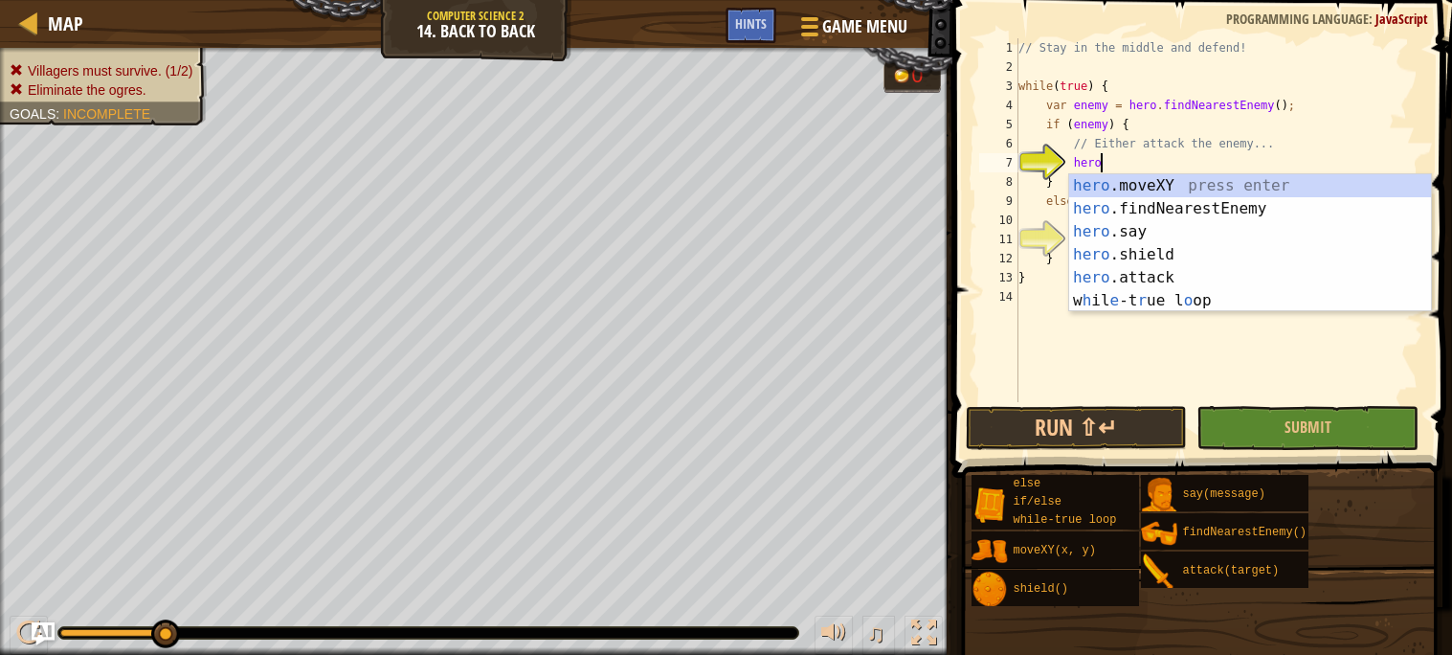
scroll to position [8, 5]
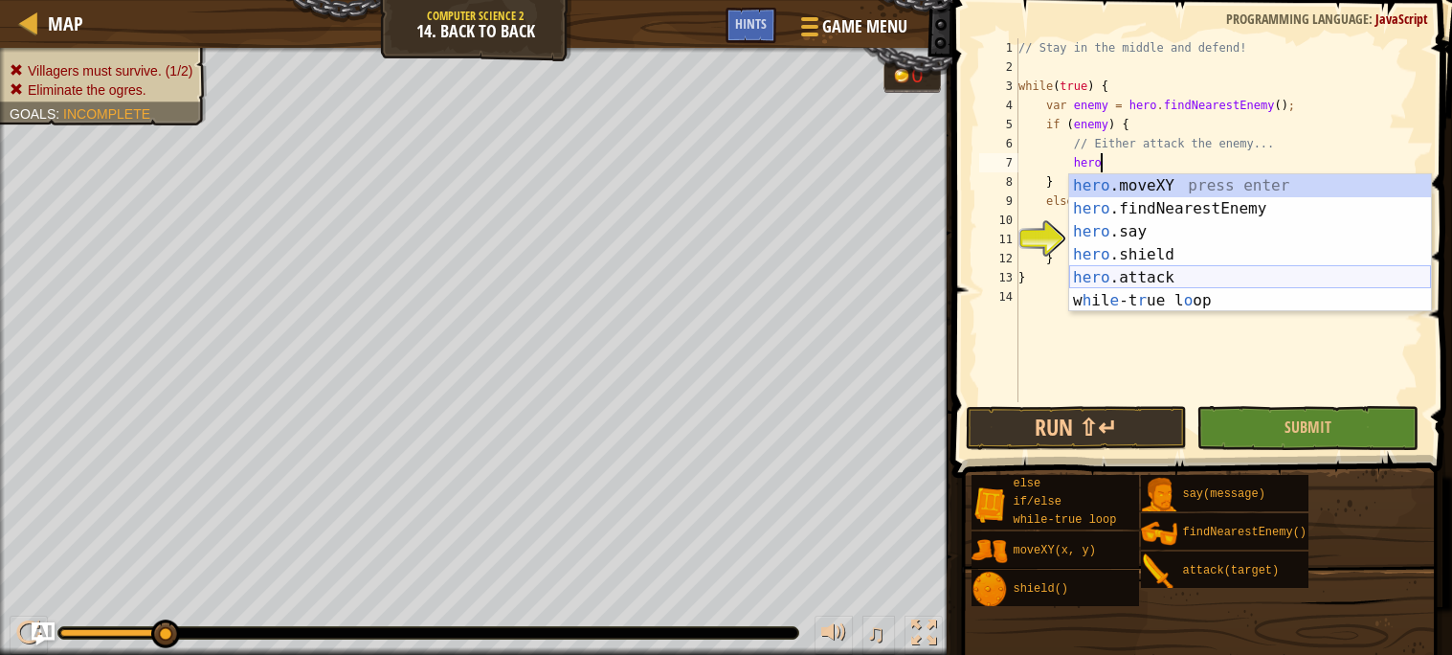
click at [1125, 277] on div "hero .moveXY press enter hero .findNearestEnemy press enter hero .say press ent…" at bounding box center [1250, 266] width 362 height 184
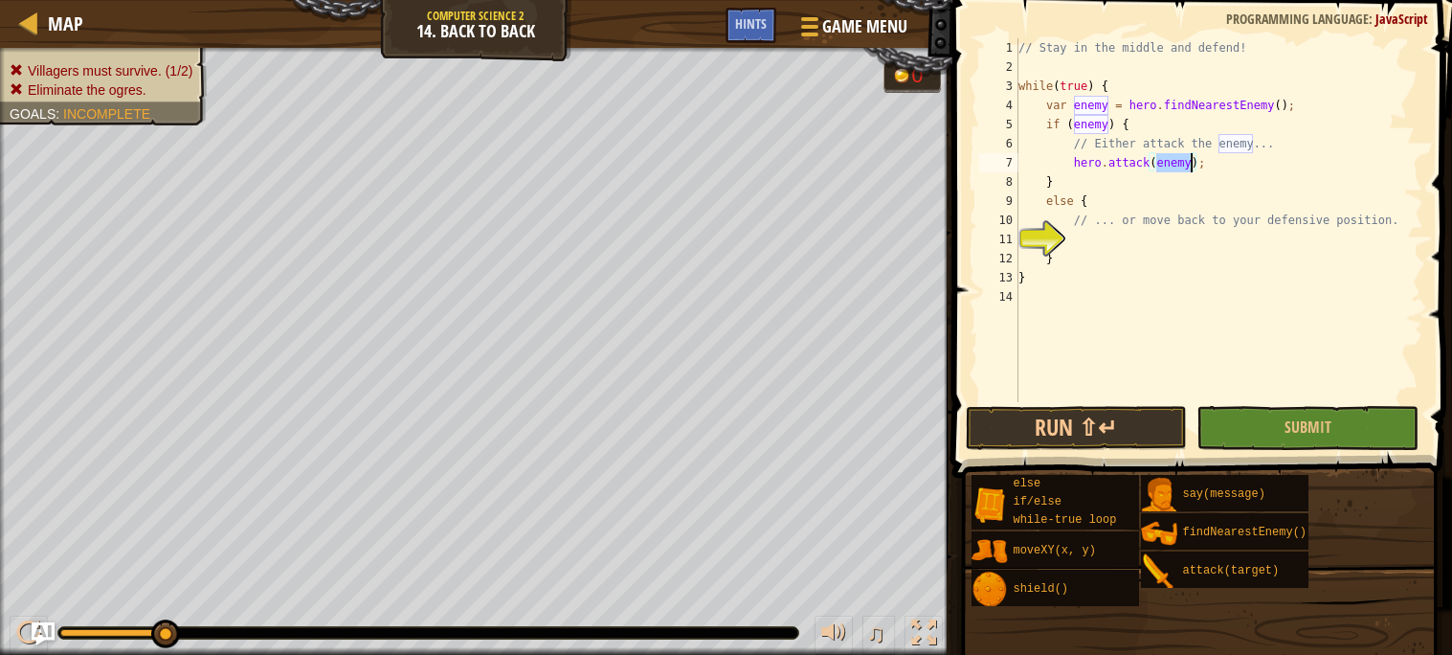
click at [1097, 196] on div "// Stay in the middle and defend! while ( true ) { var enemy = hero . findNeare…" at bounding box center [1218, 239] width 409 height 402
type textarea "else {"
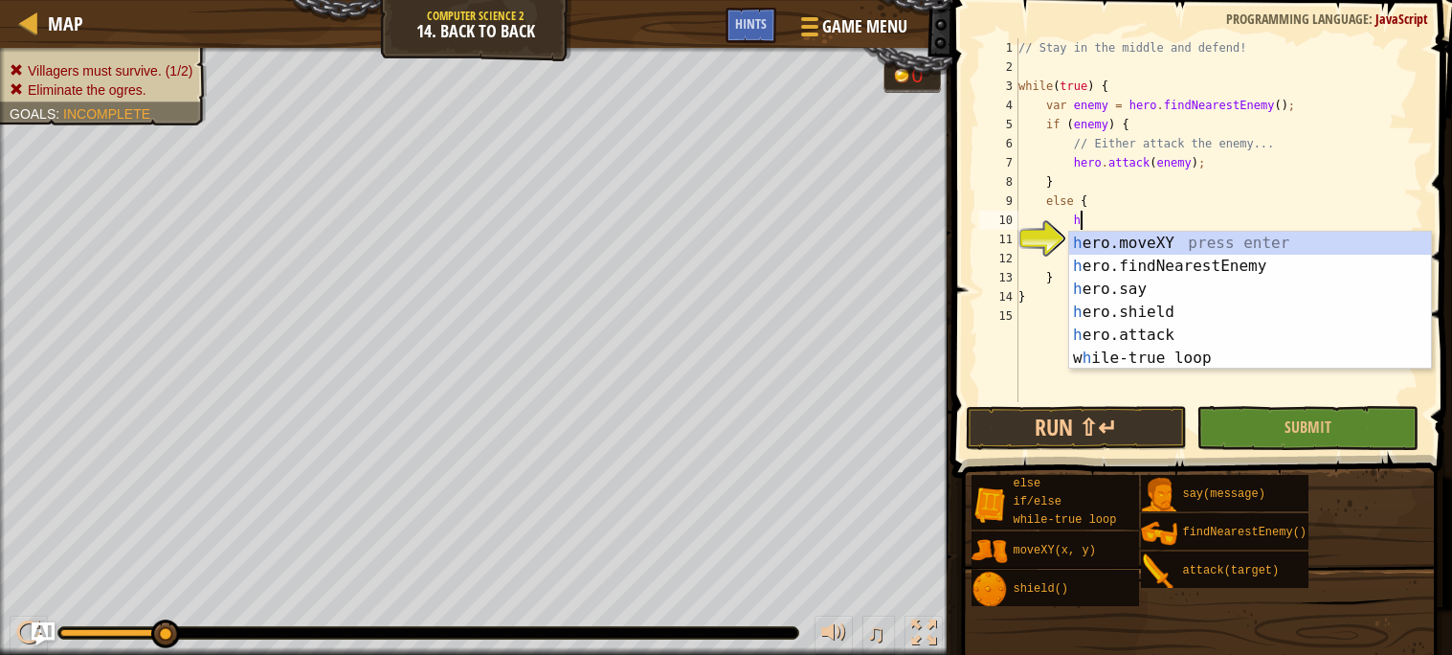
scroll to position [8, 4]
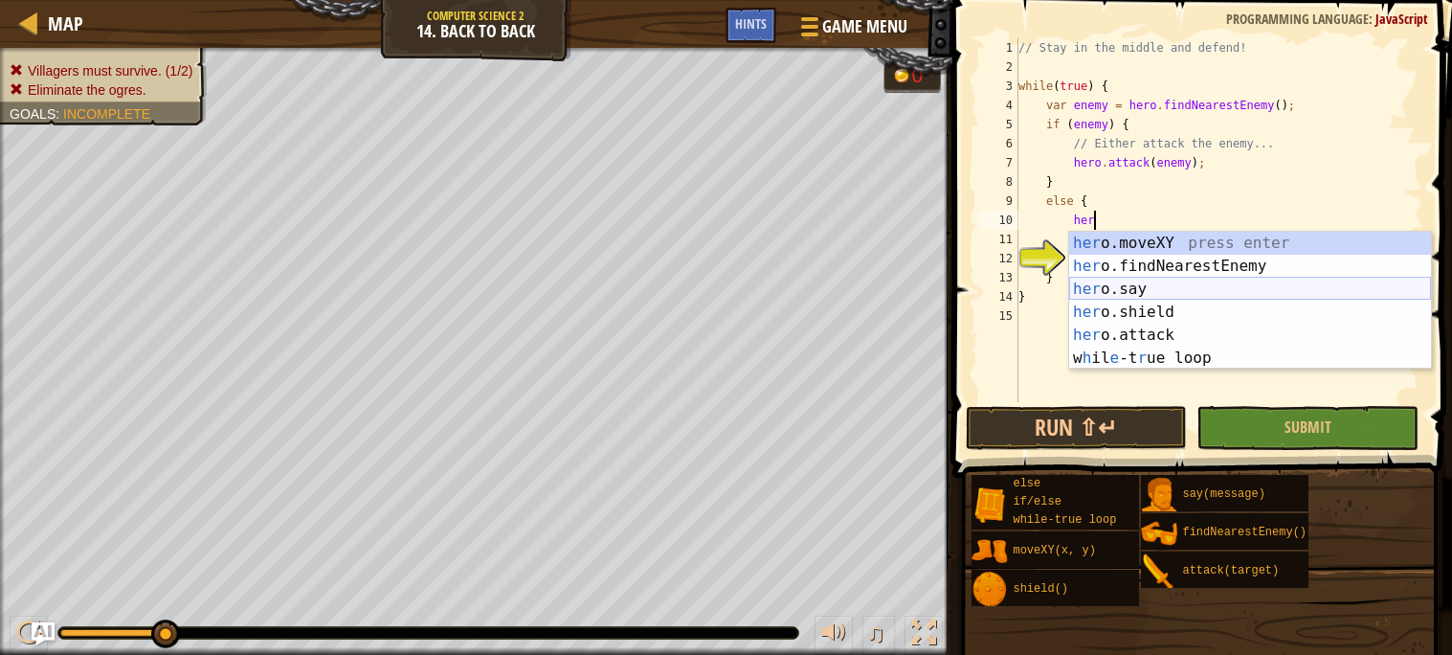
click at [1122, 293] on div "her o.moveXY press enter her o.findNearestEnemy press enter her o.say press ent…" at bounding box center [1250, 324] width 362 height 184
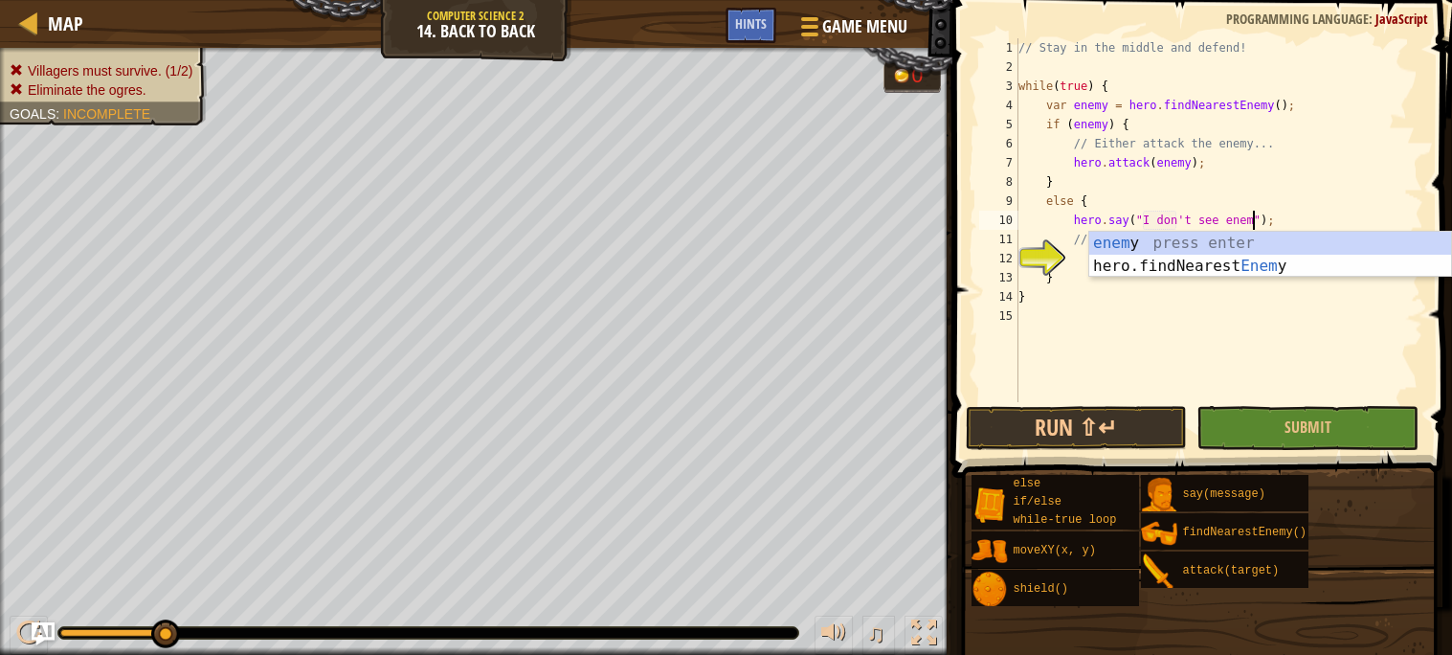
scroll to position [8, 20]
click at [1328, 420] on span "Submit" at bounding box center [1307, 426] width 47 height 21
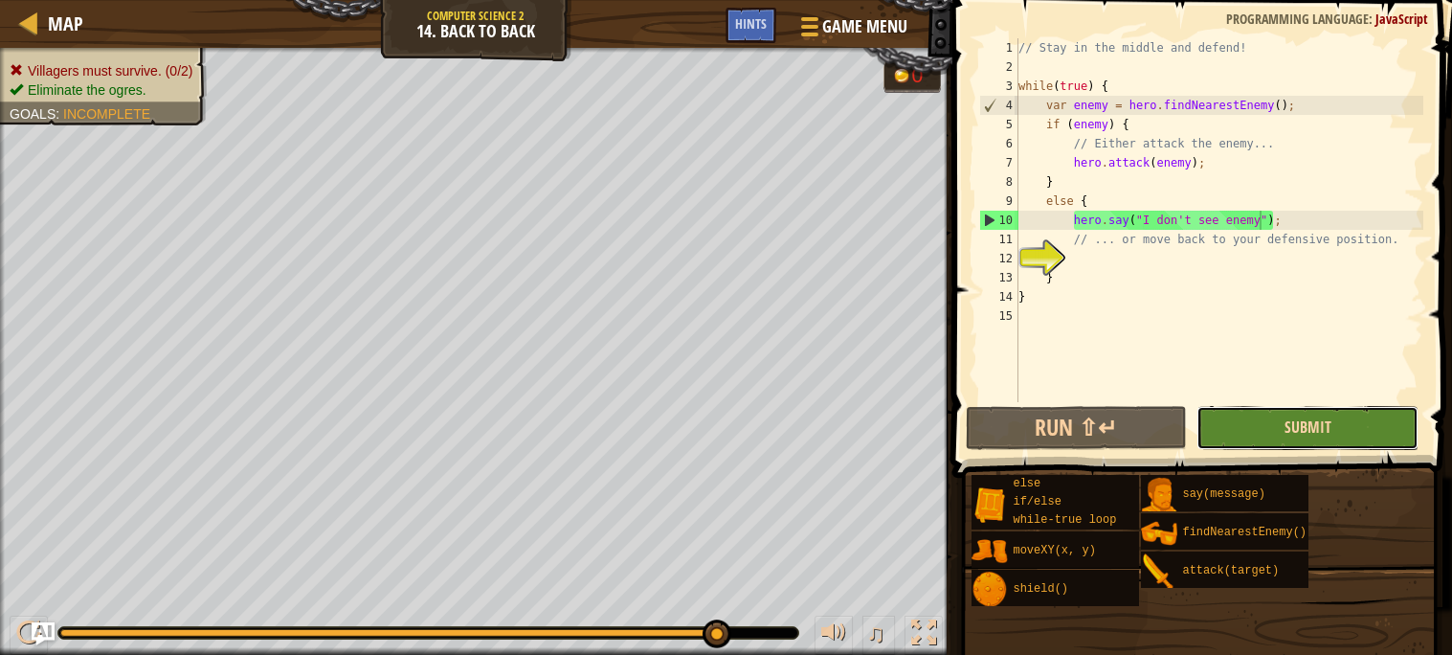
click at [1328, 420] on span "Submit" at bounding box center [1307, 426] width 47 height 21
click at [1120, 246] on div "// Stay in the middle and defend! while ( true ) { var enemy = hero . findNeare…" at bounding box center [1218, 239] width 409 height 402
type textarea "// ... or move back to your defensive position."
click at [1102, 260] on div "// Stay in the middle and defend! while ( true ) { var enemy = hero . findNeare…" at bounding box center [1218, 239] width 409 height 402
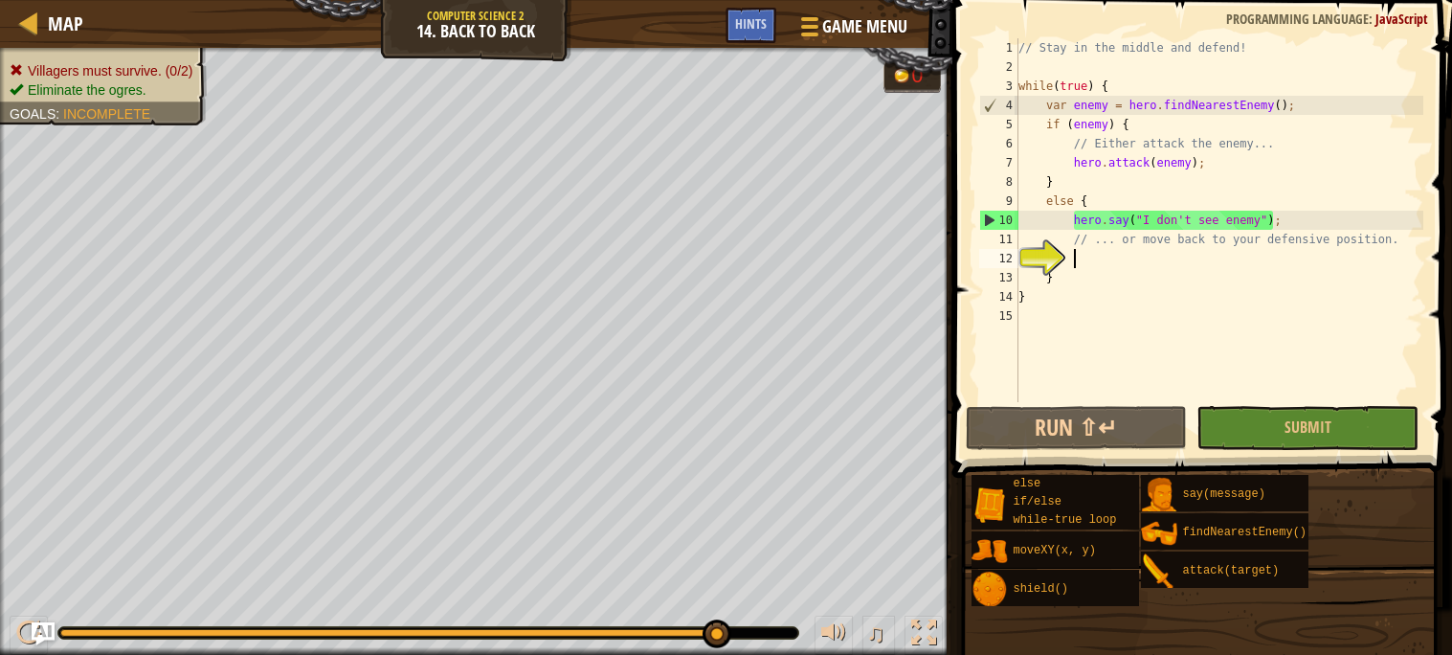
click at [1041, 317] on div "// Stay in the middle and defend! while ( true ) { var enemy = hero . findNeare…" at bounding box center [1218, 239] width 409 height 402
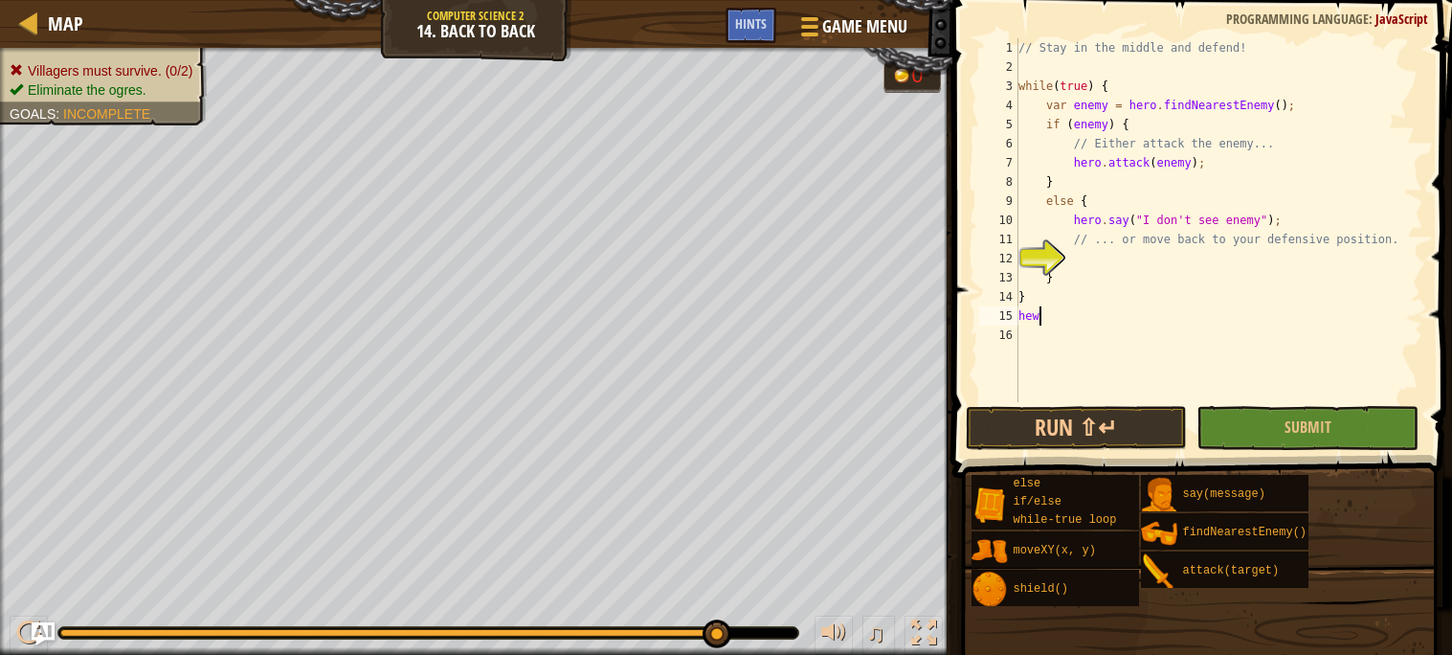
scroll to position [8, 0]
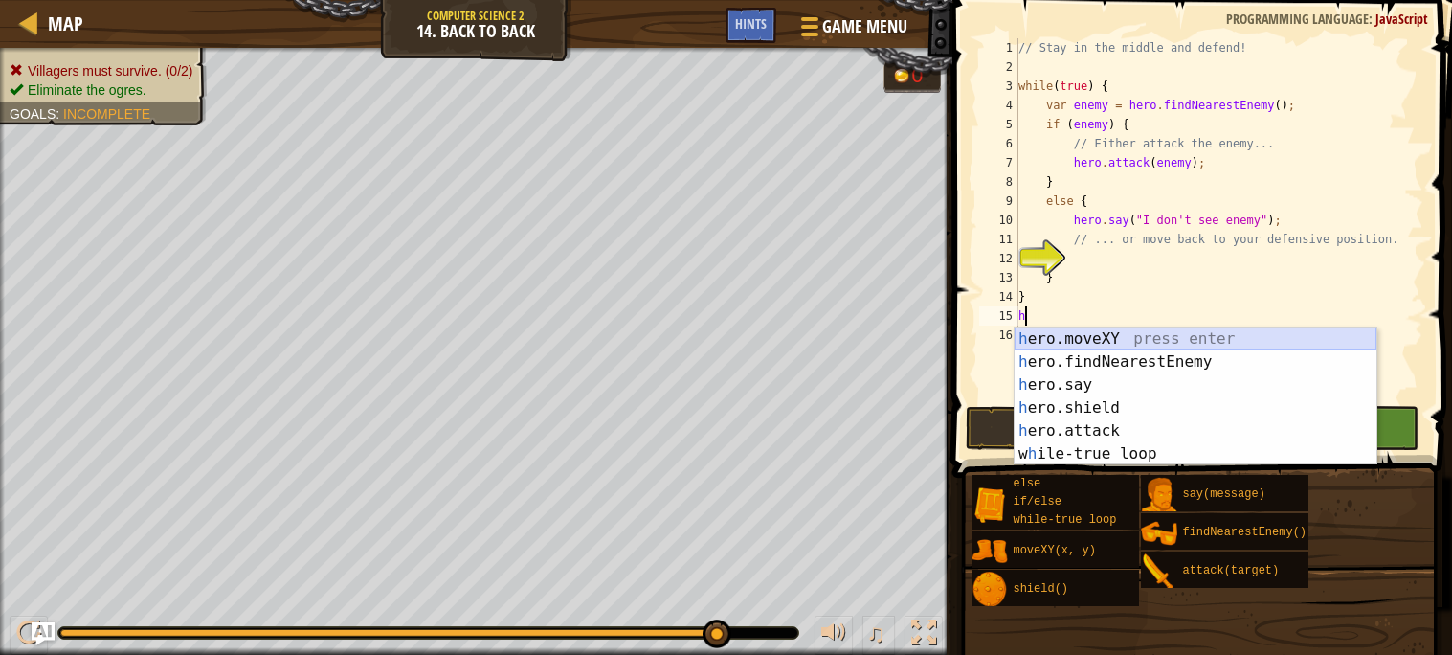
click at [1049, 336] on div "h ero.moveXY press enter h ero.findNearestEnemy press enter h ero.say press ent…" at bounding box center [1195, 419] width 362 height 184
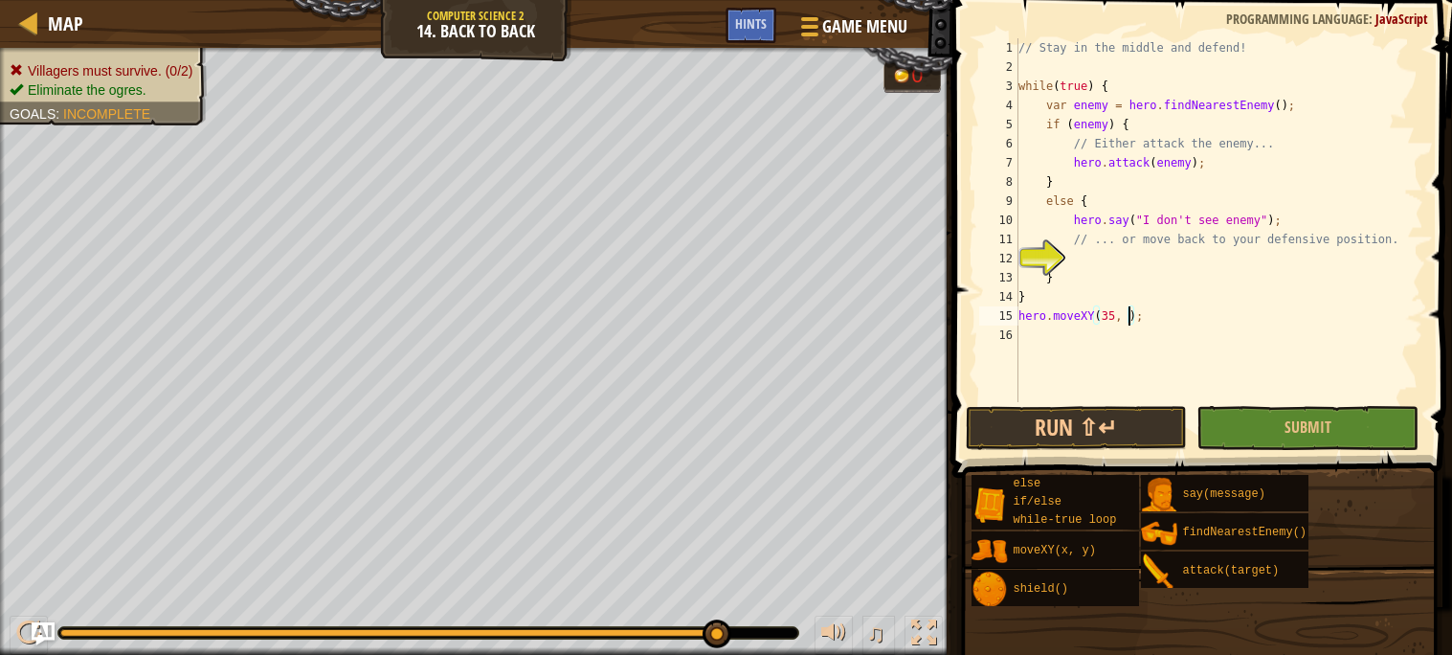
scroll to position [8, 9]
type textarea "hero.moveXY(35, 39);"
click at [1182, 320] on div "// Stay in the middle and defend! while ( true ) { var enemy = hero . findNeare…" at bounding box center [1218, 239] width 409 height 402
click at [1226, 426] on button "Submit" at bounding box center [1307, 428] width 222 height 44
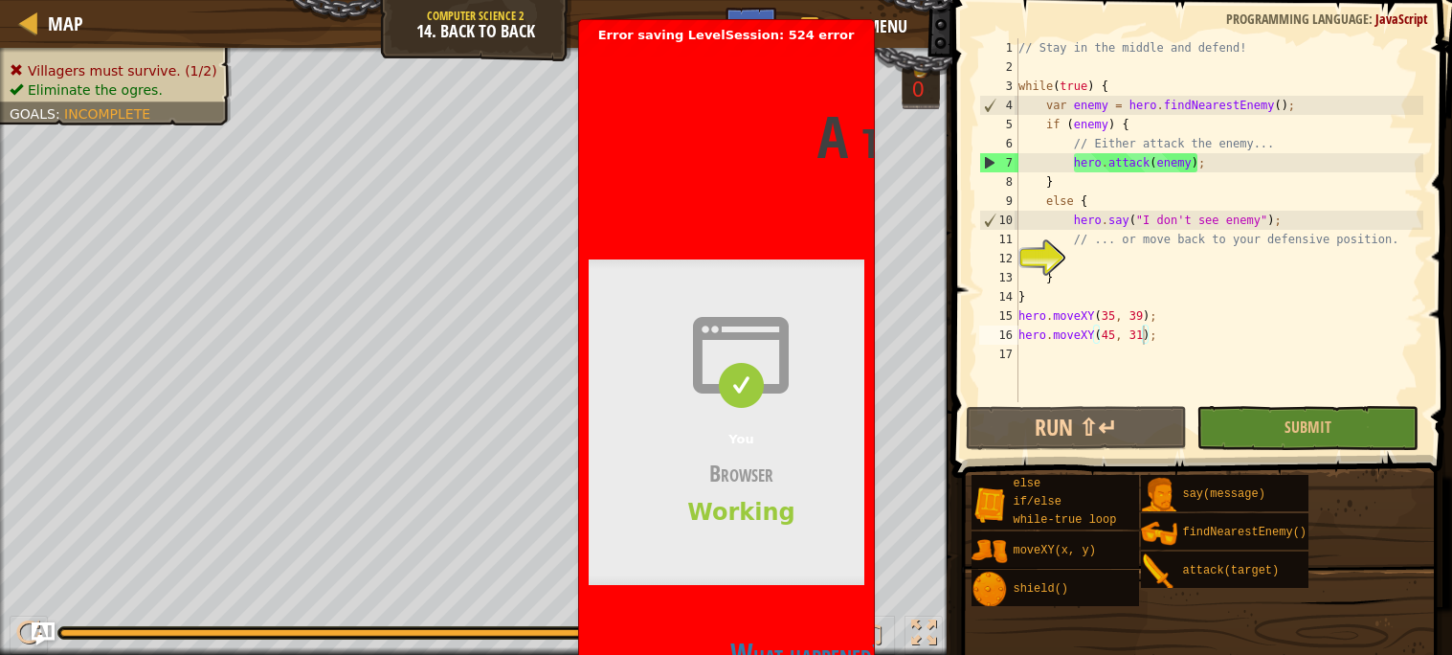
click at [785, 463] on h3 "Browser" at bounding box center [742, 473] width 306 height 30
click at [836, 46] on header "A timeout occurred Error code 524 Visit [DOMAIN_NAME] for more information. [DA…" at bounding box center [1048, 136] width 919 height 186
click at [797, 294] on div "You Browser Working" at bounding box center [742, 421] width 306 height 325
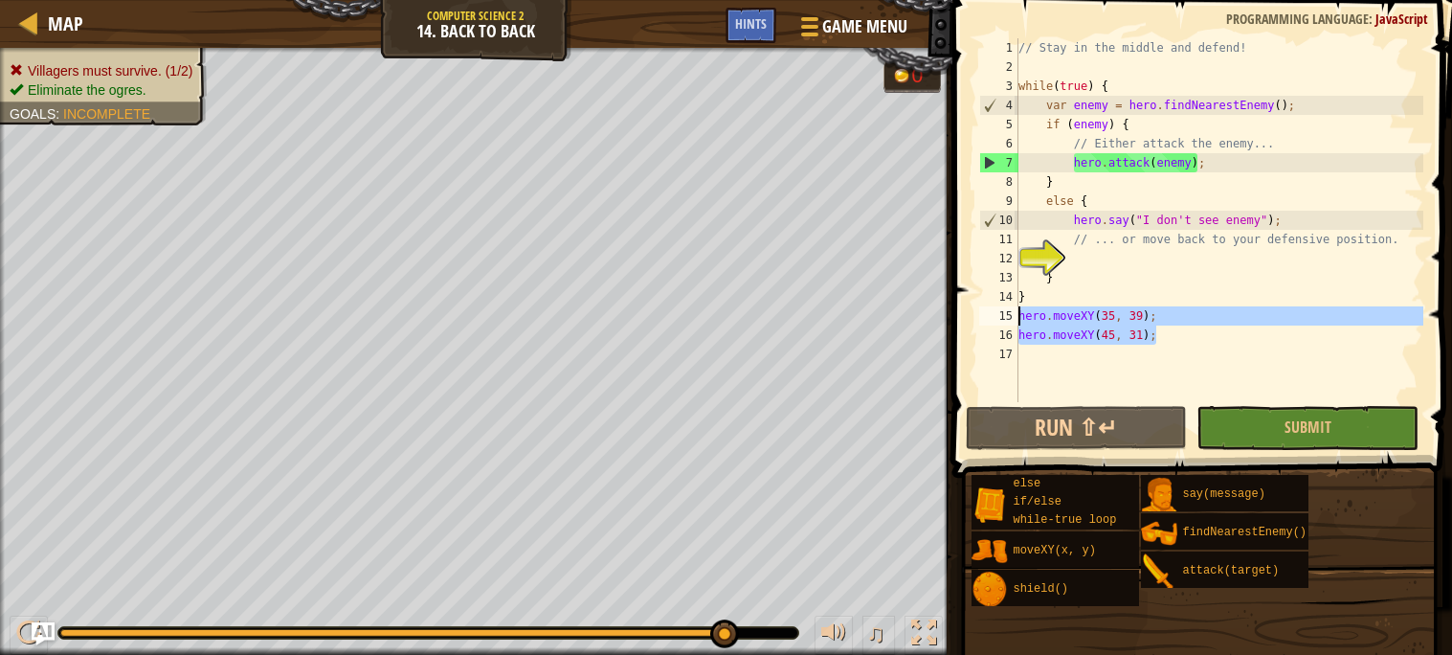
drag, startPoint x: 1156, startPoint y: 328, endPoint x: 1013, endPoint y: 311, distance: 144.6
click at [1013, 311] on div "hero.moveXY(45, 31); 1 2 3 4 5 6 7 8 9 10 11 12 13 14 15 16 17 // Stay in the m…" at bounding box center [1199, 220] width 448 height 364
type textarea "="
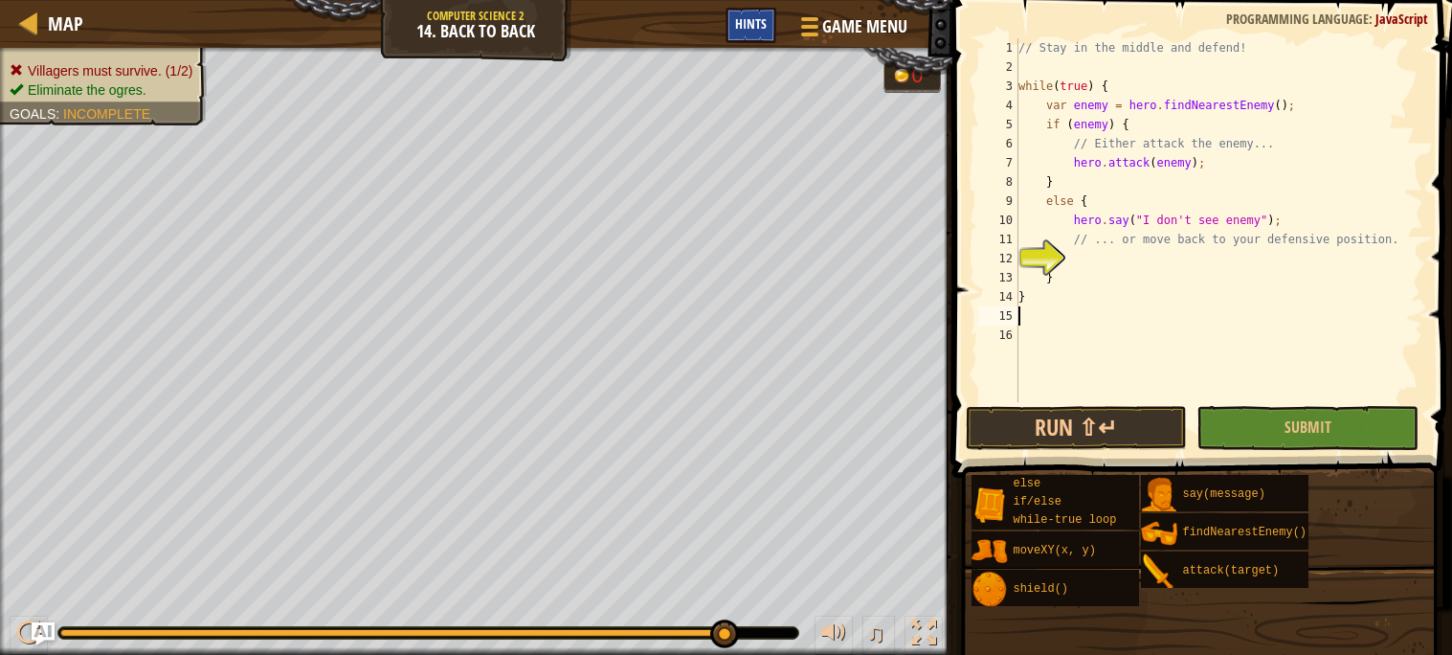
click at [758, 28] on span "Hints" at bounding box center [751, 23] width 32 height 18
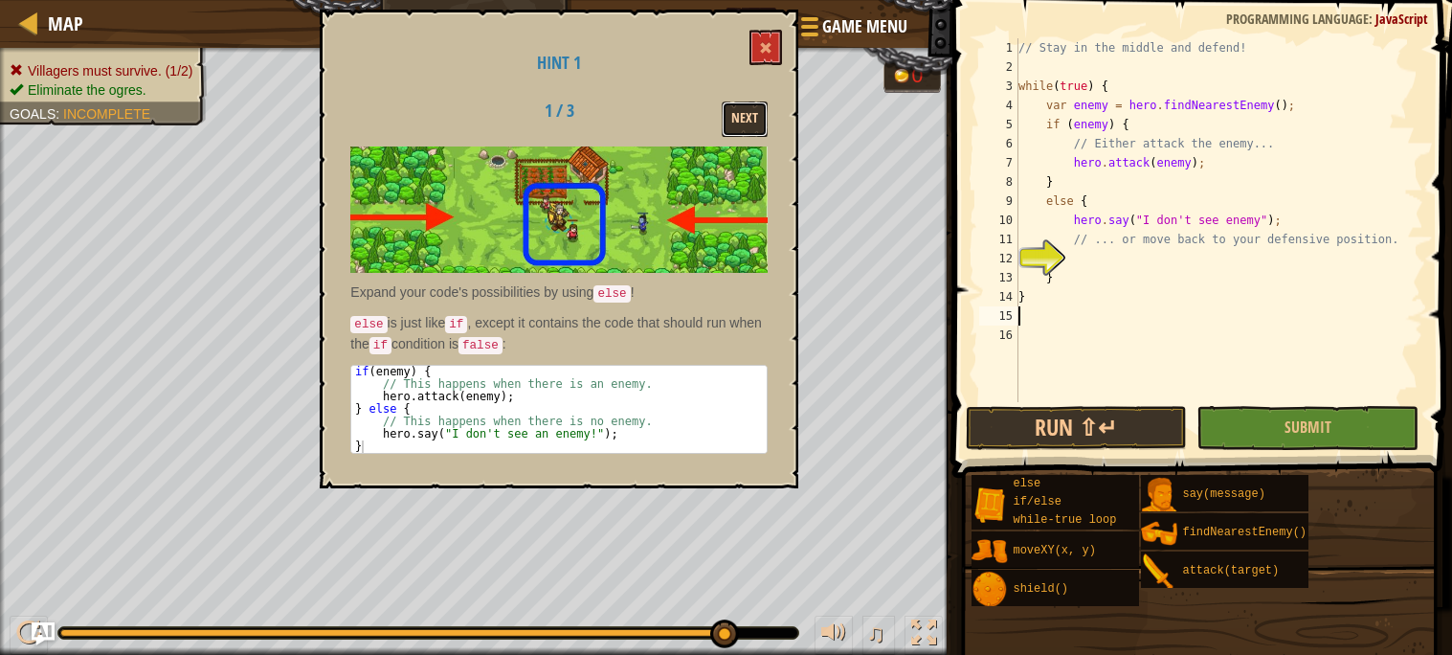
click at [727, 109] on button "Next" at bounding box center [745, 118] width 46 height 35
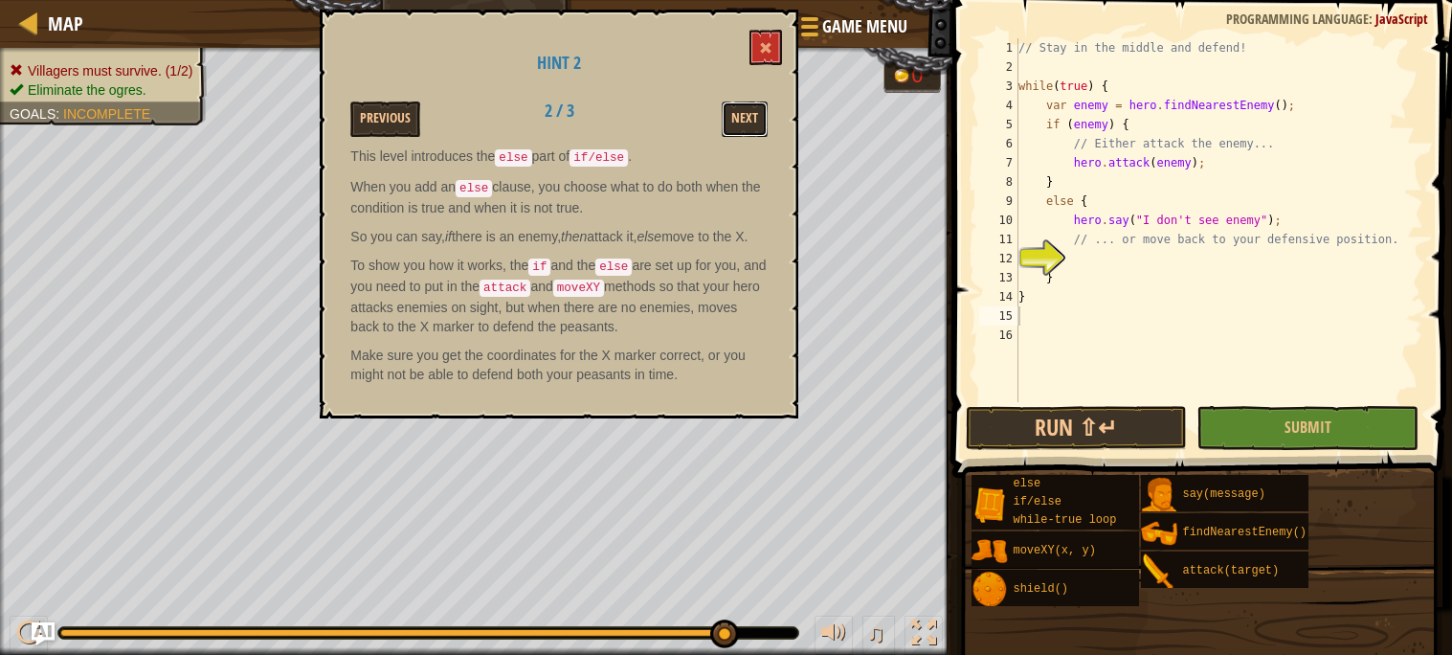
click at [727, 109] on button "Next" at bounding box center [745, 118] width 46 height 35
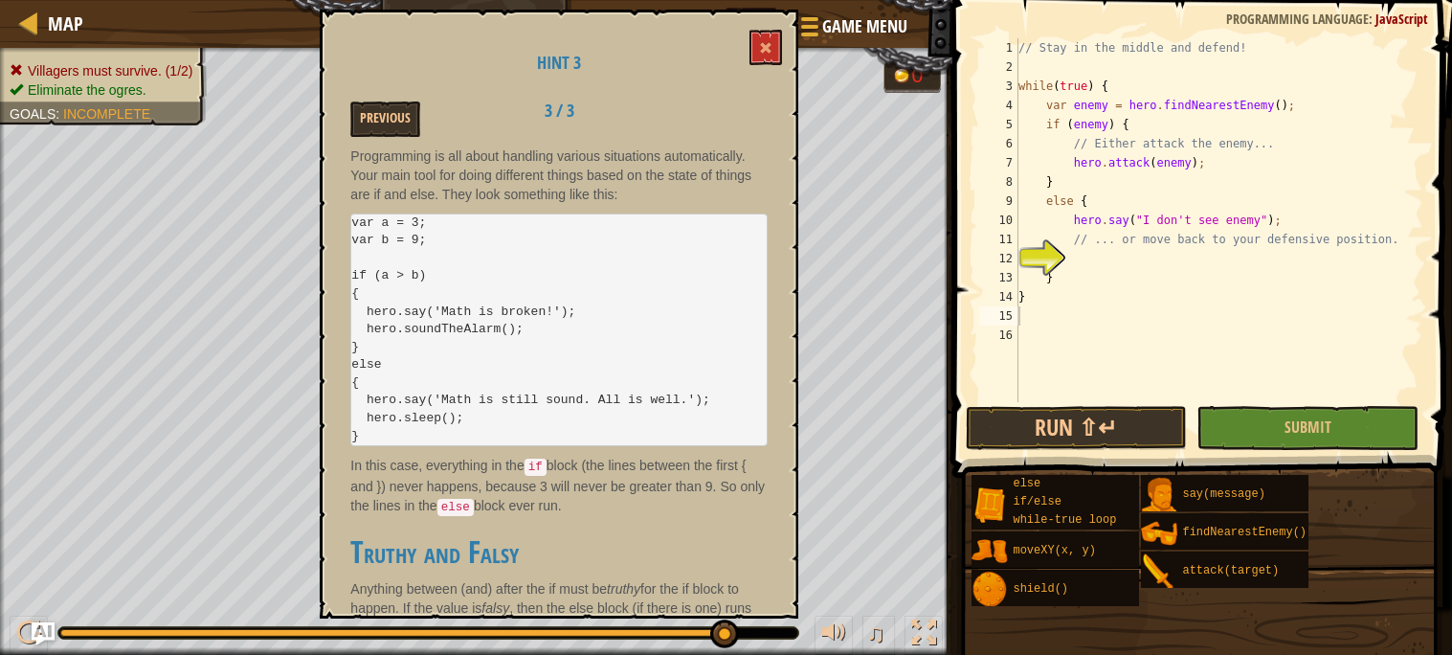
click at [475, 422] on pre "var a = 3; var b = 9; if (a > b) { hero.say('Math is broken!'); hero.soundTheAl…" at bounding box center [558, 329] width 417 height 233
click at [476, 425] on pre "var a = 3; var b = 9; if (a > b) { hero.say('Math is broken!'); hero.soundTheAl…" at bounding box center [558, 329] width 417 height 233
drag, startPoint x: 476, startPoint y: 425, endPoint x: 396, endPoint y: 346, distance: 111.7
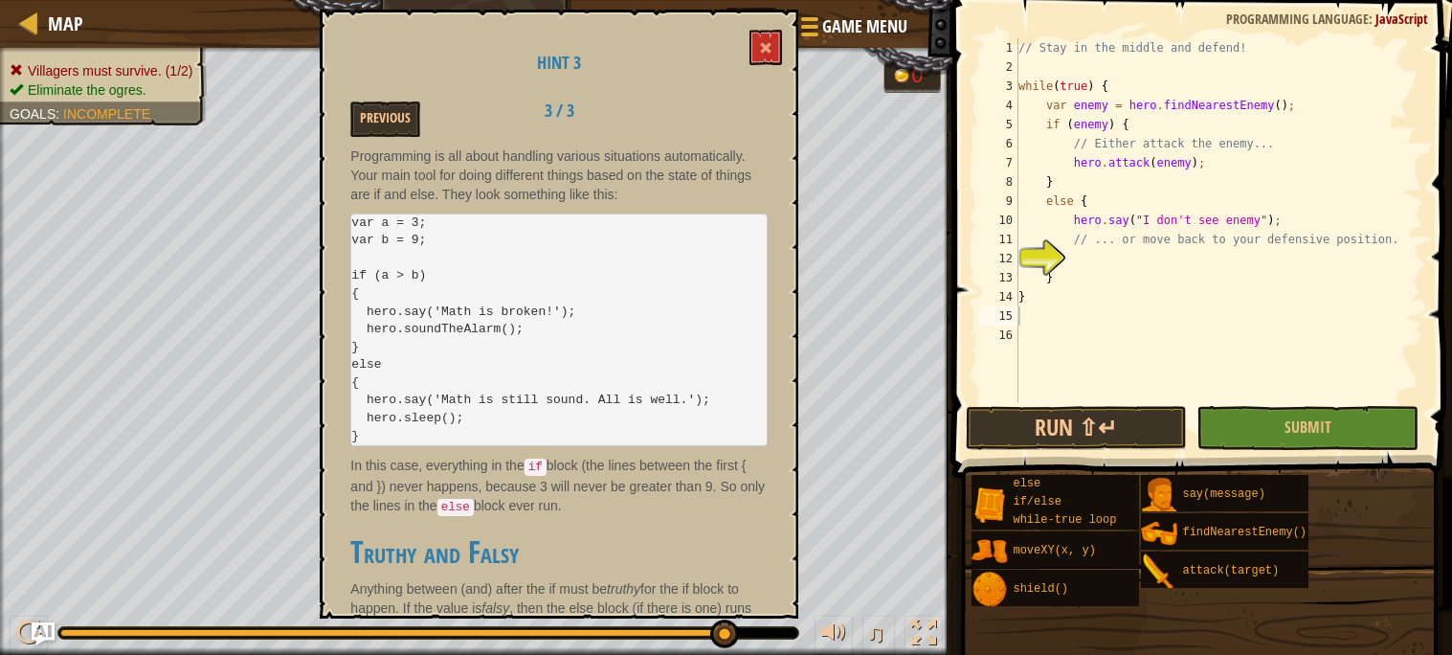
click at [396, 346] on pre "var a = 3; var b = 9; if (a > b) { hero.say('Math is broken!'); hero.soundTheAl…" at bounding box center [558, 329] width 417 height 233
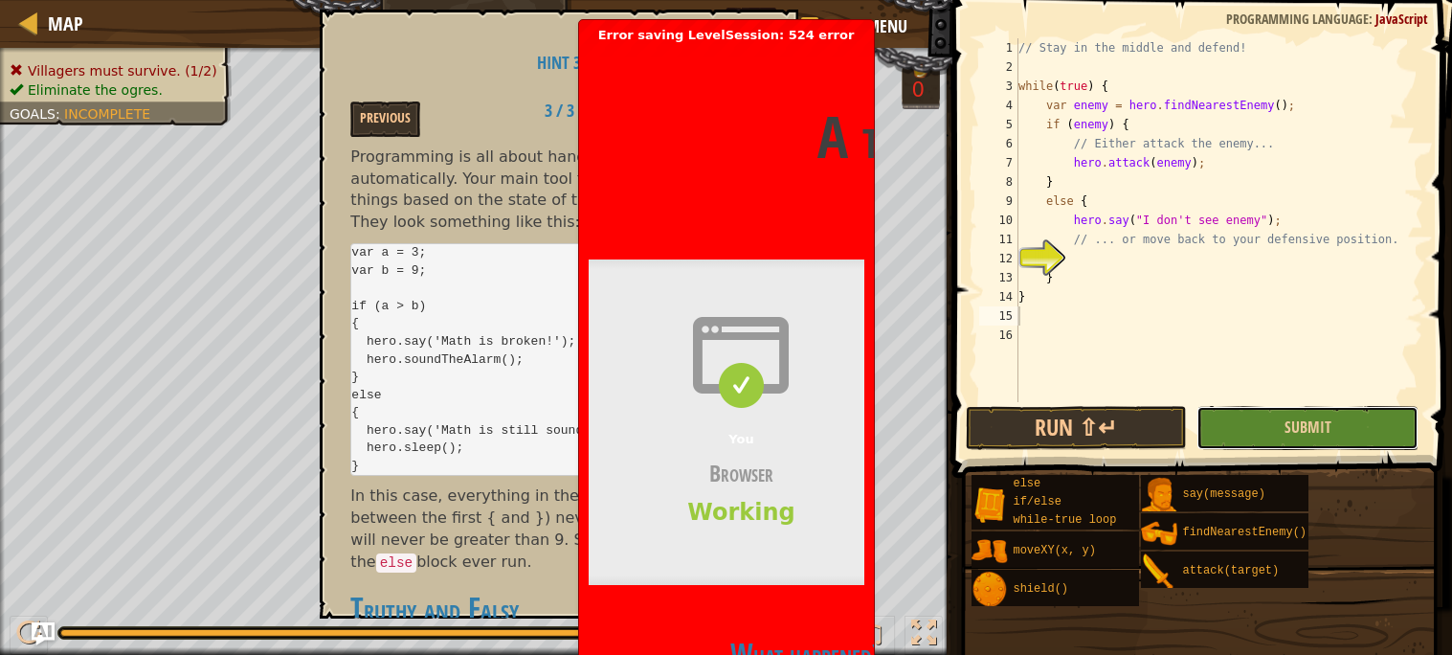
click at [1332, 438] on button "Submit" at bounding box center [1307, 428] width 222 height 44
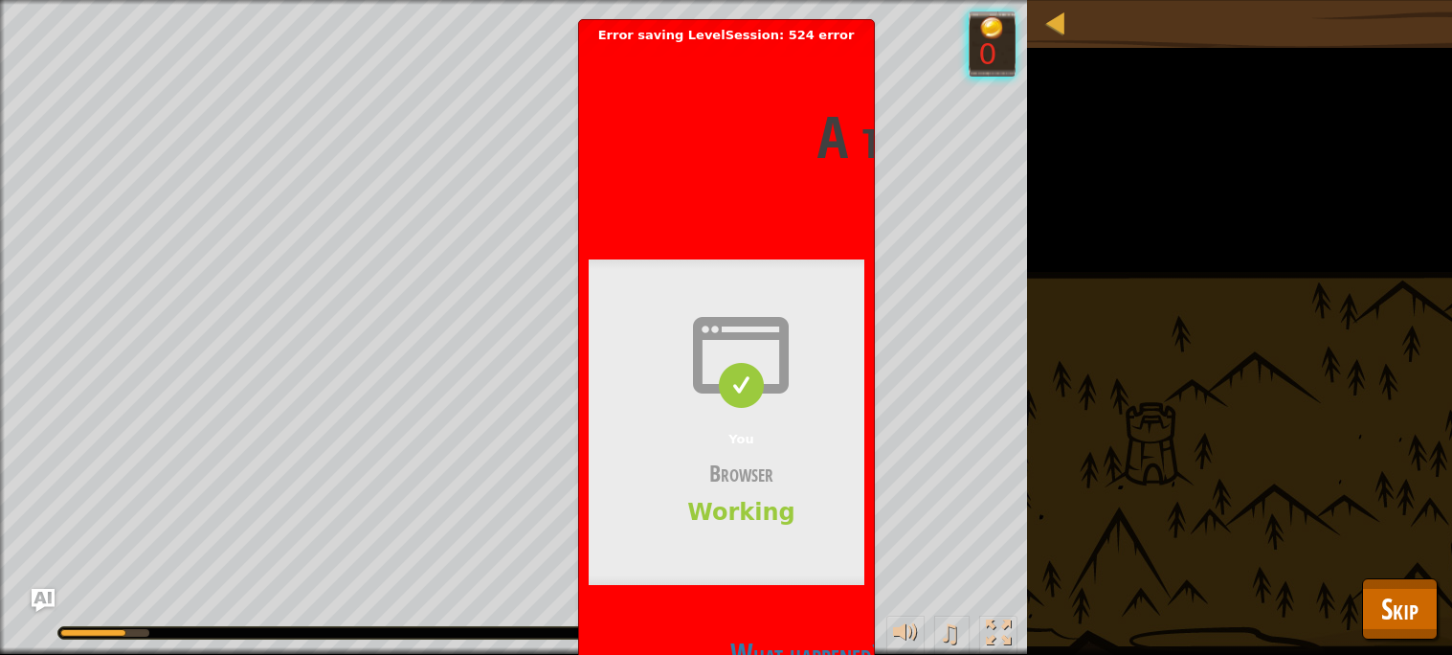
click at [764, 311] on div "You Browser Working" at bounding box center [742, 421] width 306 height 325
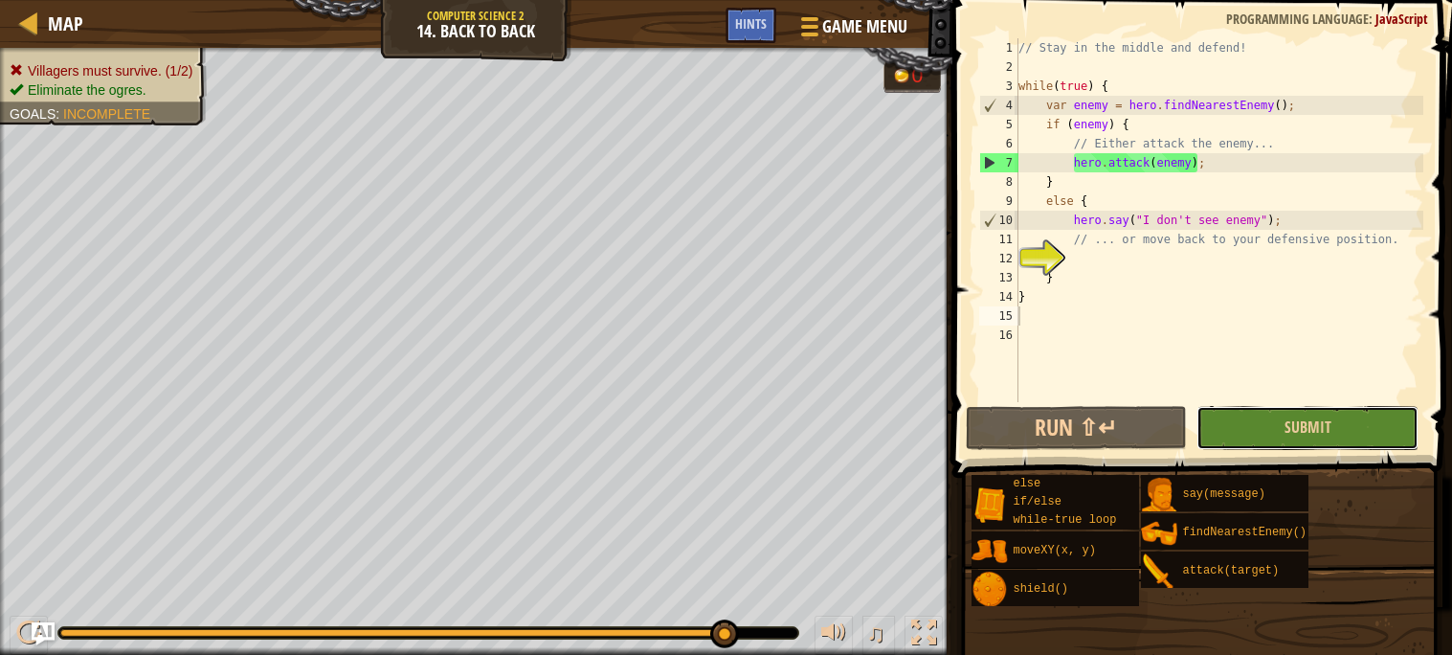
click at [1319, 415] on button "Submit" at bounding box center [1307, 428] width 222 height 44
click at [1312, 433] on span "Submit" at bounding box center [1307, 426] width 47 height 21
click at [32, 634] on img "Ask AI" at bounding box center [43, 633] width 25 height 25
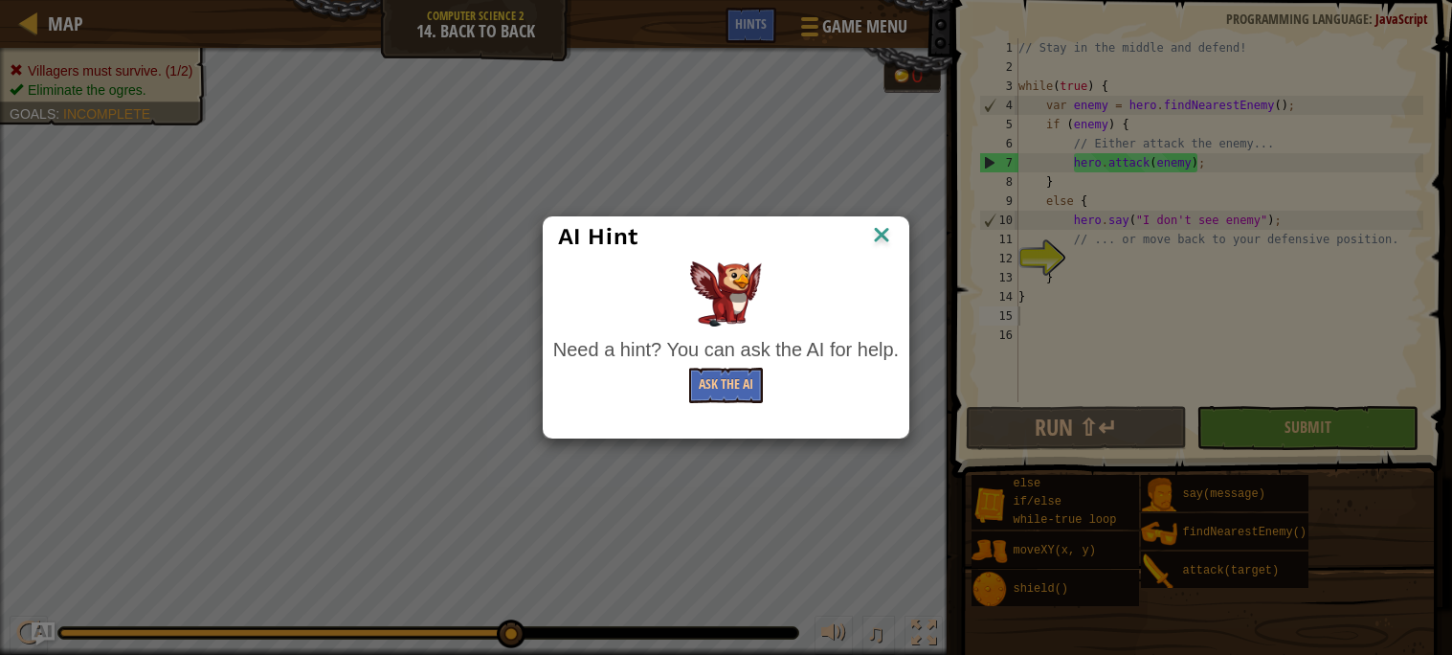
click at [879, 227] on img at bounding box center [881, 236] width 25 height 29
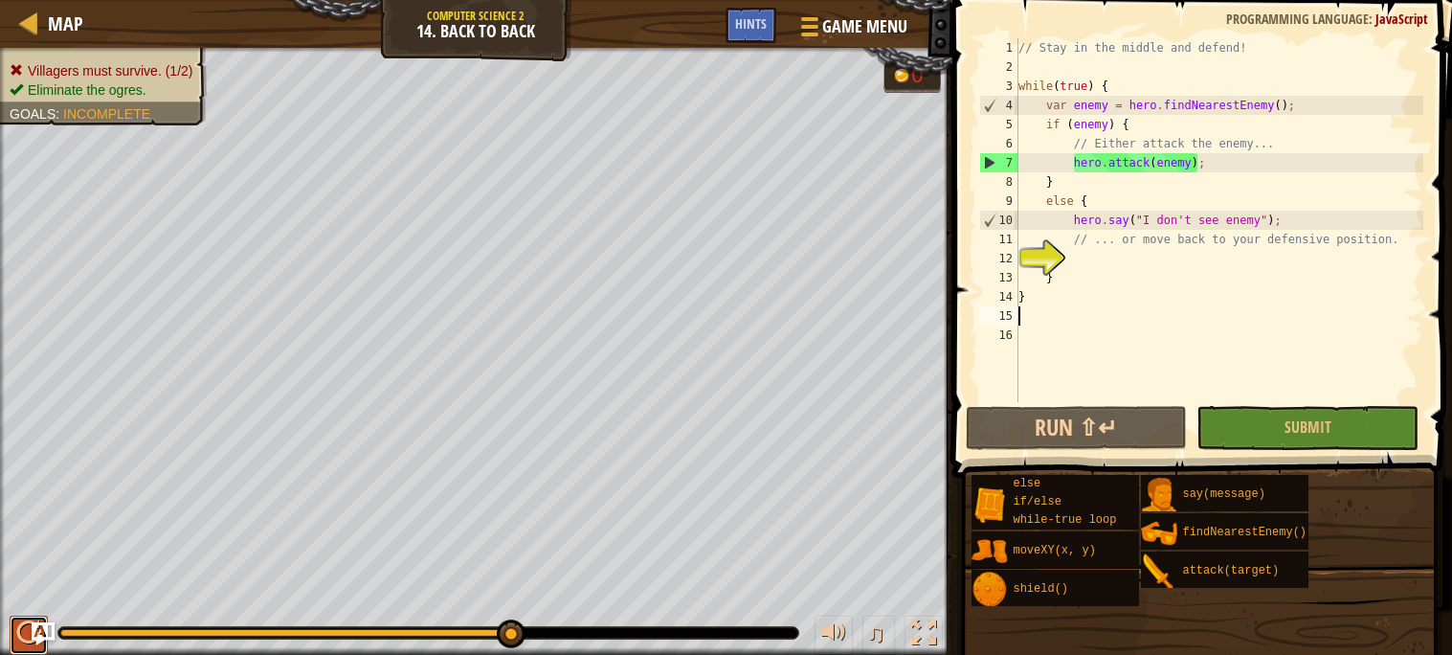
click at [30, 622] on div at bounding box center [28, 632] width 25 height 25
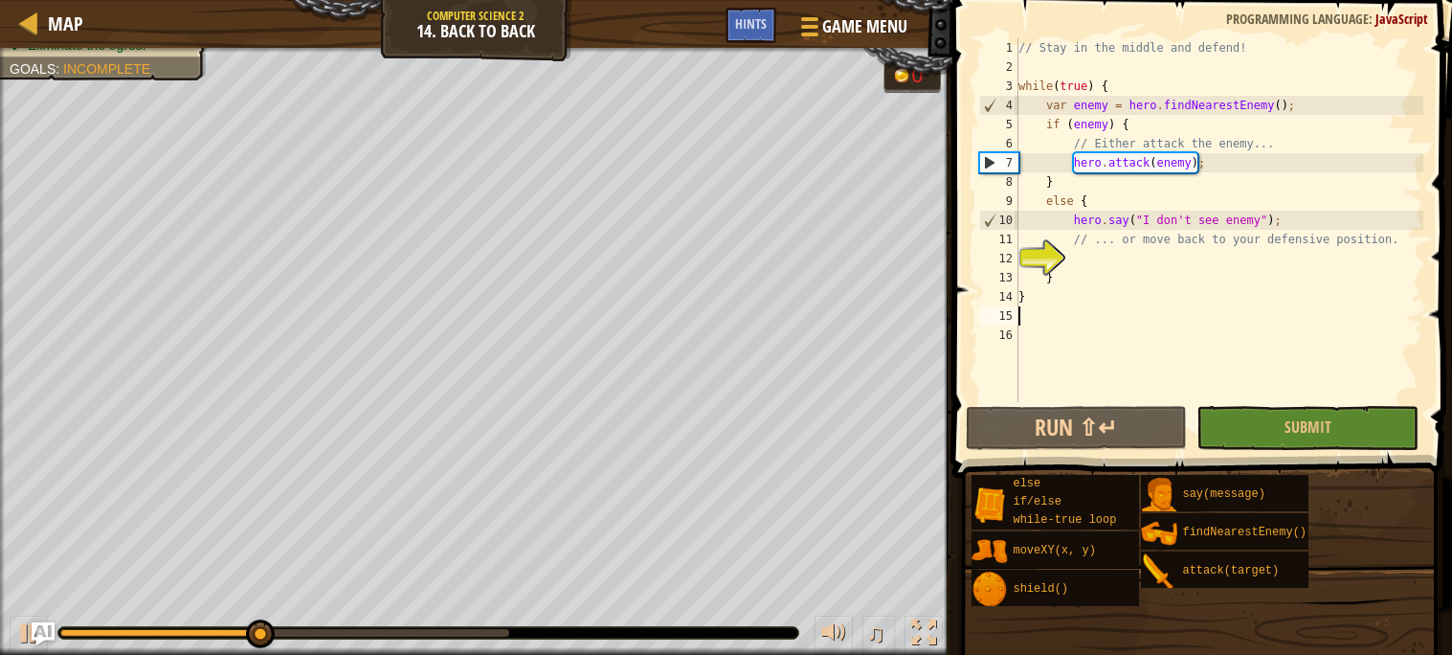
click at [1075, 248] on div "// Stay in the middle and defend! while ( true ) { var enemy = hero . findNeare…" at bounding box center [1218, 239] width 409 height 402
type textarea "// ... or move back to your defensive position."
click at [1074, 255] on div "// Stay in the middle and defend! while ( true ) { var enemy = hero . findNeare…" at bounding box center [1218, 239] width 409 height 402
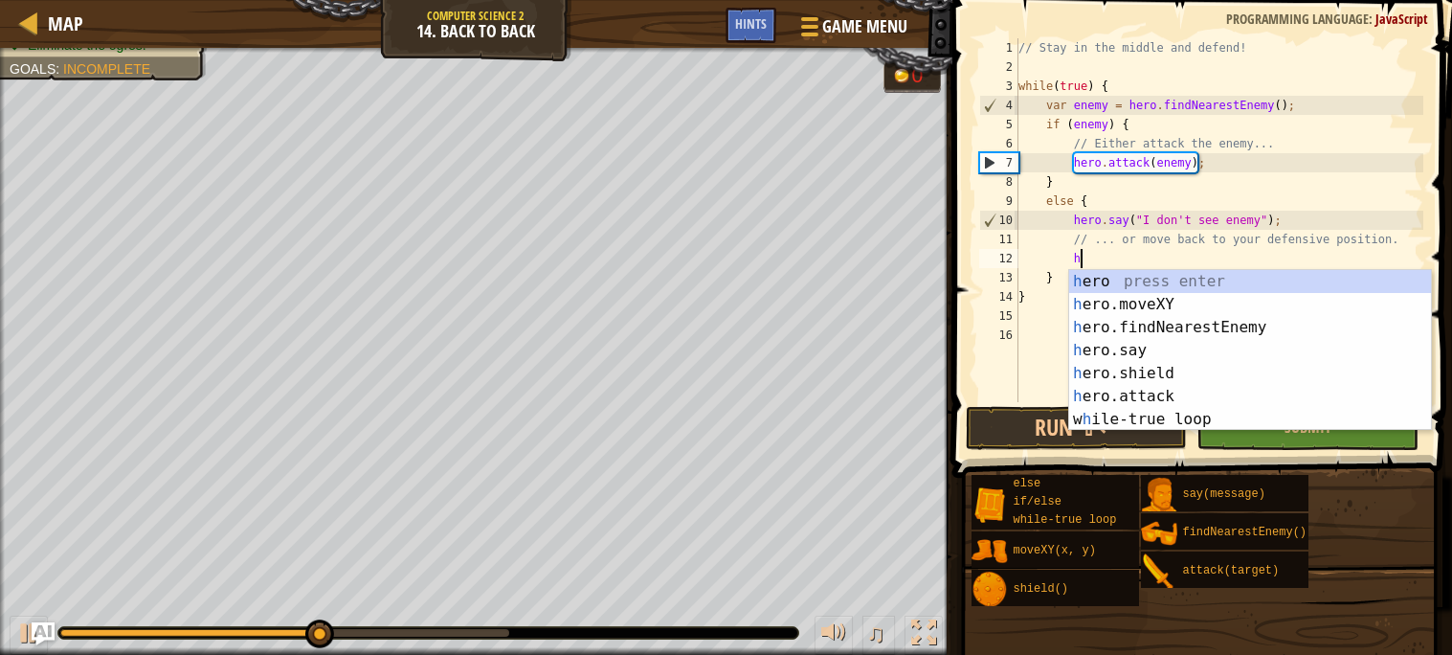
scroll to position [8, 3]
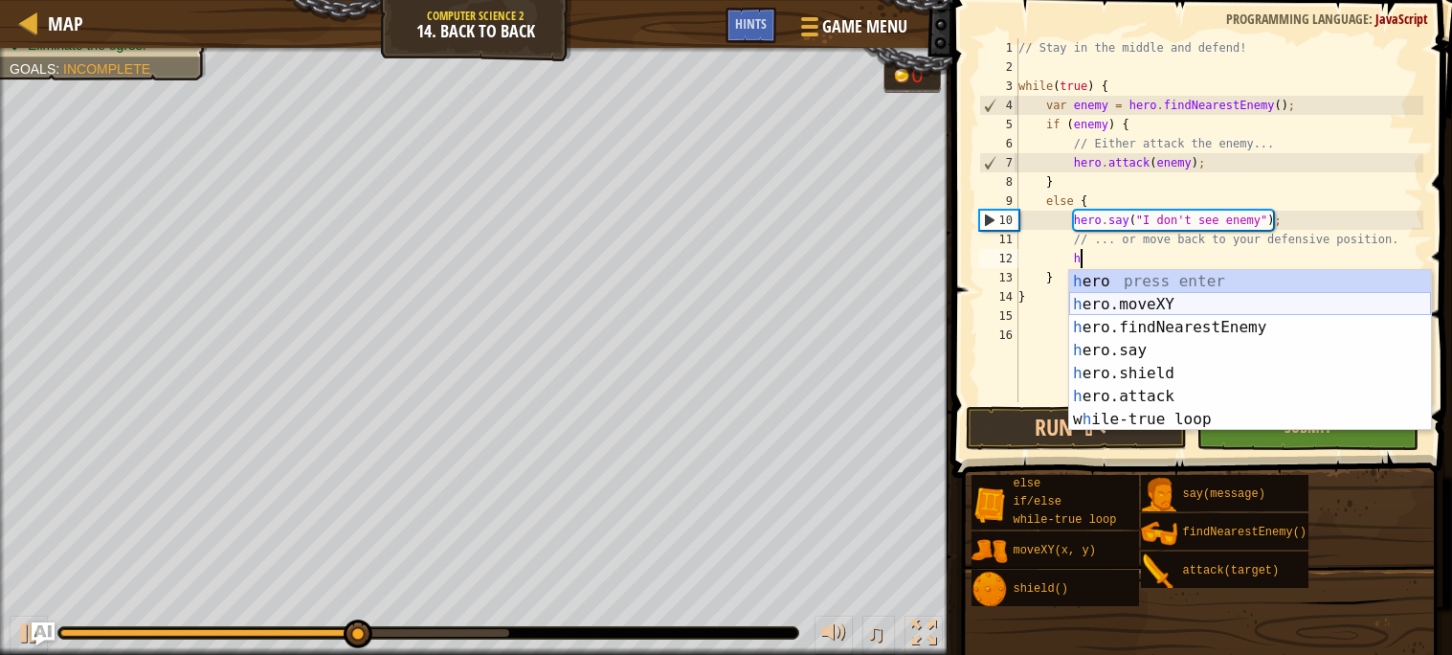
click at [1103, 299] on div "h ero press enter h ero.moveXY press enter h ero.findNearestEnemy press enter h…" at bounding box center [1250, 373] width 362 height 207
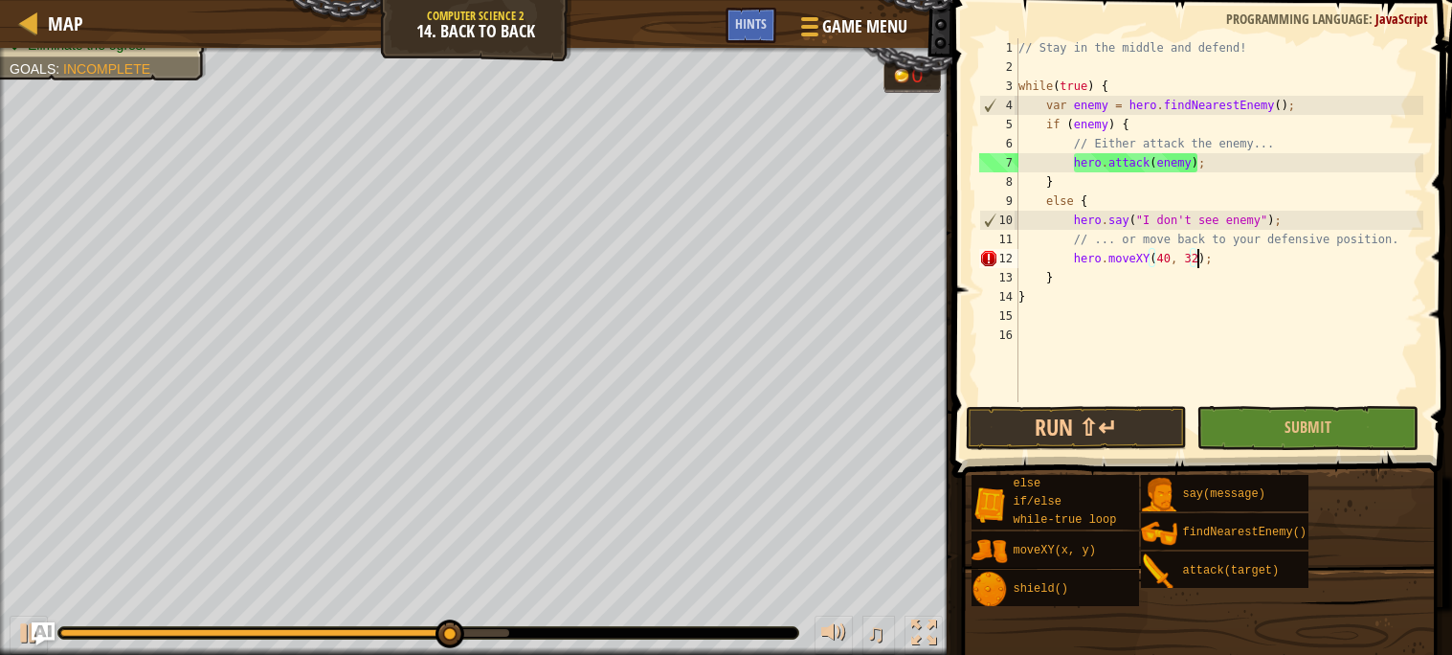
scroll to position [8, 14]
click at [1314, 219] on div "// Stay in the middle and defend! while ( true ) { var enemy = hero . findNeare…" at bounding box center [1218, 239] width 409 height 402
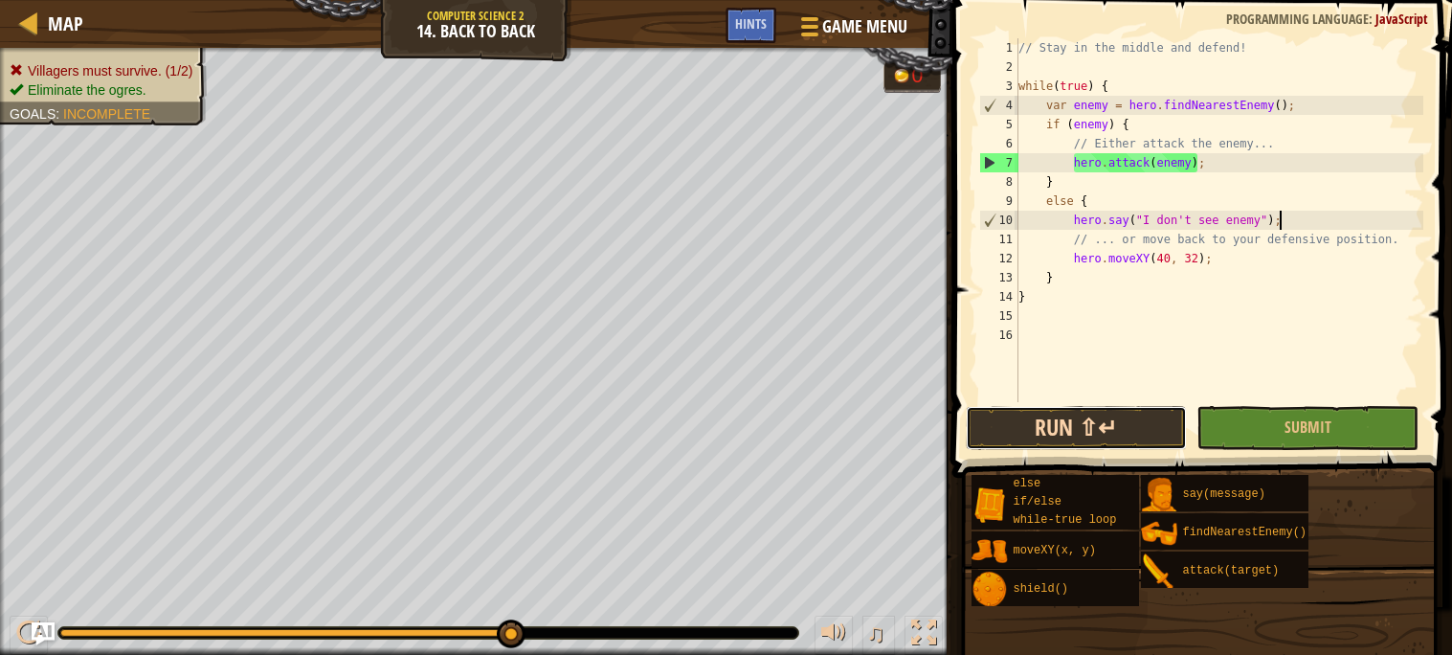
click at [1050, 424] on button "Run ⇧↵" at bounding box center [1077, 428] width 222 height 44
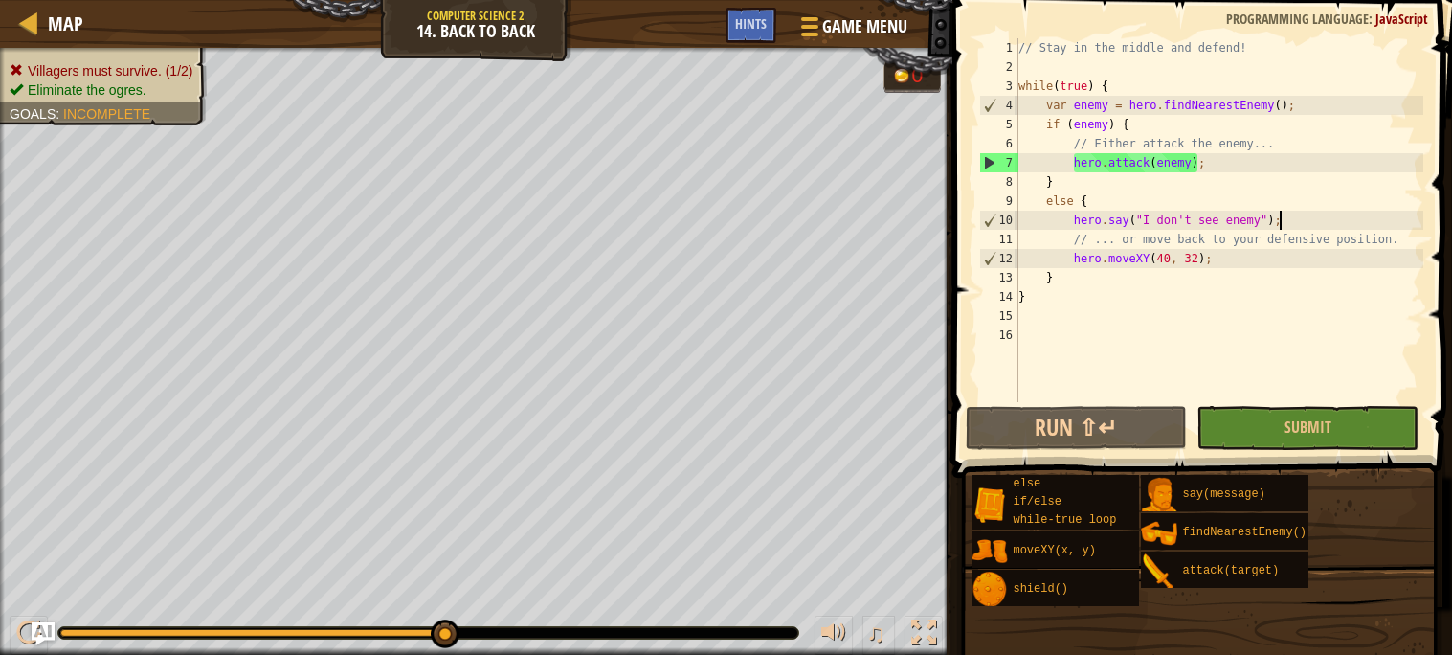
click at [1217, 164] on div "// Stay in the middle and defend! while ( true ) { var enemy = hero . findNeare…" at bounding box center [1218, 239] width 409 height 402
type textarea "hero.attack(enemy);"
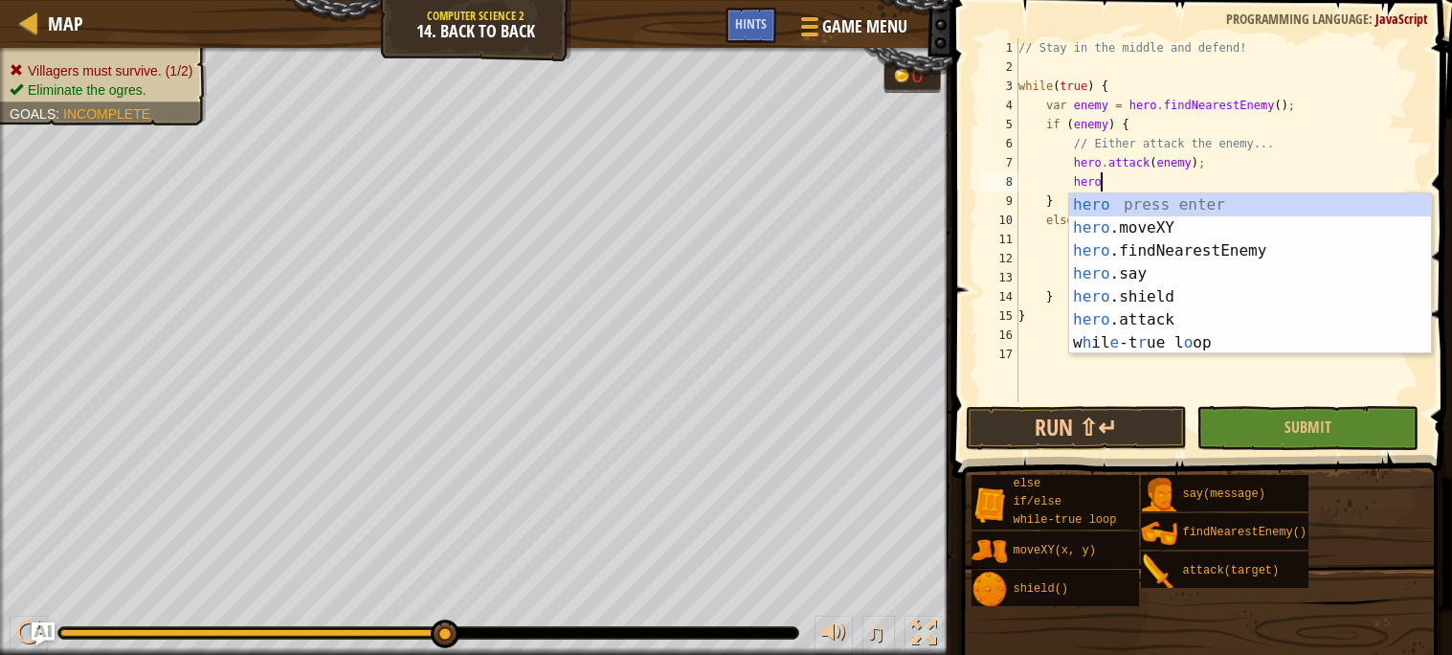
scroll to position [8, 5]
click at [1167, 321] on div "hero press enter hero .moveXY press enter hero .findNearestEnemy press enter he…" at bounding box center [1250, 296] width 362 height 207
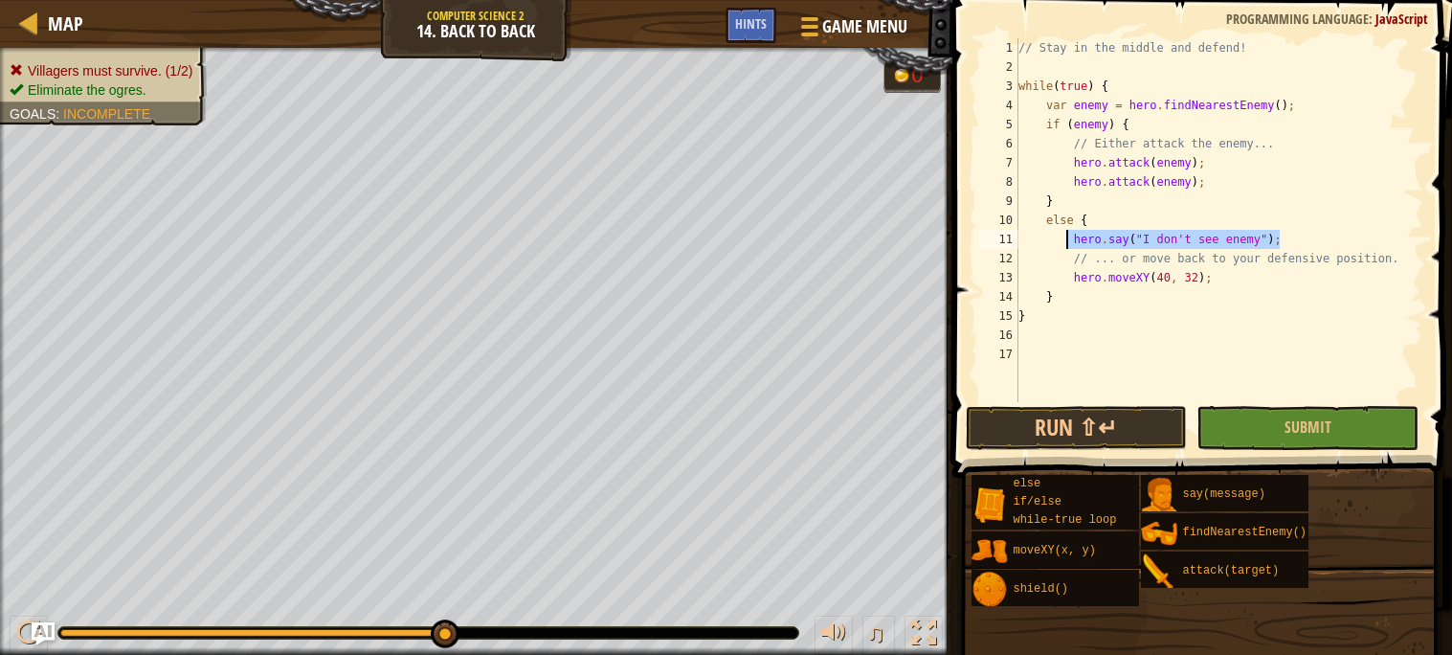
drag, startPoint x: 1278, startPoint y: 240, endPoint x: 1066, endPoint y: 241, distance: 211.5
click at [1066, 241] on div "// Stay in the middle and defend! while ( true ) { var enemy = hero . findNeare…" at bounding box center [1218, 239] width 409 height 402
type textarea "hero.say("I don't see enemy");"
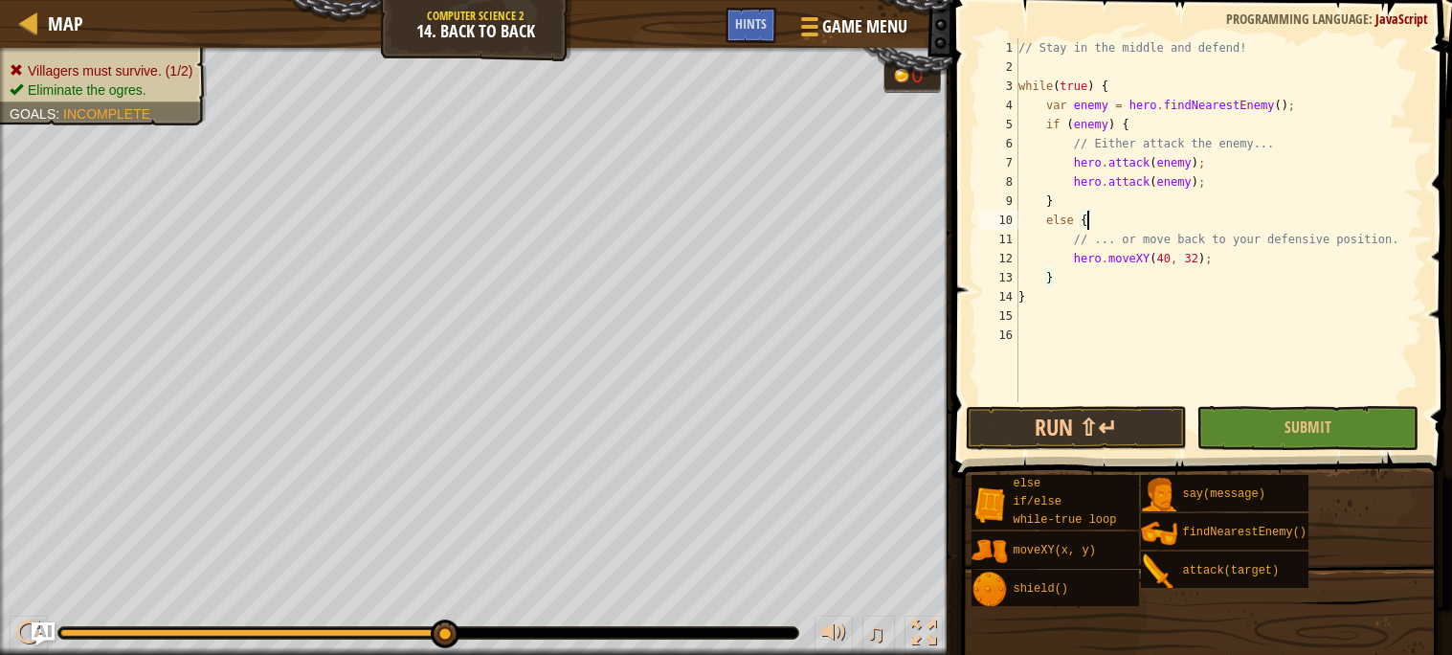
click at [1197, 254] on div "// Stay in the middle and defend! while ( true ) { var enemy = hero . findNeare…" at bounding box center [1218, 239] width 409 height 402
type textarea "hero.moveXY(40, 34);"
click at [1309, 416] on span "Submit" at bounding box center [1307, 426] width 47 height 21
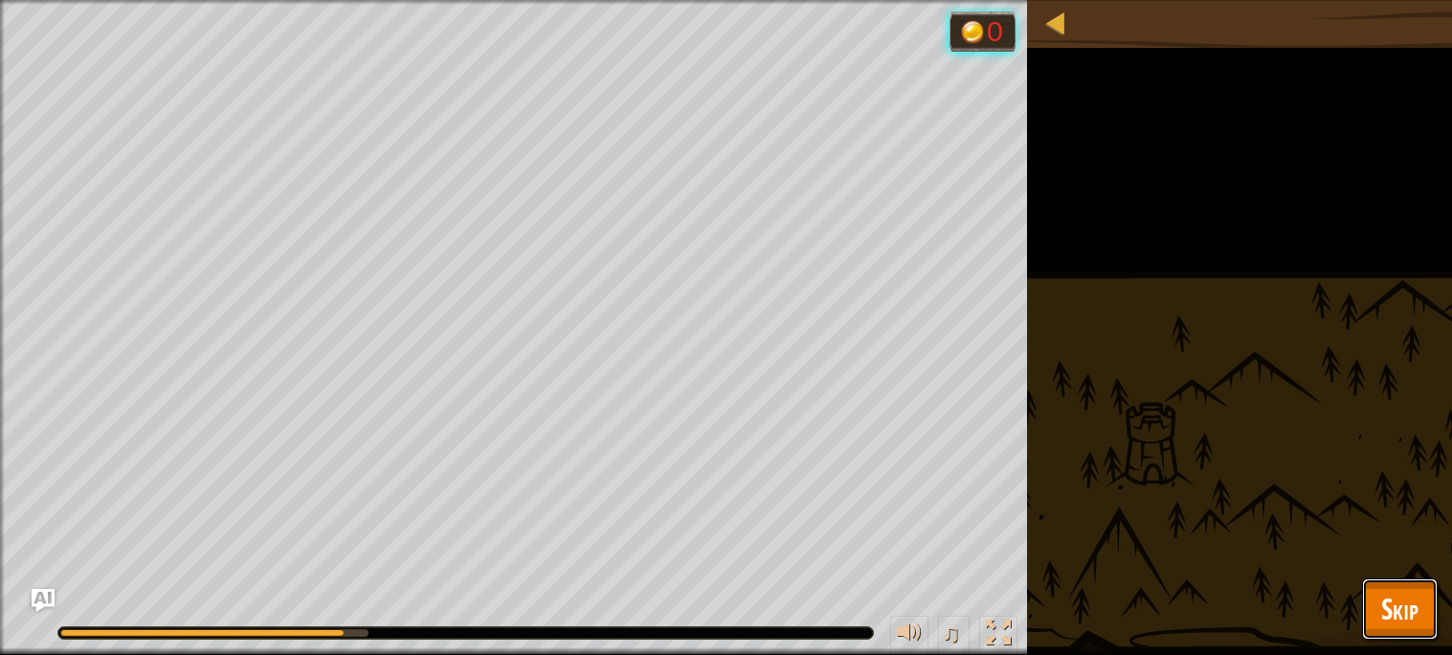
click at [1396, 602] on span "Skip" at bounding box center [1399, 608] width 37 height 39
